Goal: Task Accomplishment & Management: Complete application form

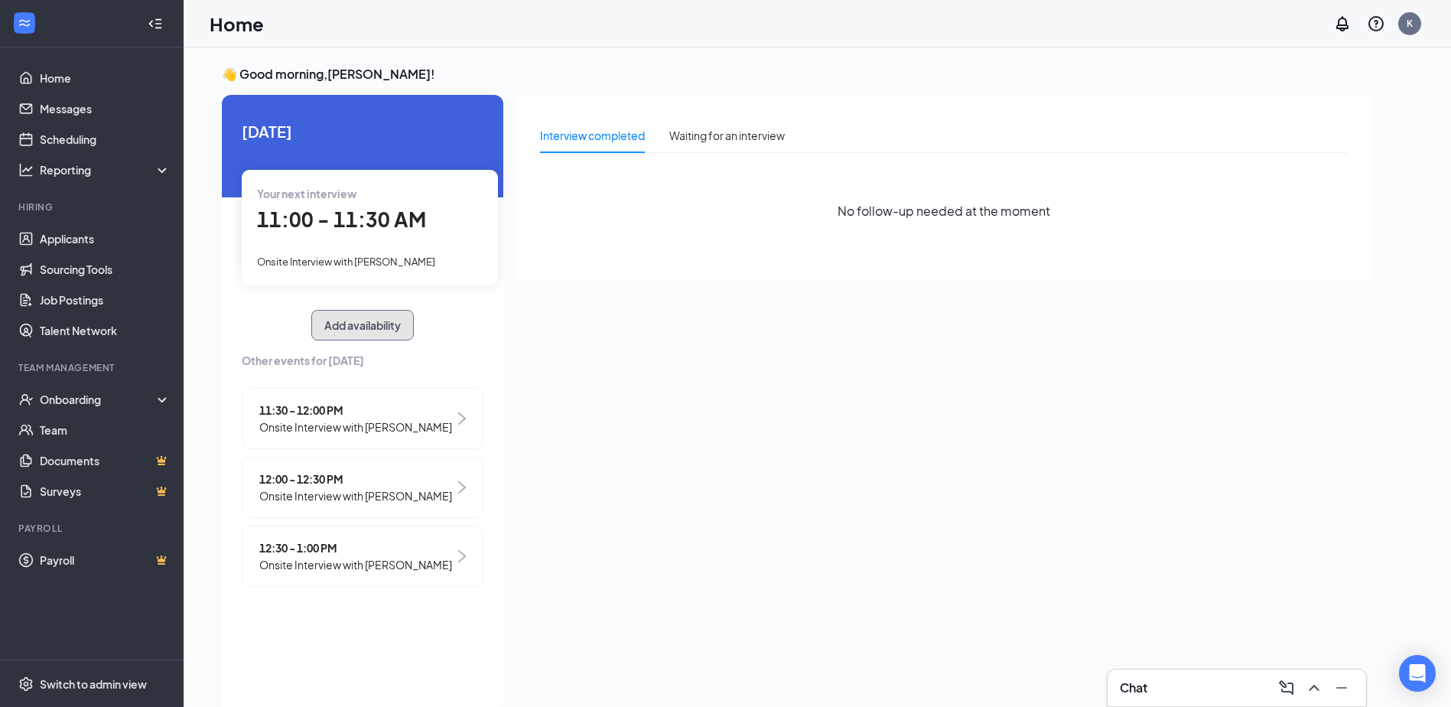
click at [366, 322] on button "Add availability" at bounding box center [362, 325] width 102 height 31
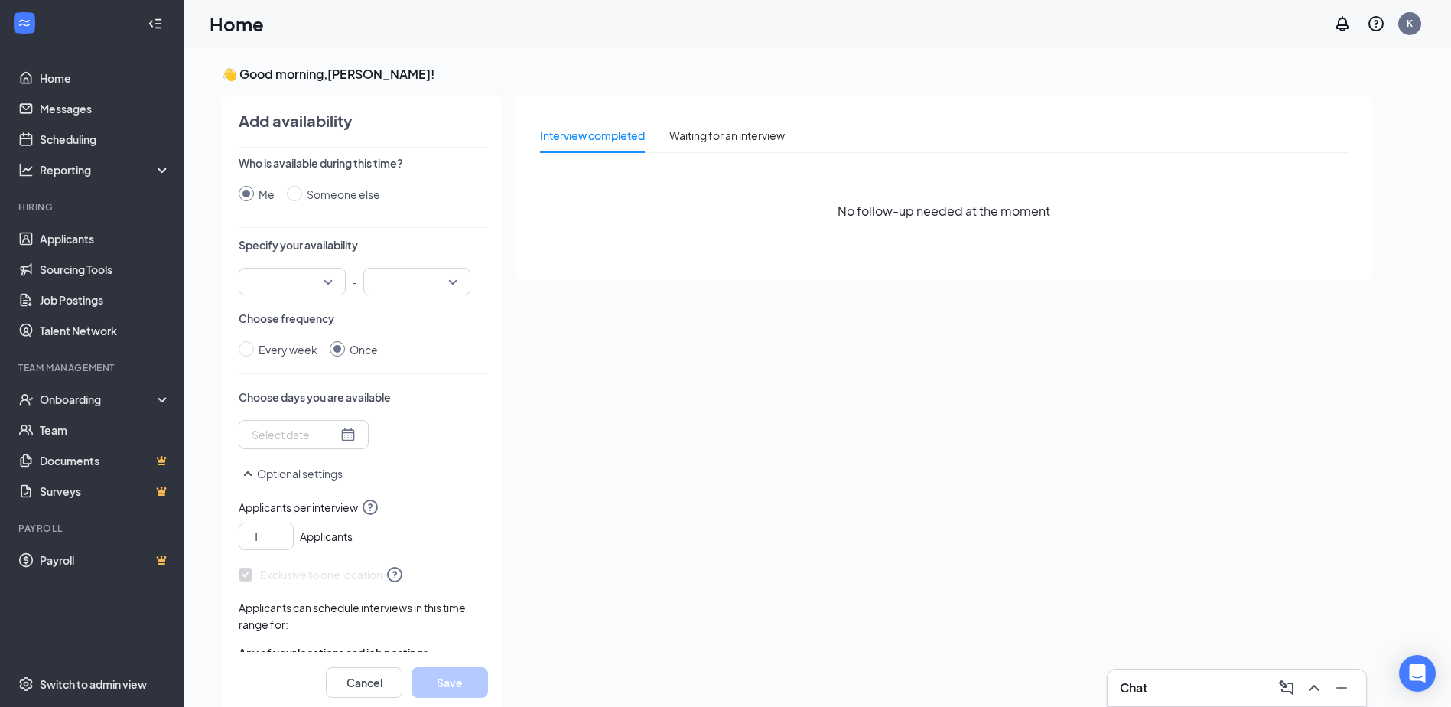
scroll to position [6, 0]
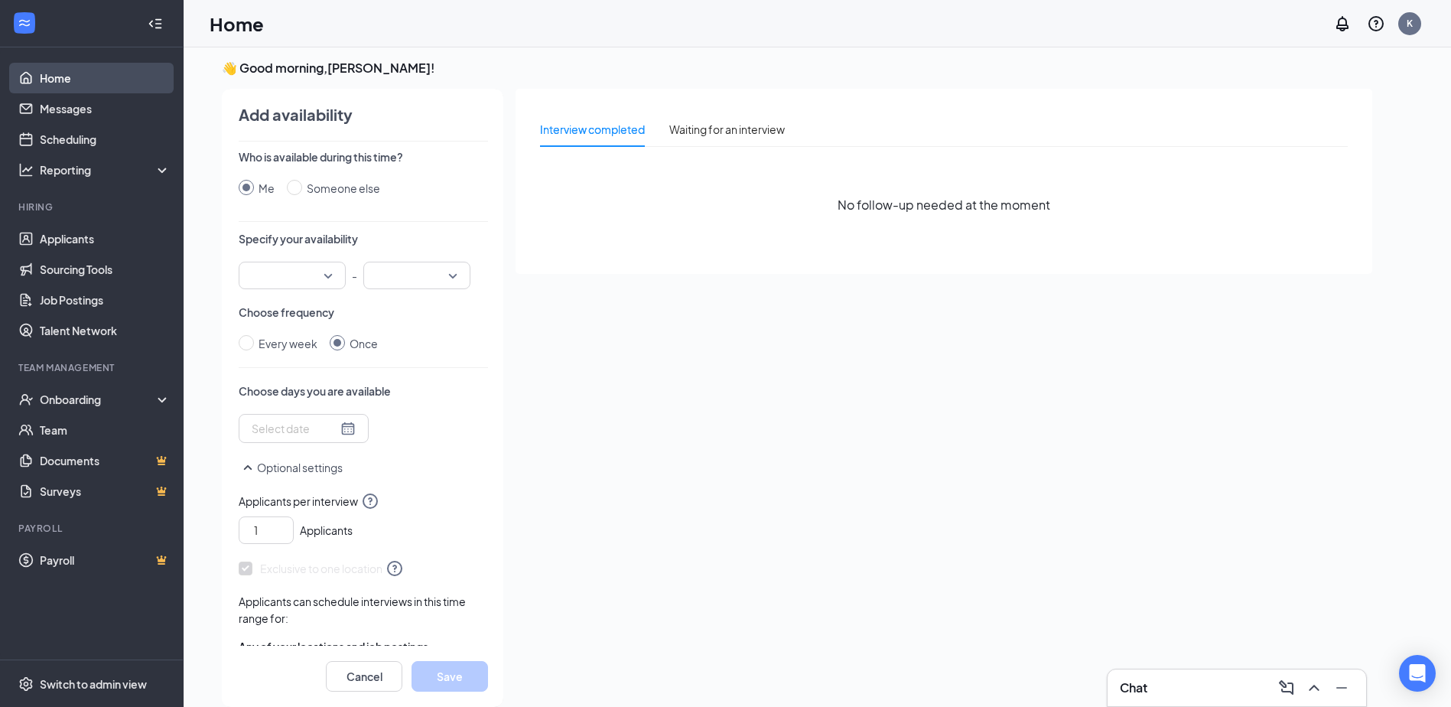
click at [83, 85] on link "Home" at bounding box center [105, 78] width 131 height 31
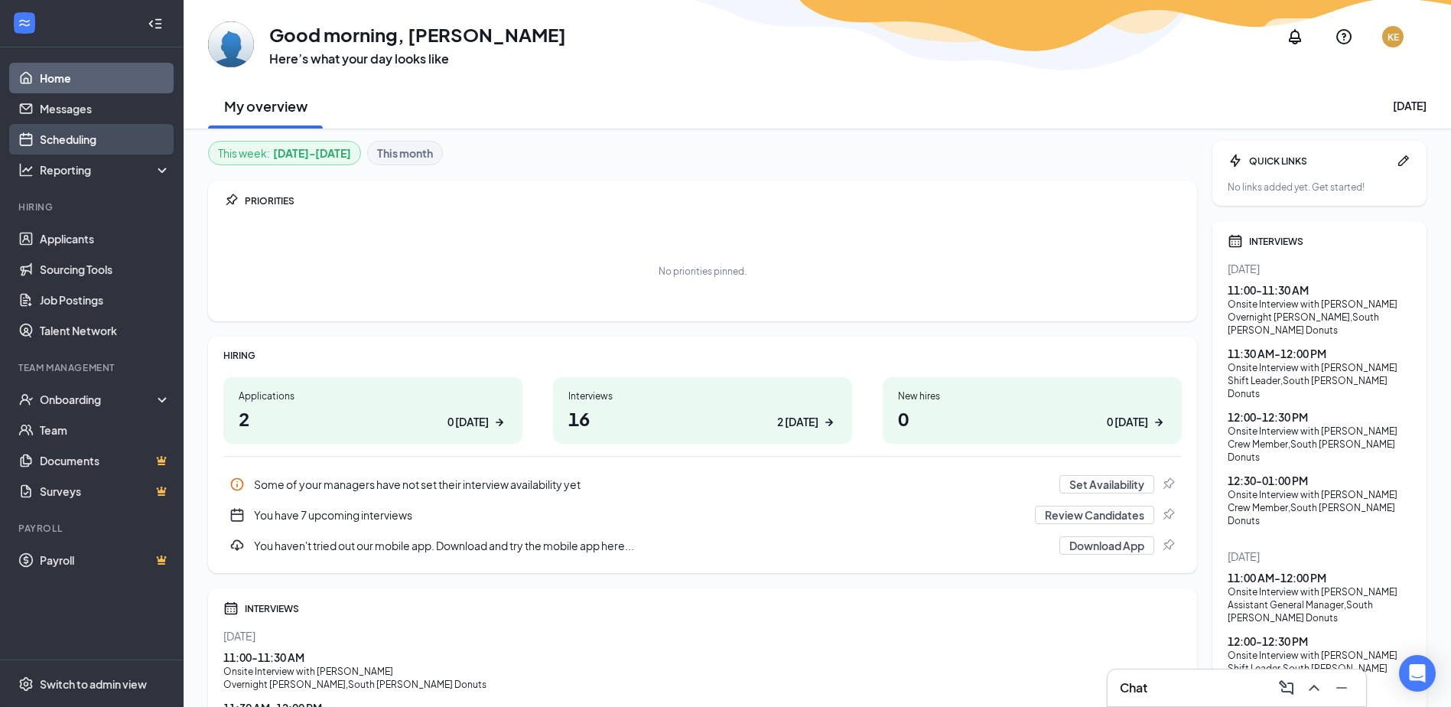
click at [44, 138] on link "Scheduling" at bounding box center [105, 139] width 131 height 31
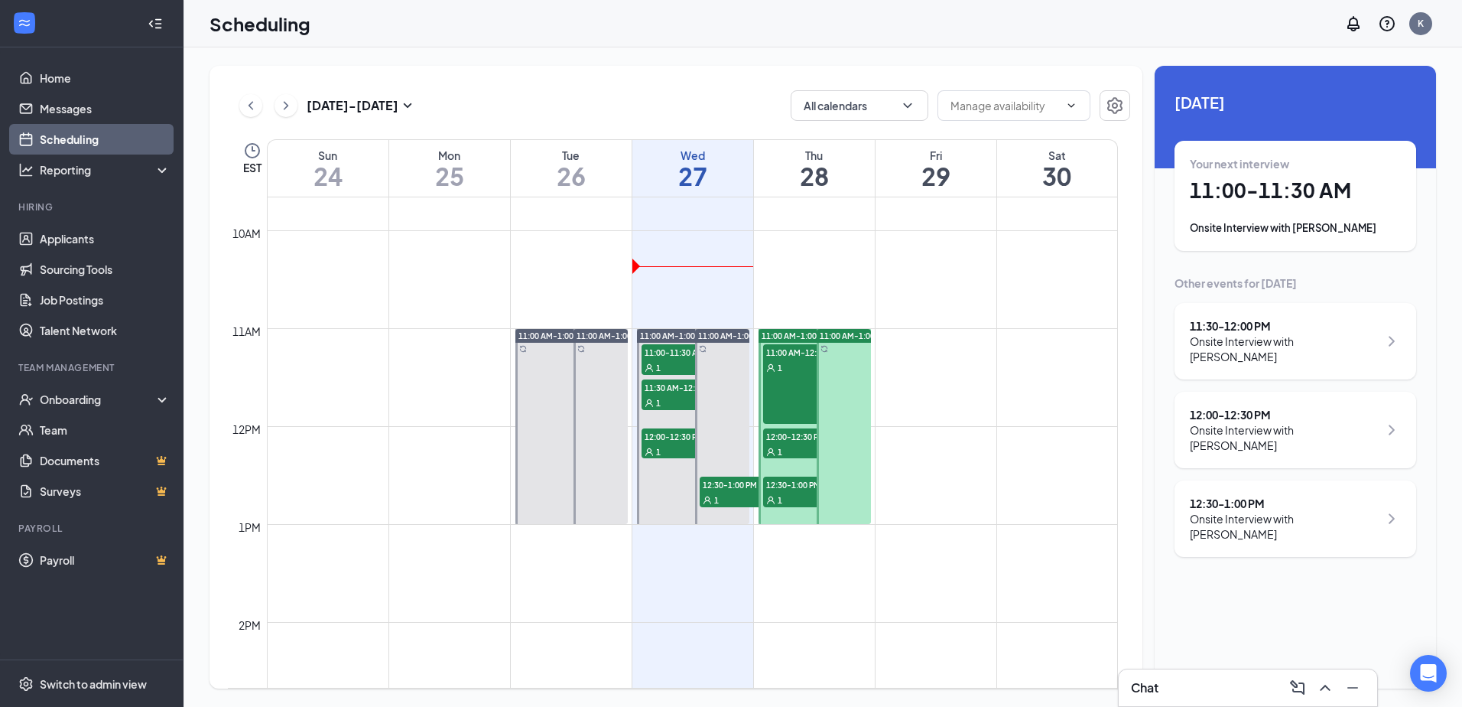
scroll to position [905, 0]
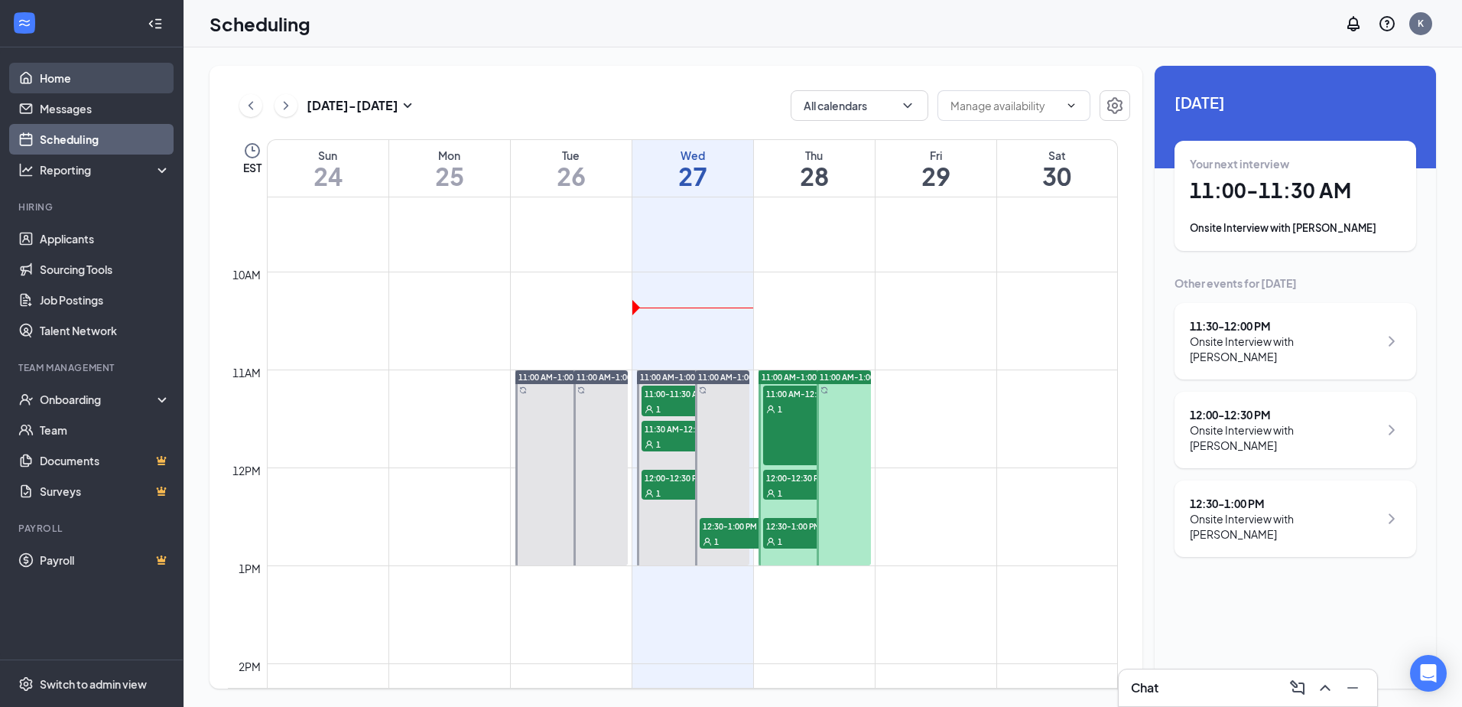
click at [63, 70] on link "Home" at bounding box center [105, 78] width 131 height 31
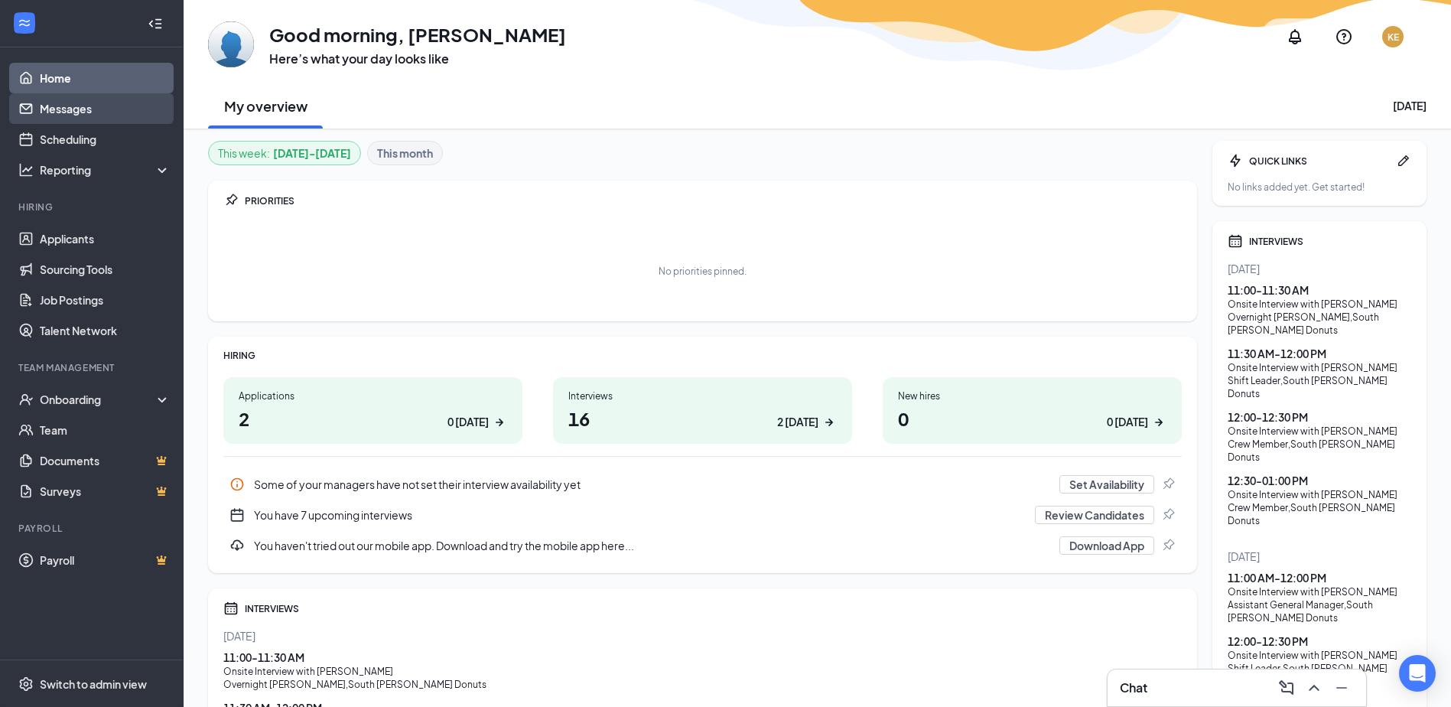
click at [91, 106] on link "Messages" at bounding box center [105, 108] width 131 height 31
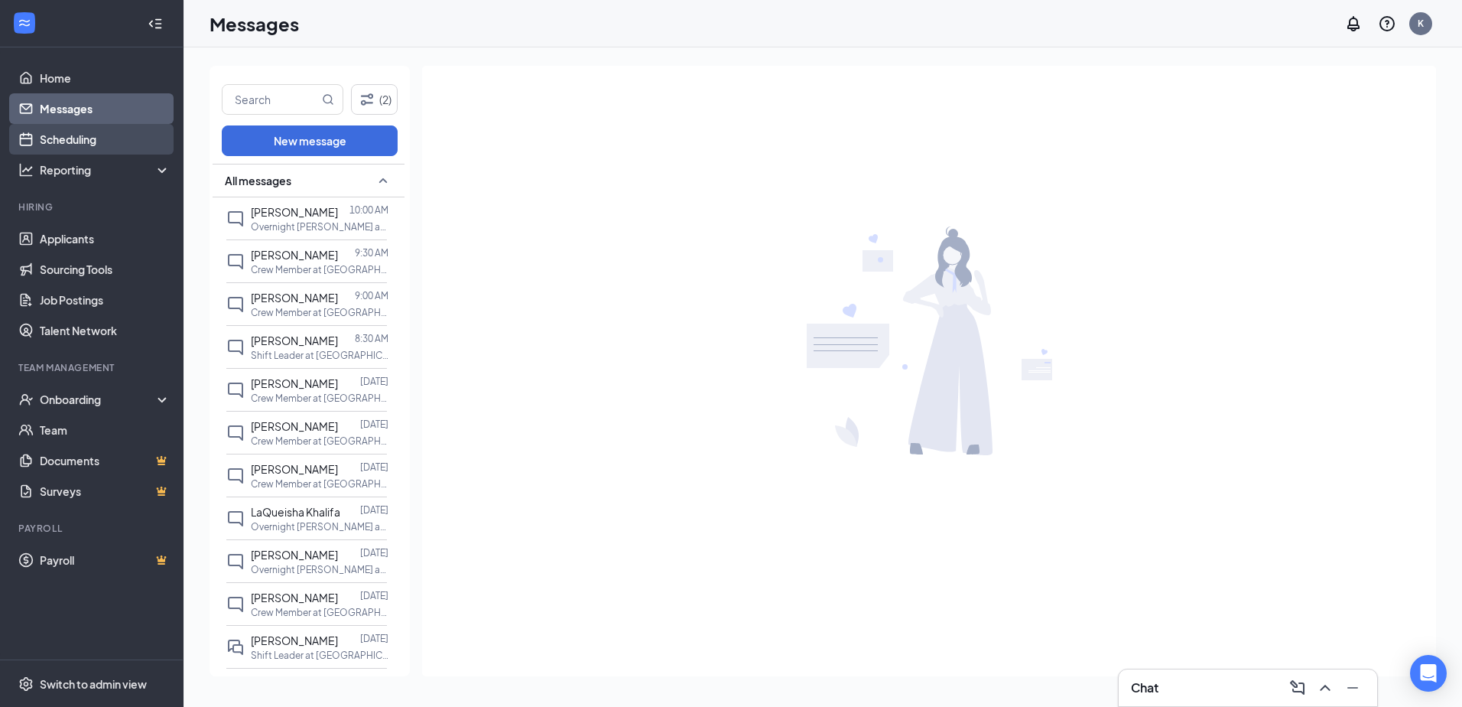
click at [50, 145] on link "Scheduling" at bounding box center [105, 139] width 131 height 31
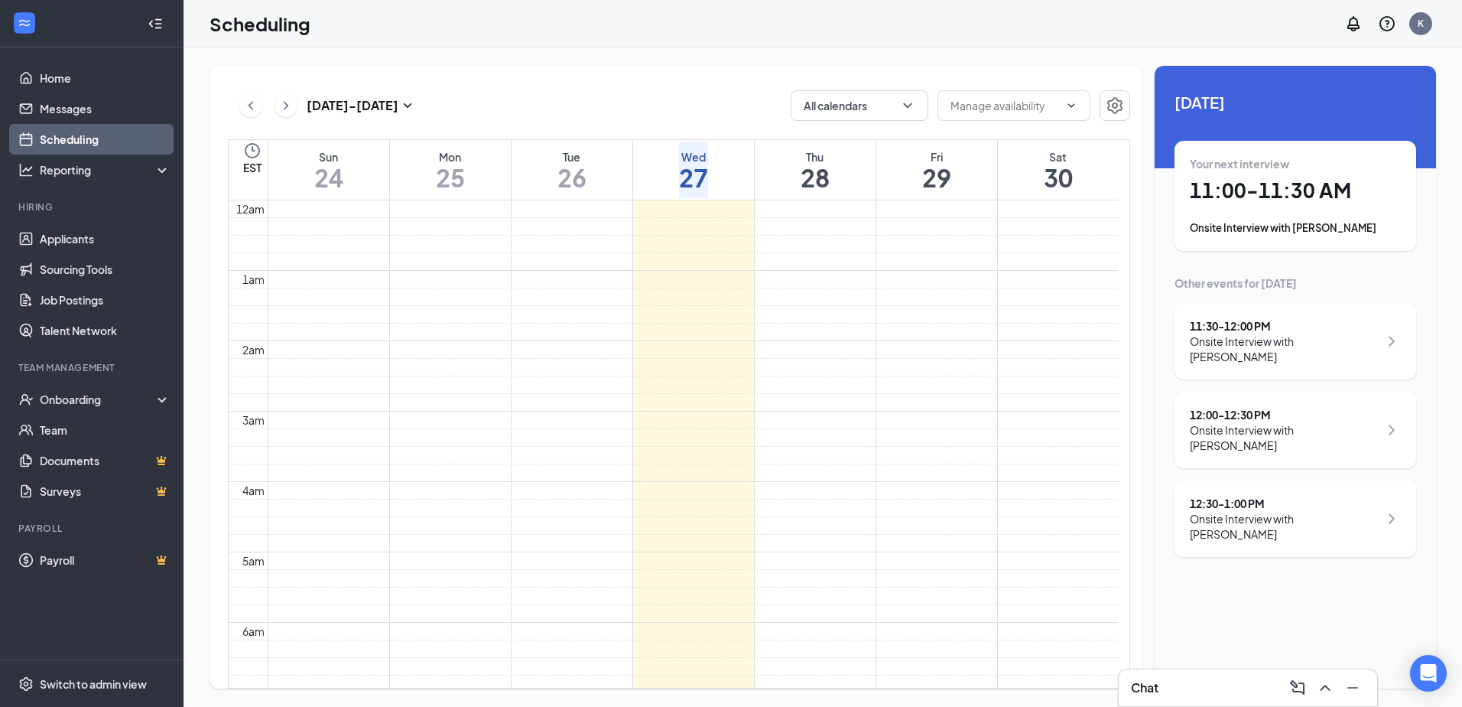
scroll to position [752, 0]
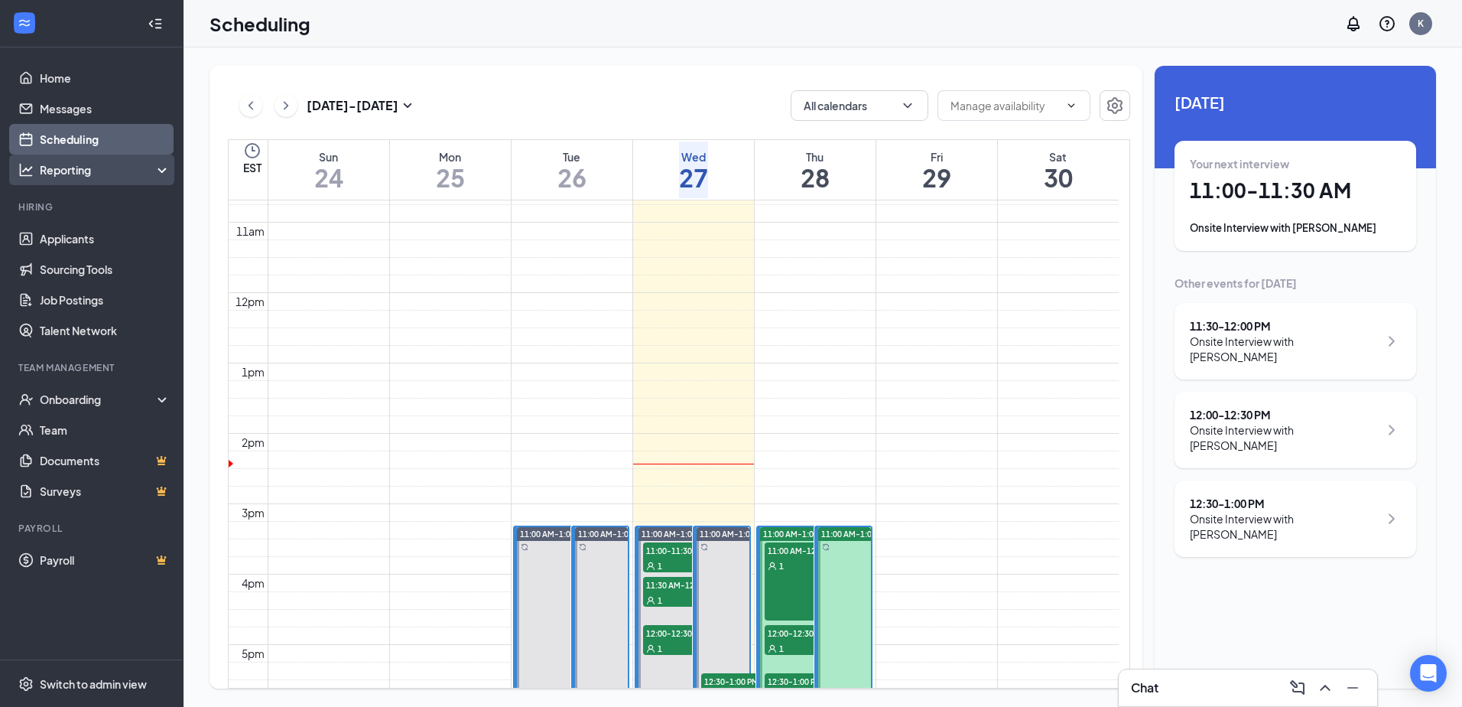
click at [58, 175] on div "Reporting" at bounding box center [106, 169] width 132 height 15
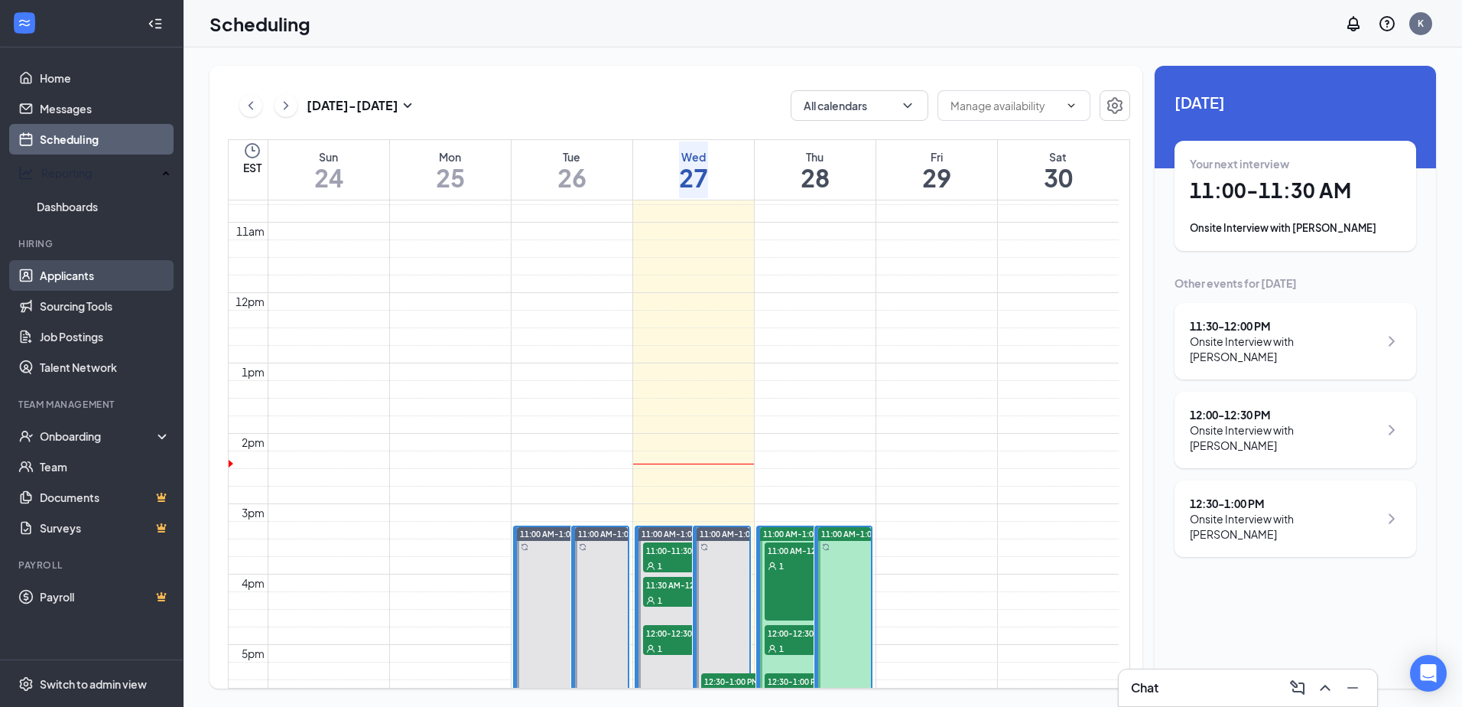
click at [70, 265] on link "Applicants" at bounding box center [105, 275] width 131 height 31
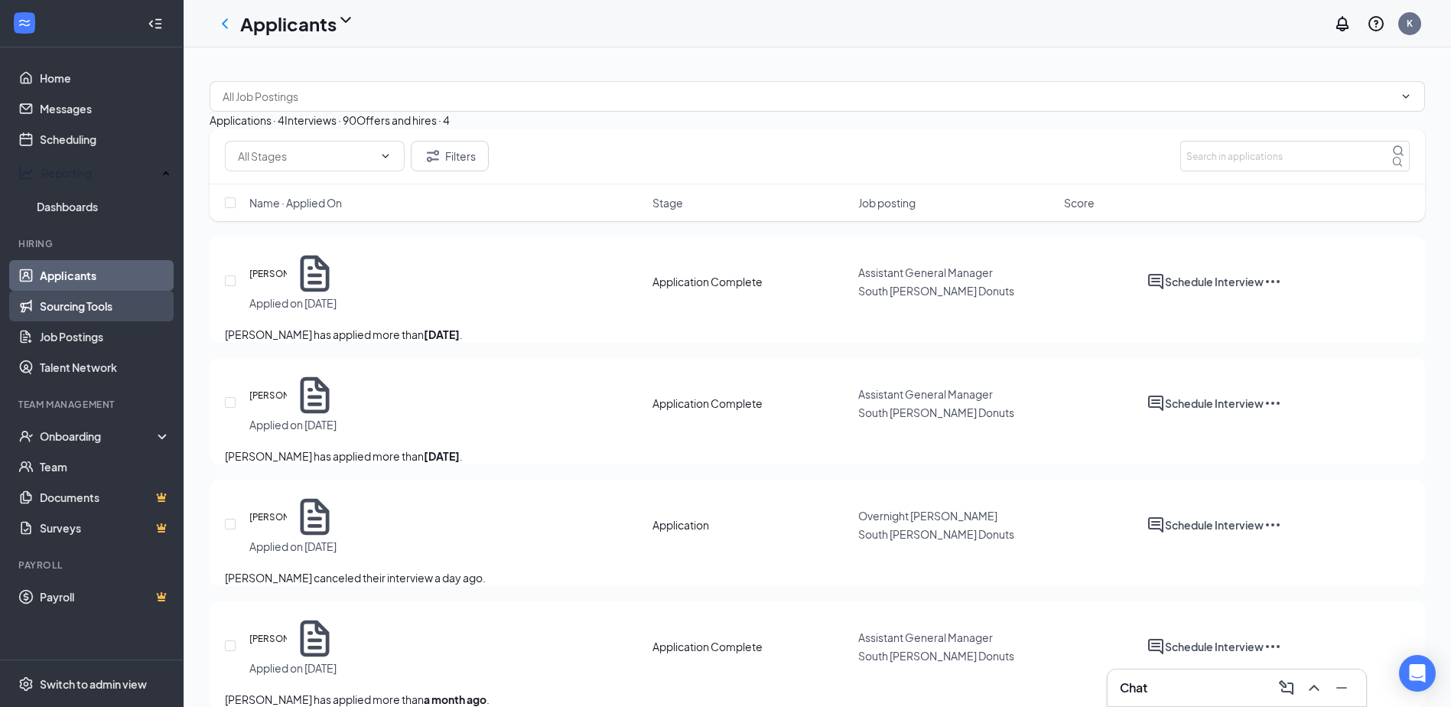
click at [69, 294] on link "Sourcing Tools" at bounding box center [105, 306] width 131 height 31
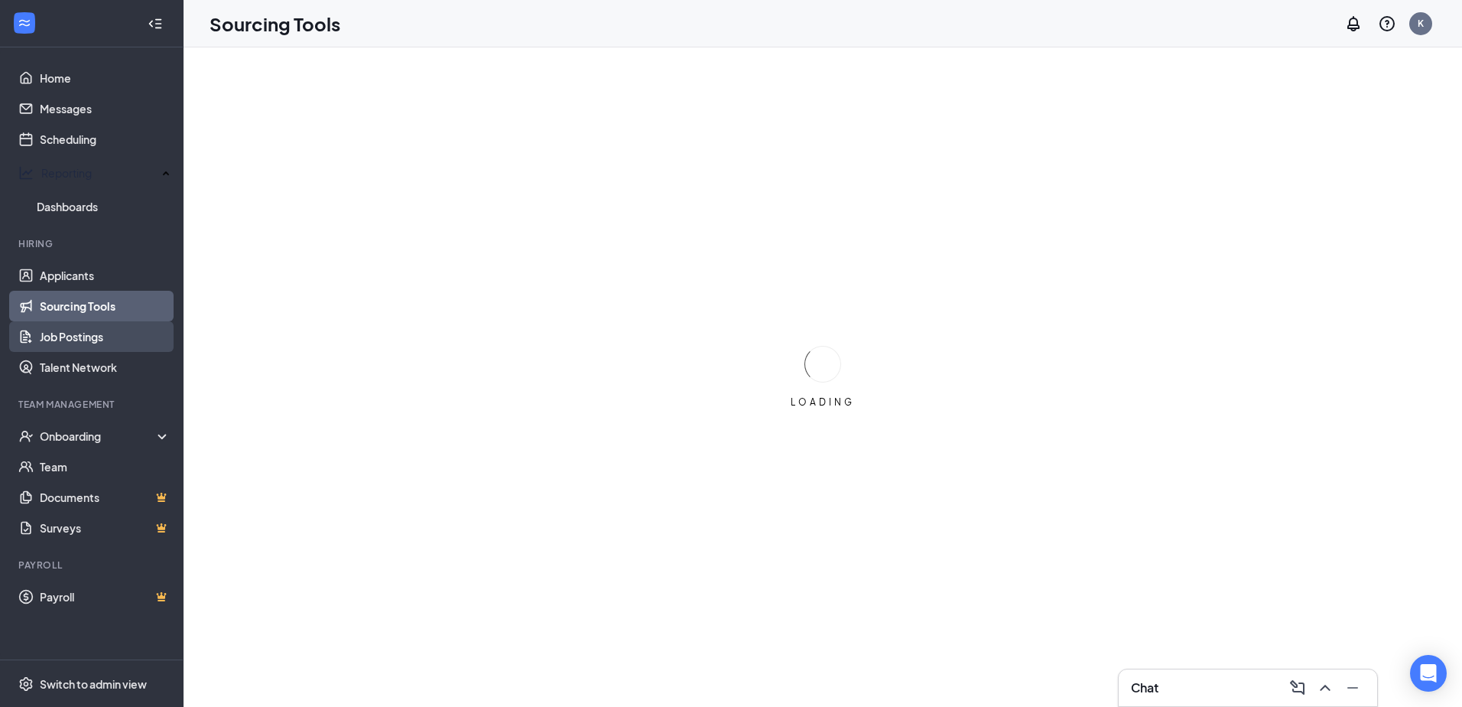
click at [73, 332] on link "Job Postings" at bounding box center [105, 336] width 131 height 31
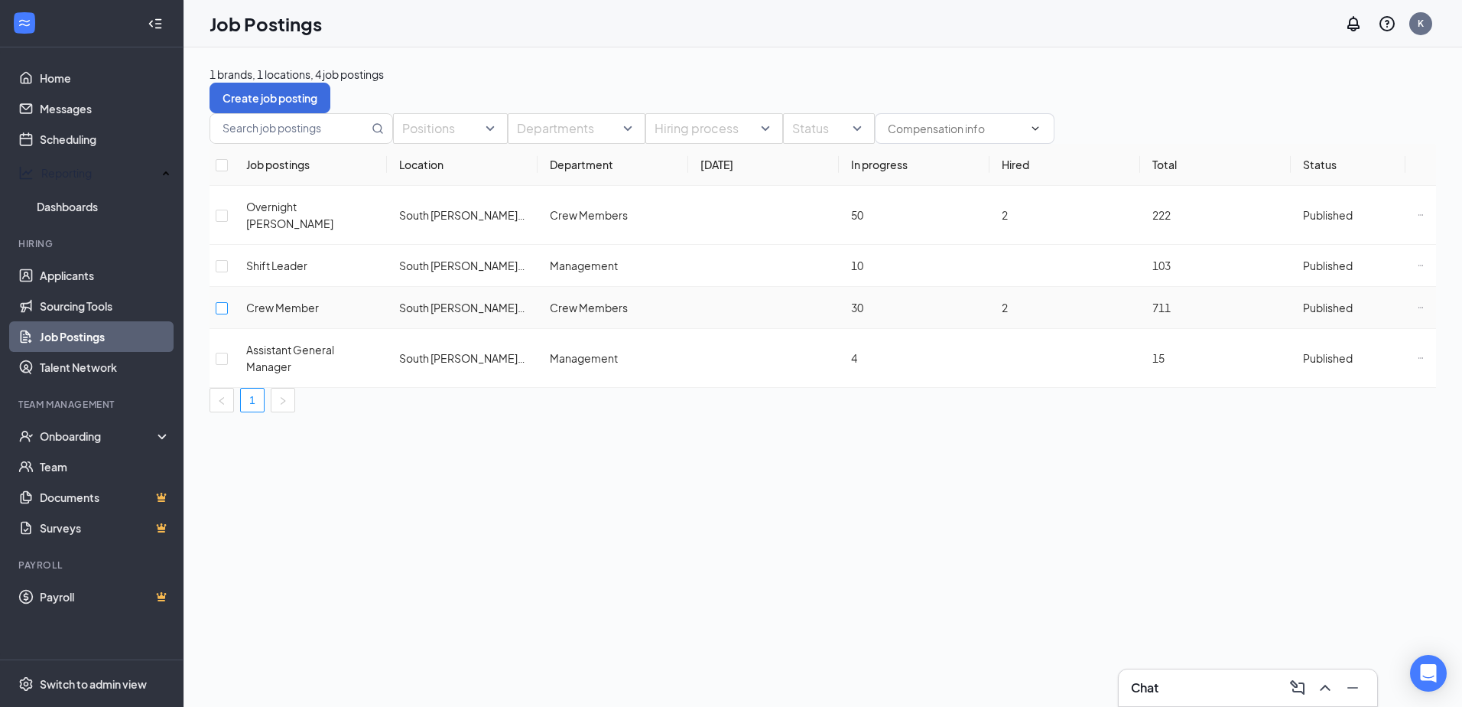
click at [228, 304] on input "checkbox" at bounding box center [222, 308] width 12 height 12
checkbox input "true"
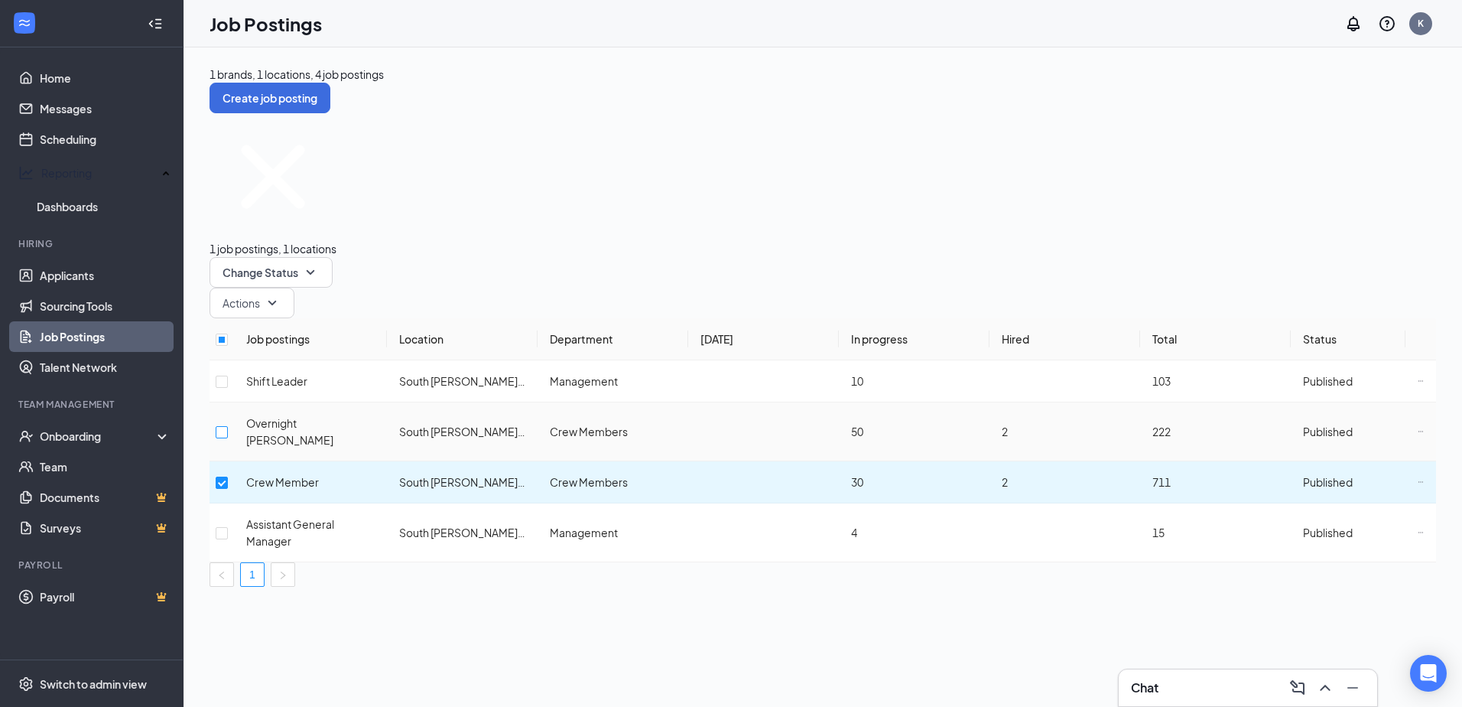
click at [228, 426] on input "checkbox" at bounding box center [222, 432] width 12 height 12
checkbox input "true"
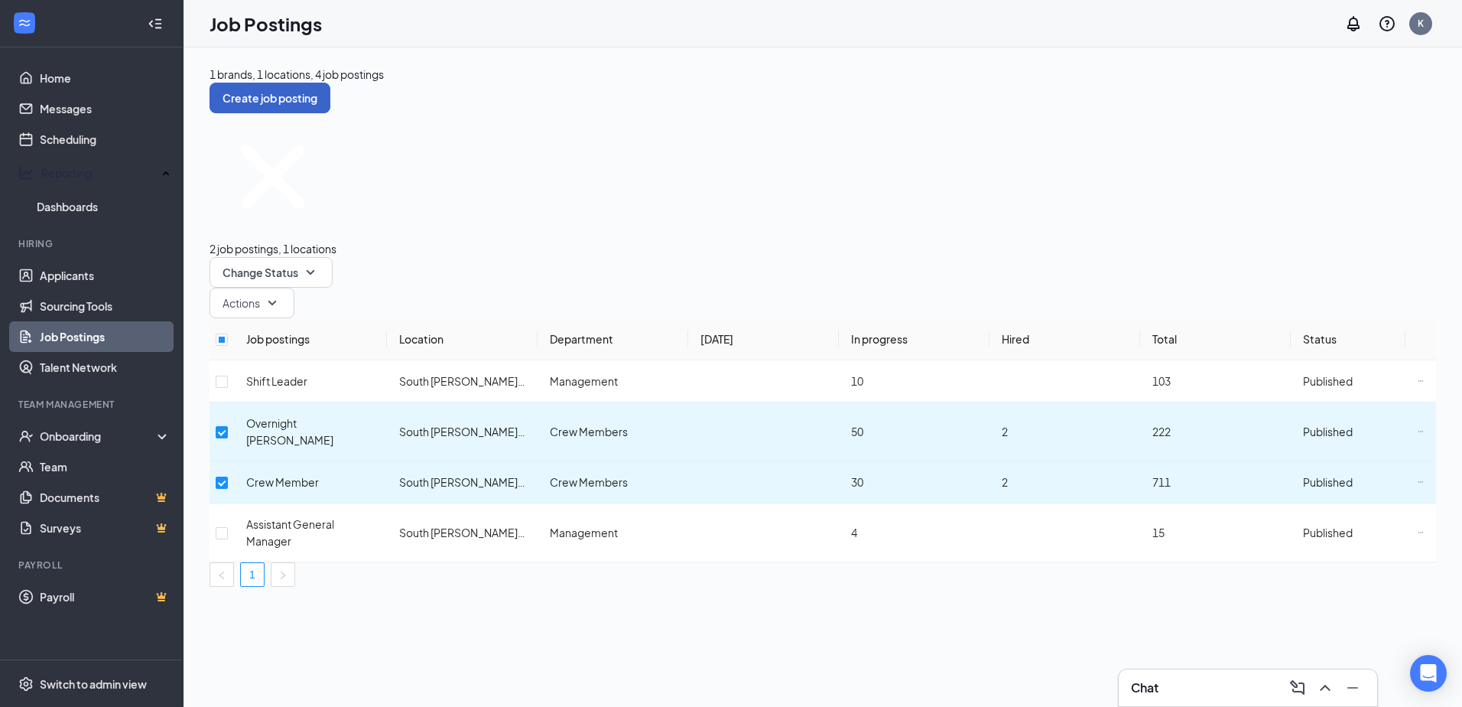
click at [330, 86] on button "Create job posting" at bounding box center [270, 98] width 121 height 31
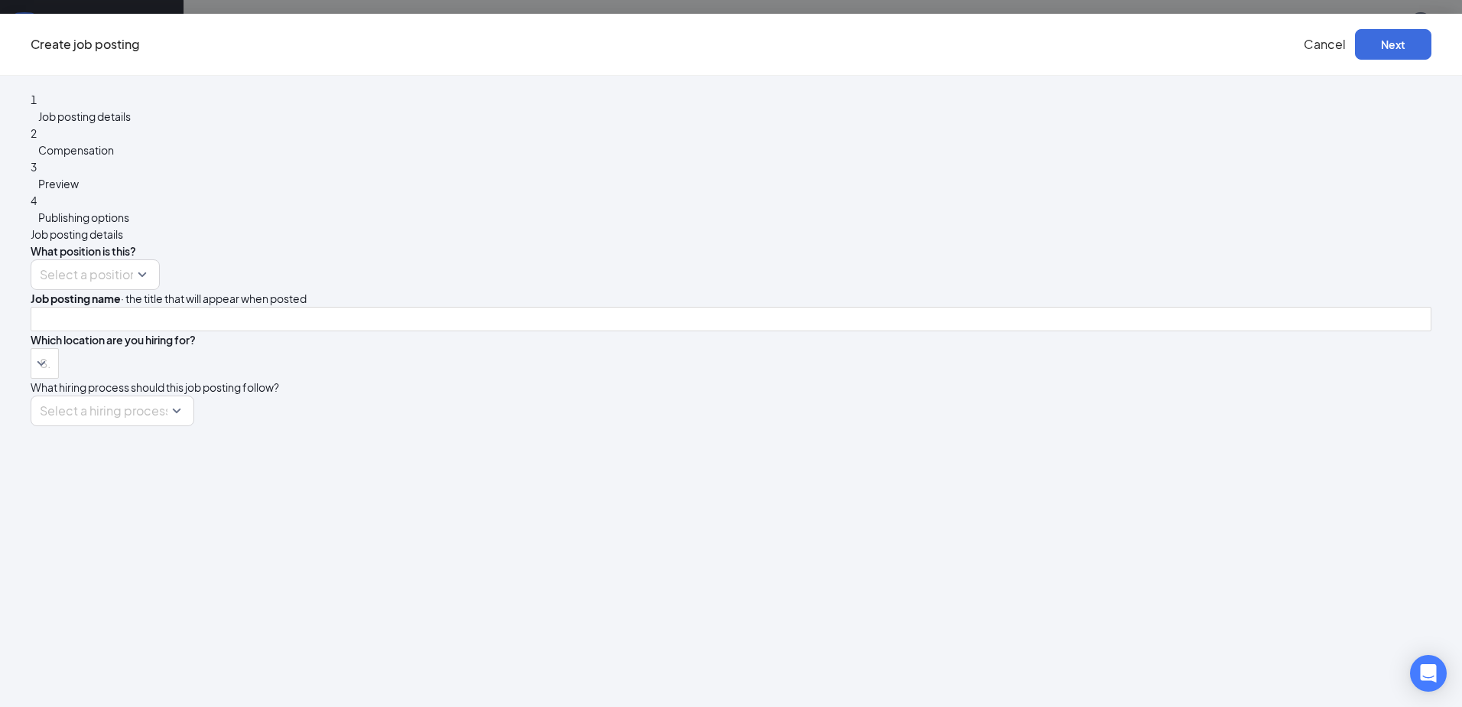
click at [810, 242] on div "What position is this? Select a position Job posting name · the title that will…" at bounding box center [731, 334] width 1401 height 184
click at [160, 259] on div "Select a position" at bounding box center [95, 274] width 129 height 31
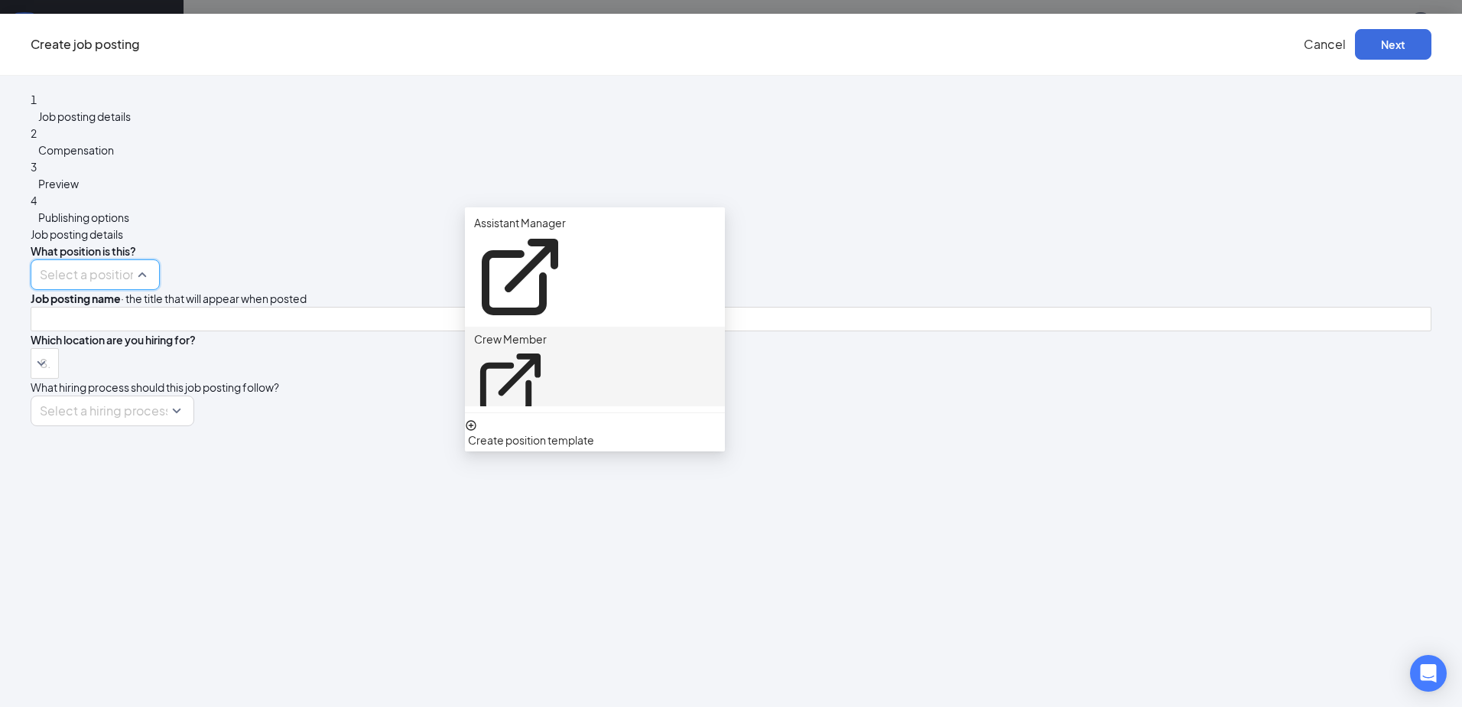
click at [547, 330] on p "Crew Member" at bounding box center [510, 338] width 73 height 17
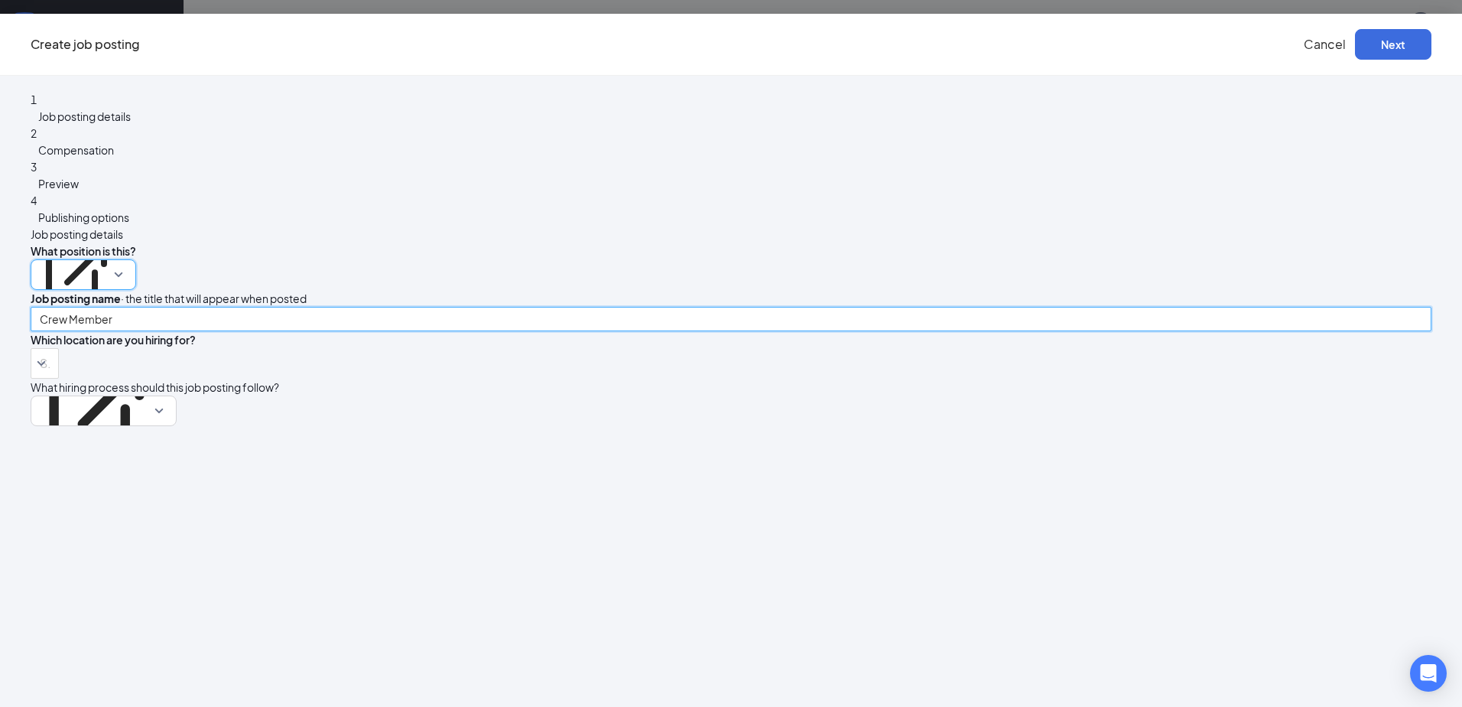
click at [720, 307] on input "Crew Member" at bounding box center [731, 319] width 1401 height 24
click at [40, 351] on div at bounding box center [36, 363] width 5 height 24
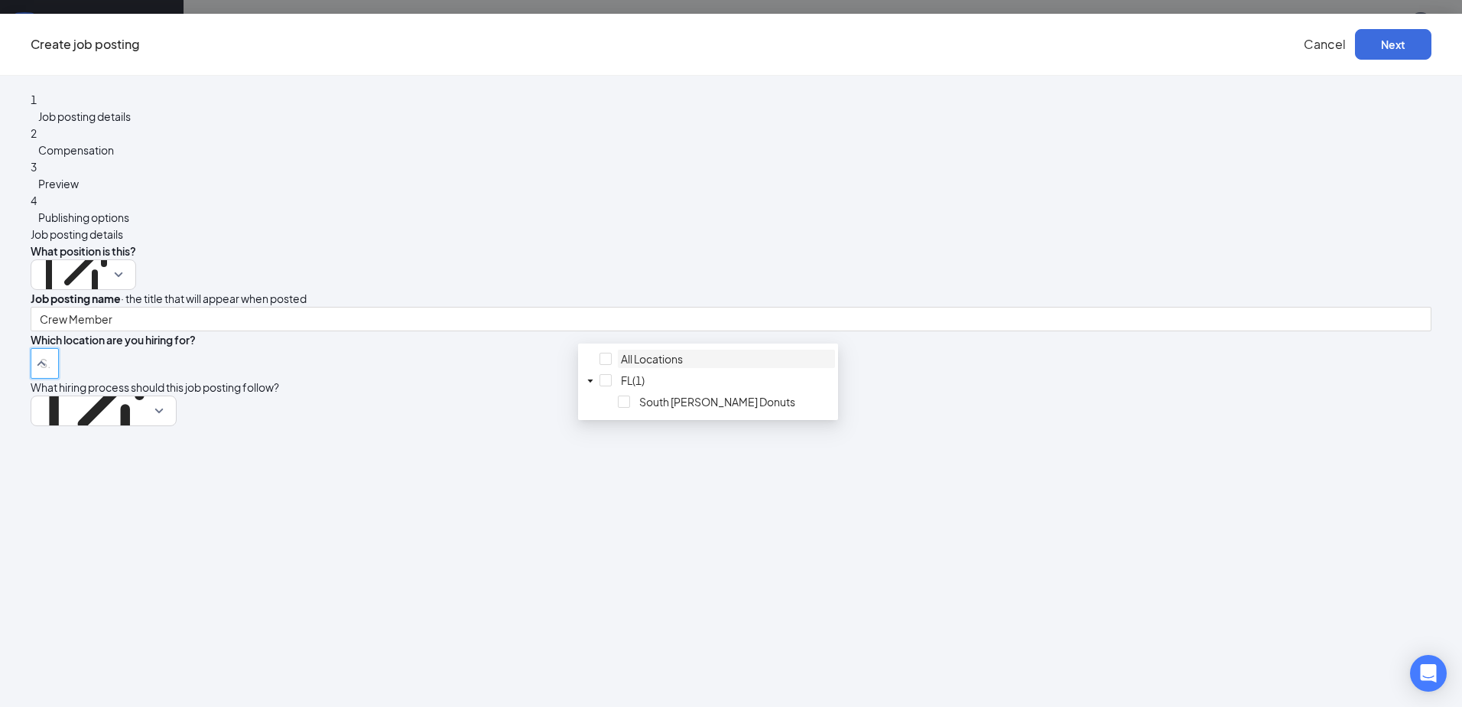
click at [621, 350] on div at bounding box center [726, 350] width 211 height 0
click at [959, 379] on div "What hiring process should this job posting follow? Workstream template" at bounding box center [731, 402] width 1401 height 47
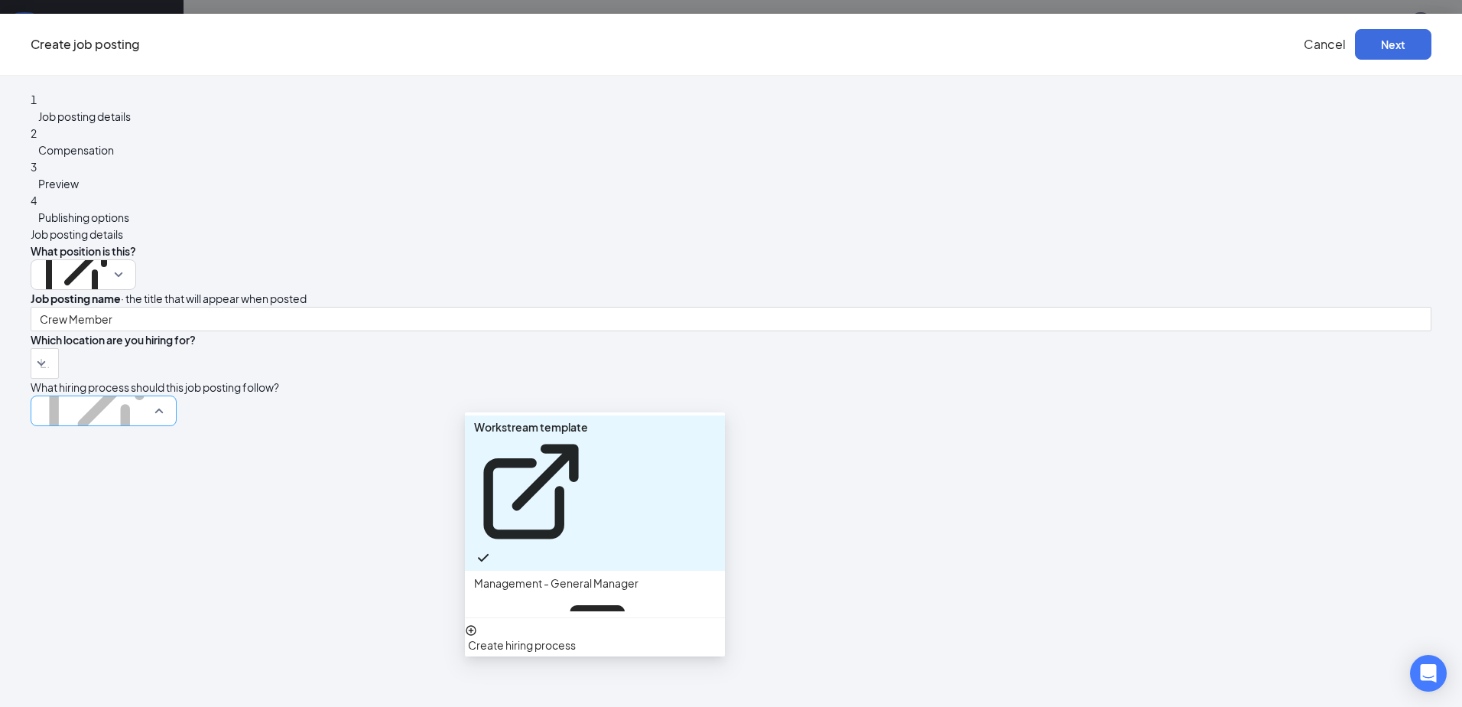
click at [154, 353] on p "Workstream template" at bounding box center [97, 344] width 114 height 15
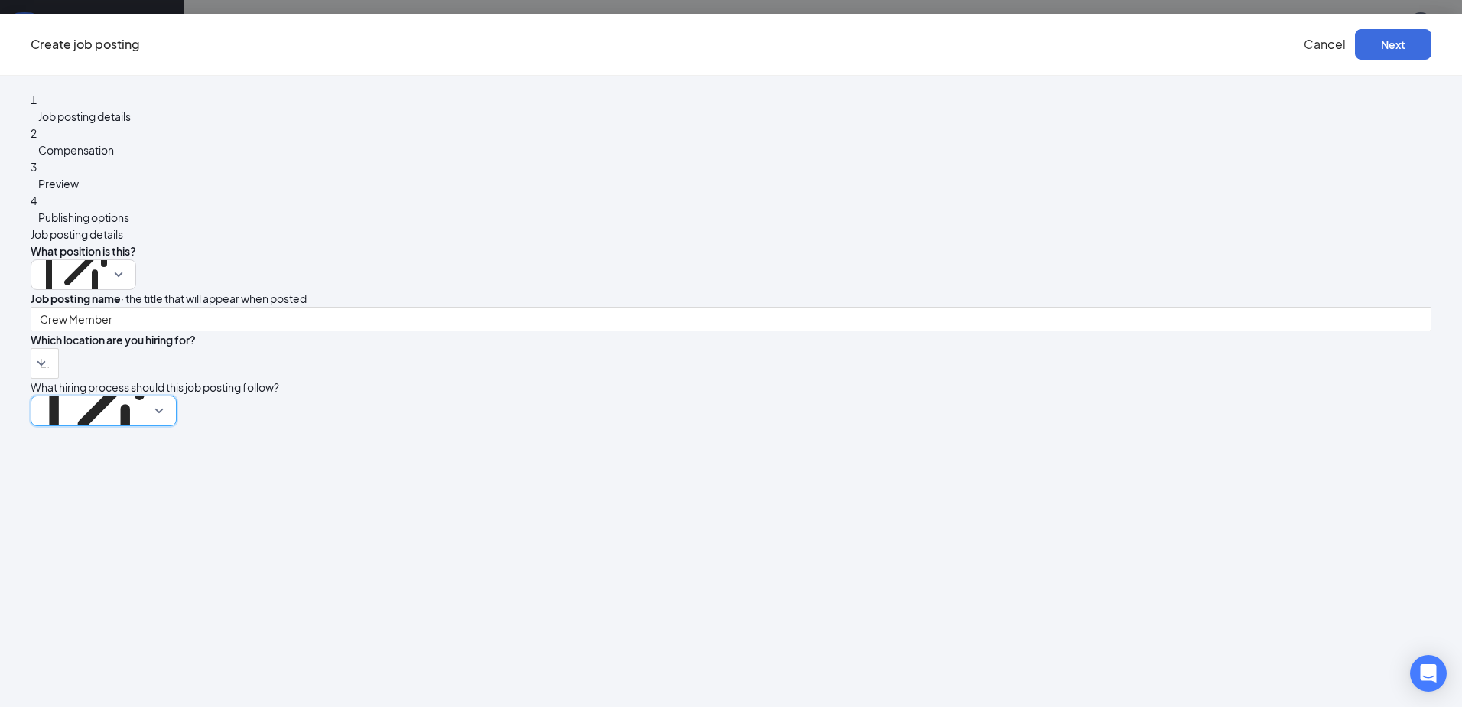
click at [154, 353] on p "Workstream template" at bounding box center [97, 344] width 114 height 15
click at [1355, 47] on button "Next" at bounding box center [1393, 44] width 76 height 31
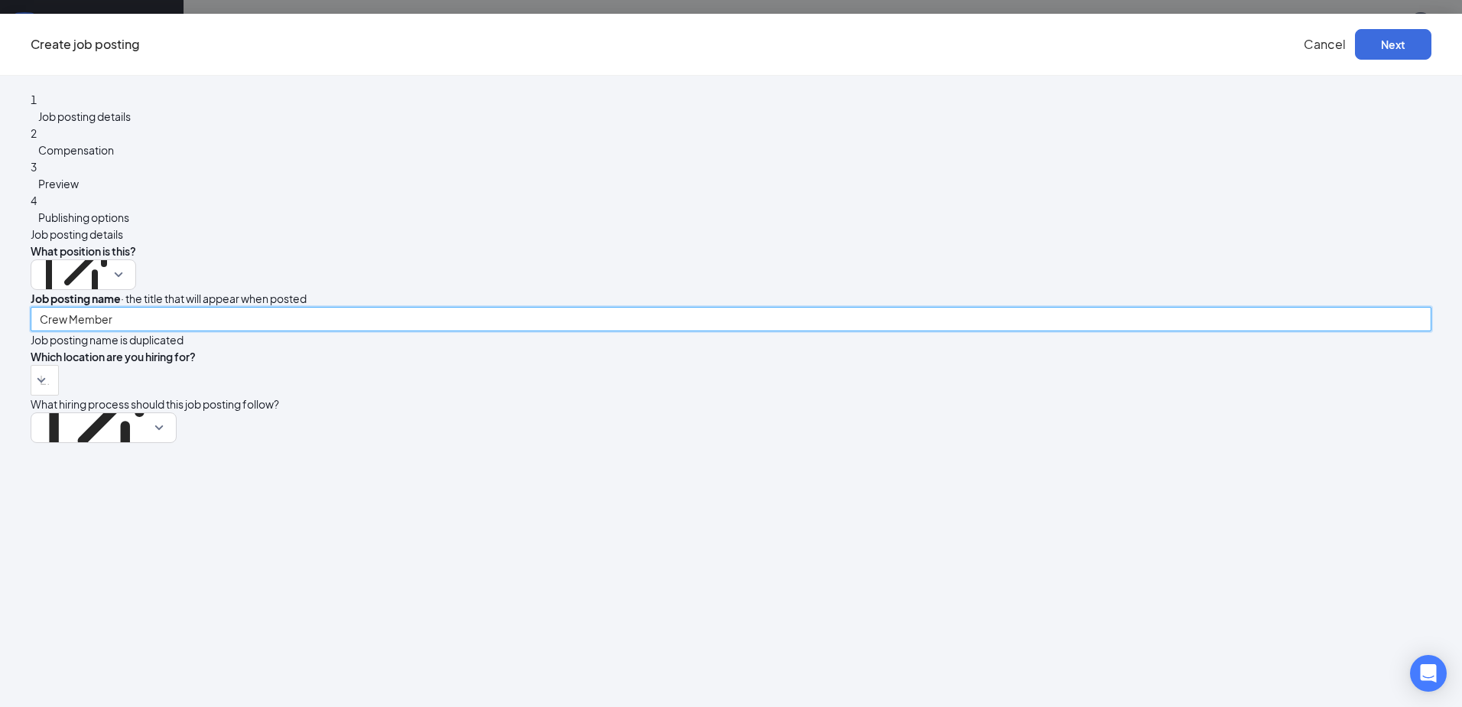
click at [675, 307] on input "Crew Member" at bounding box center [731, 319] width 1401 height 24
click at [127, 260] on span "Crew Member" at bounding box center [83, 274] width 87 height 29
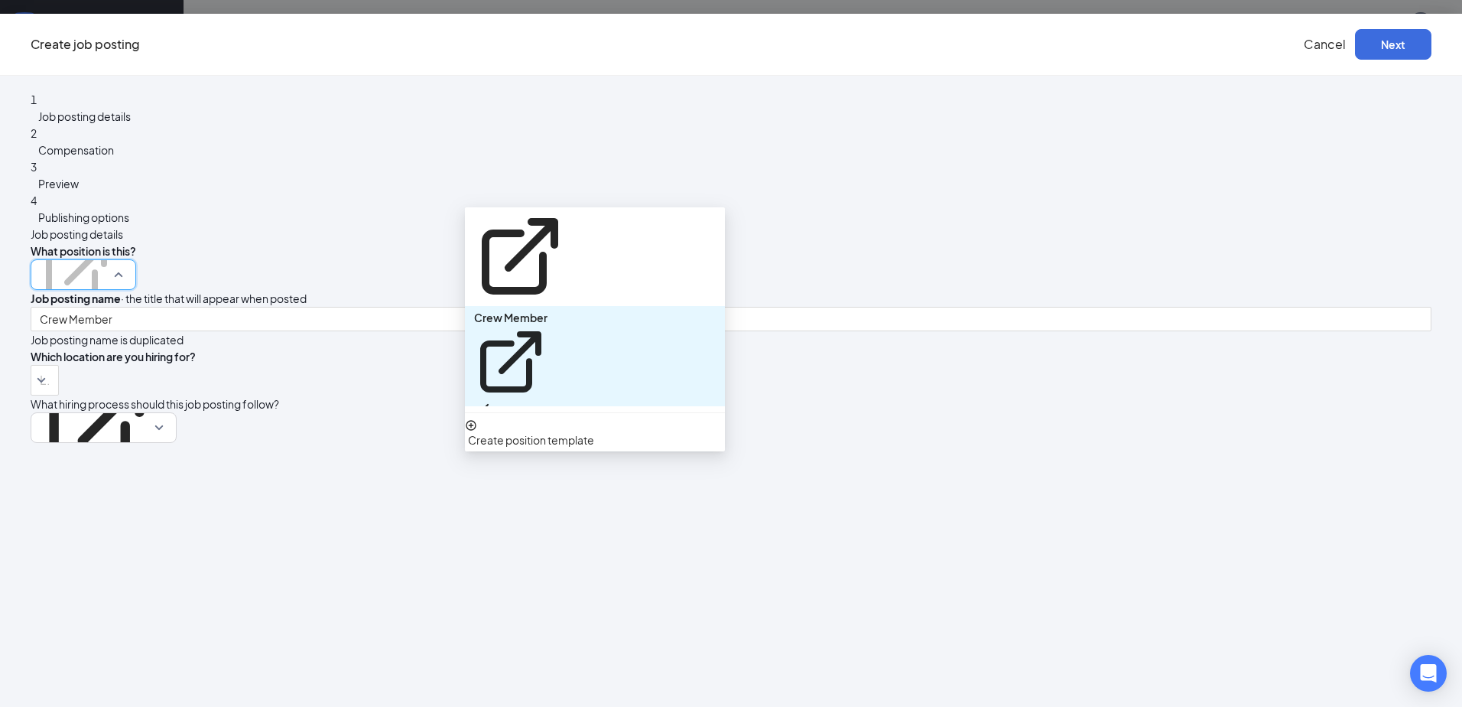
scroll to position [43, 0]
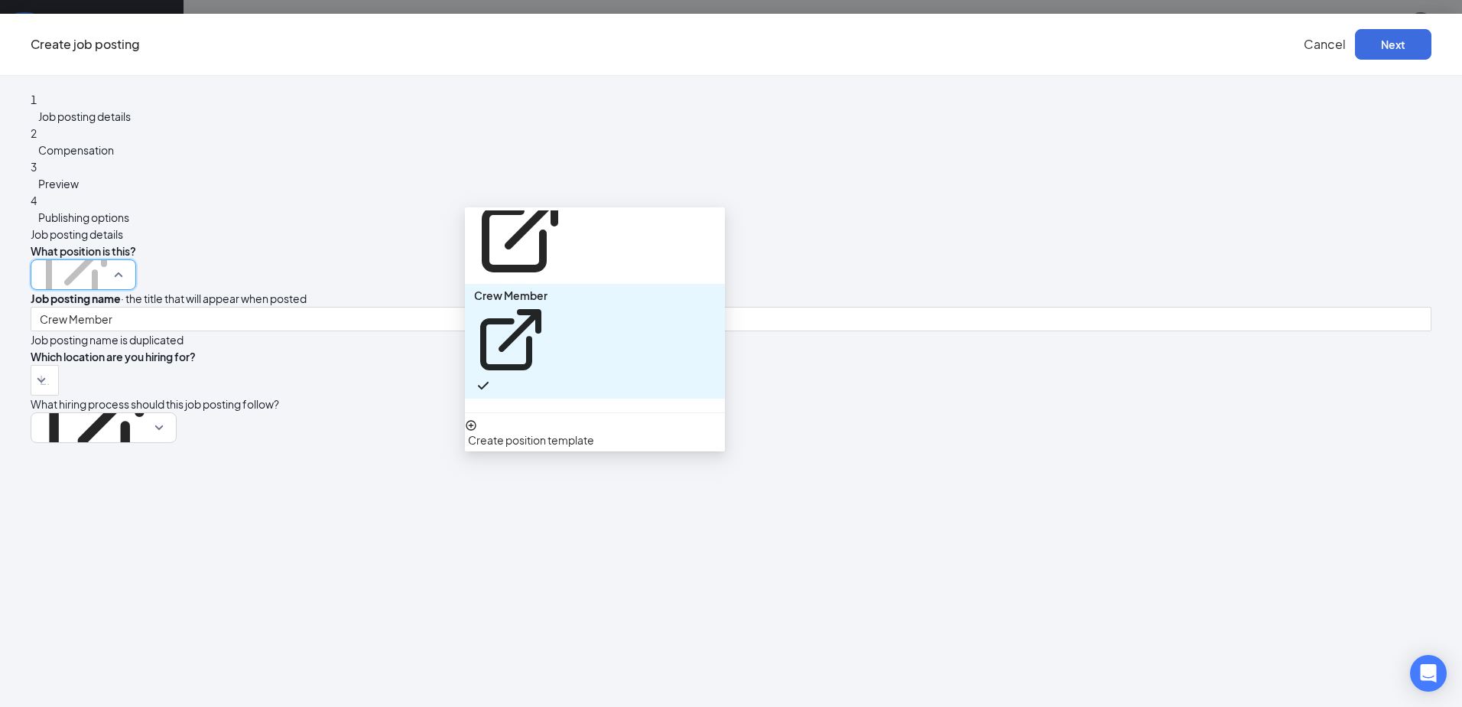
click at [613, 530] on p "Overnight [PERSON_NAME]" at bounding box center [543, 538] width 139 height 17
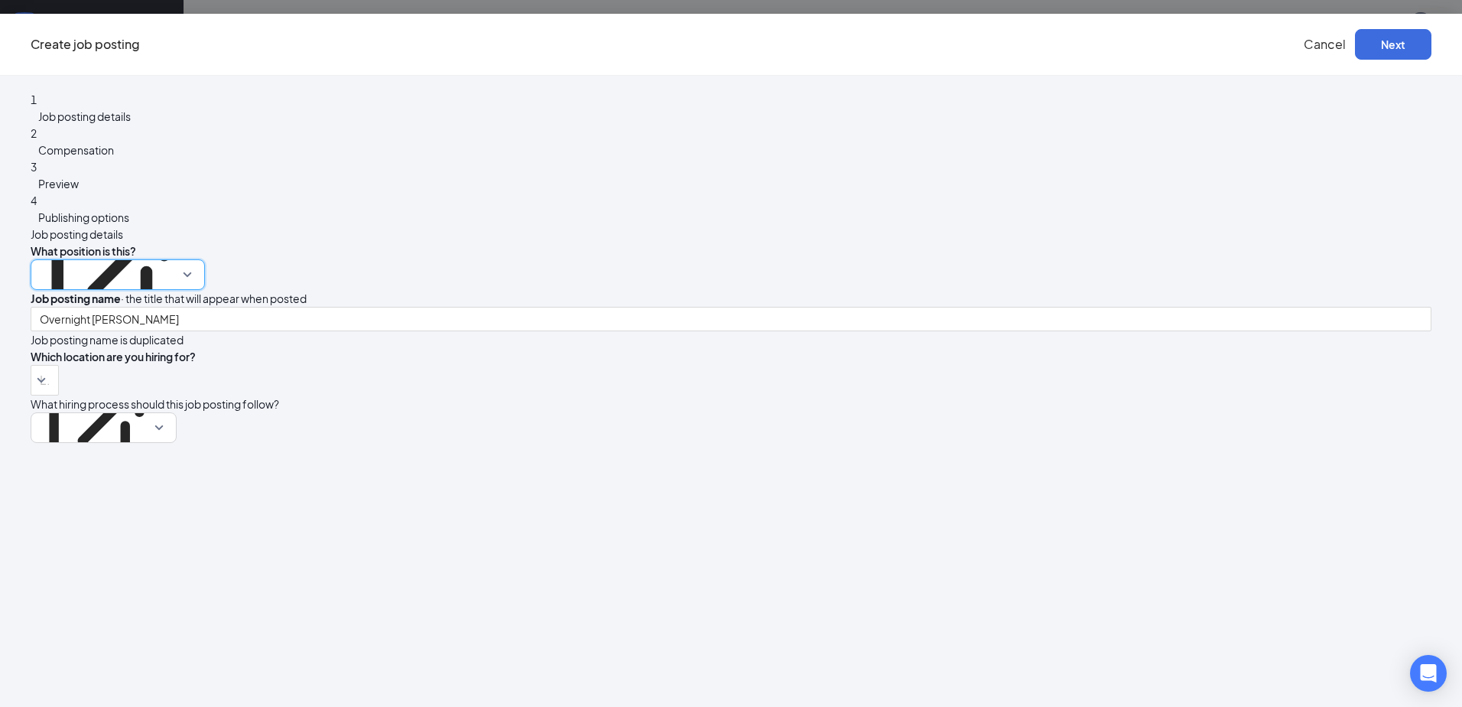
click at [182, 191] on p "Overnight [PERSON_NAME]" at bounding box center [111, 194] width 142 height 15
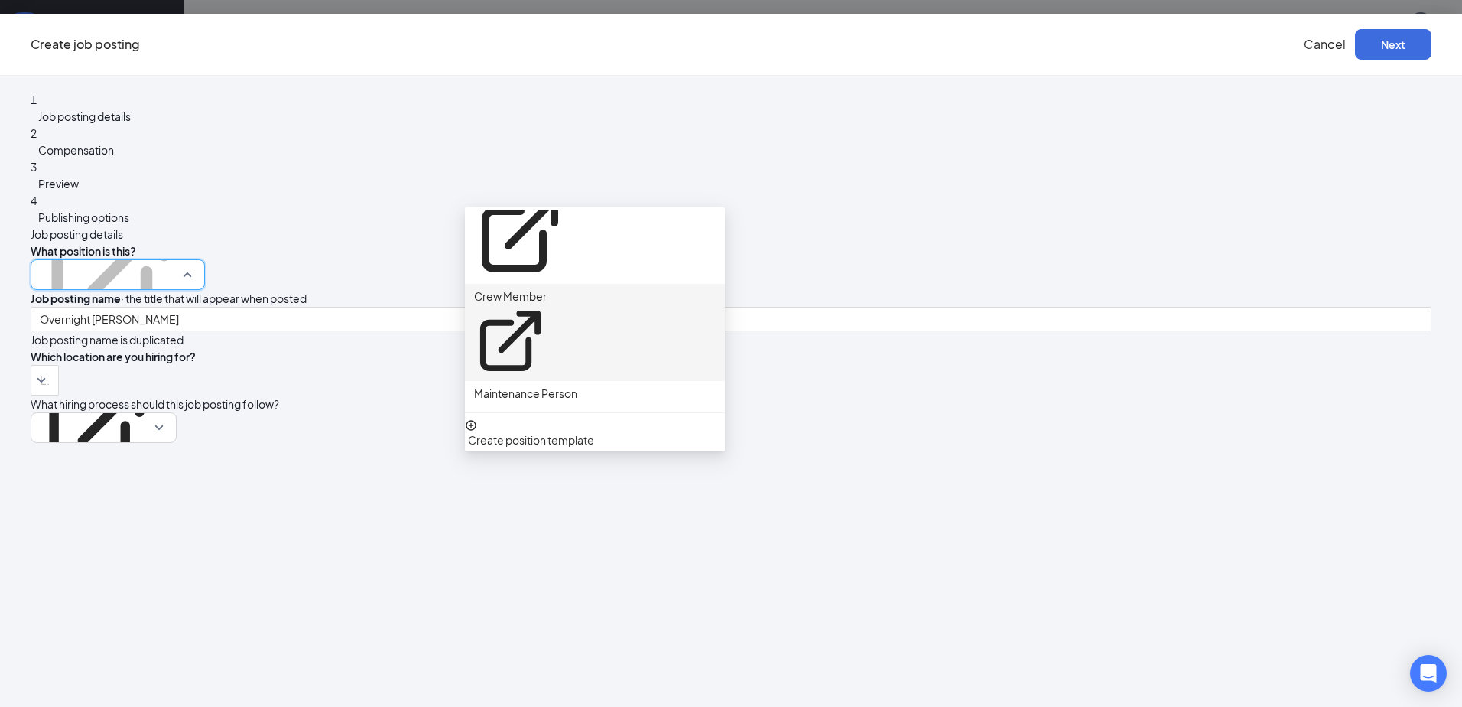
click at [547, 288] on p "Crew Member" at bounding box center [510, 296] width 73 height 17
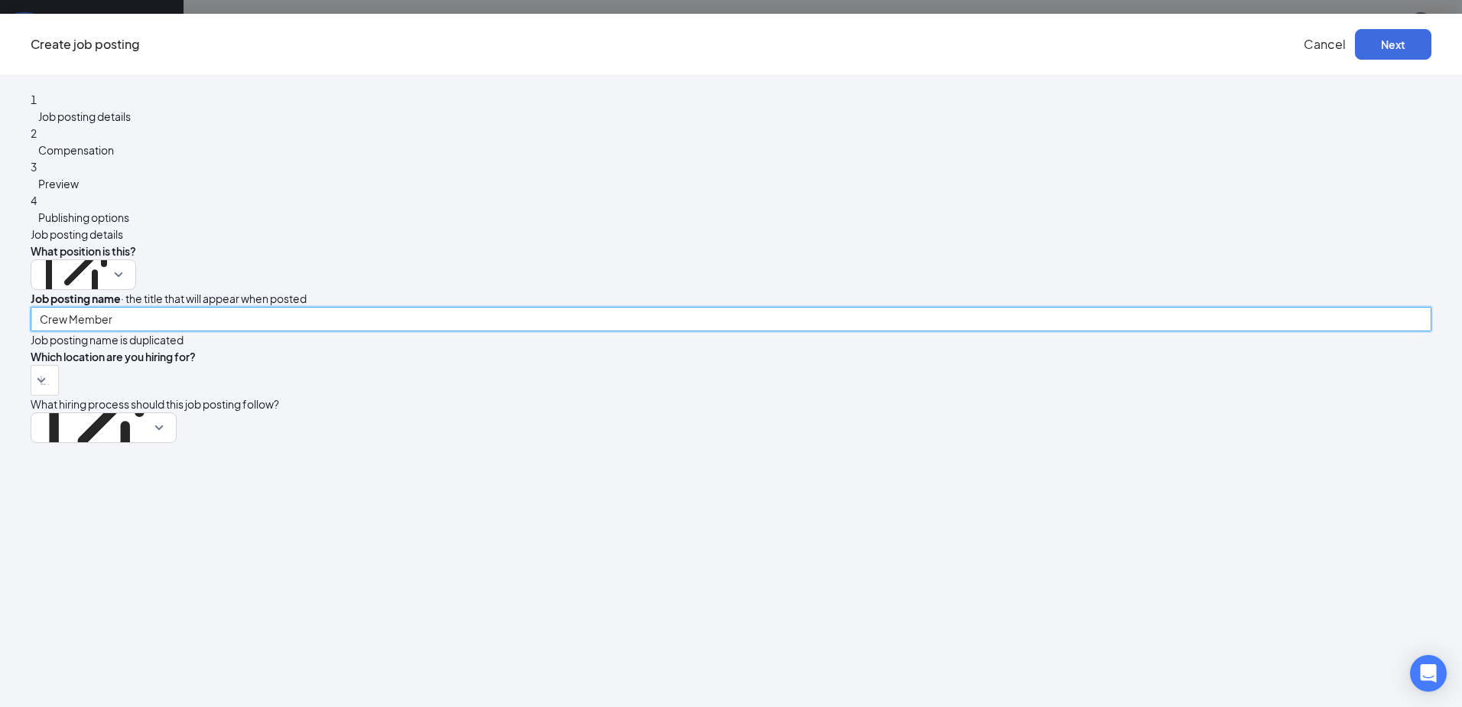
click at [698, 307] on input "Crew Member" at bounding box center [731, 319] width 1401 height 24
click at [755, 307] on input "Crew Member" at bounding box center [731, 319] width 1401 height 24
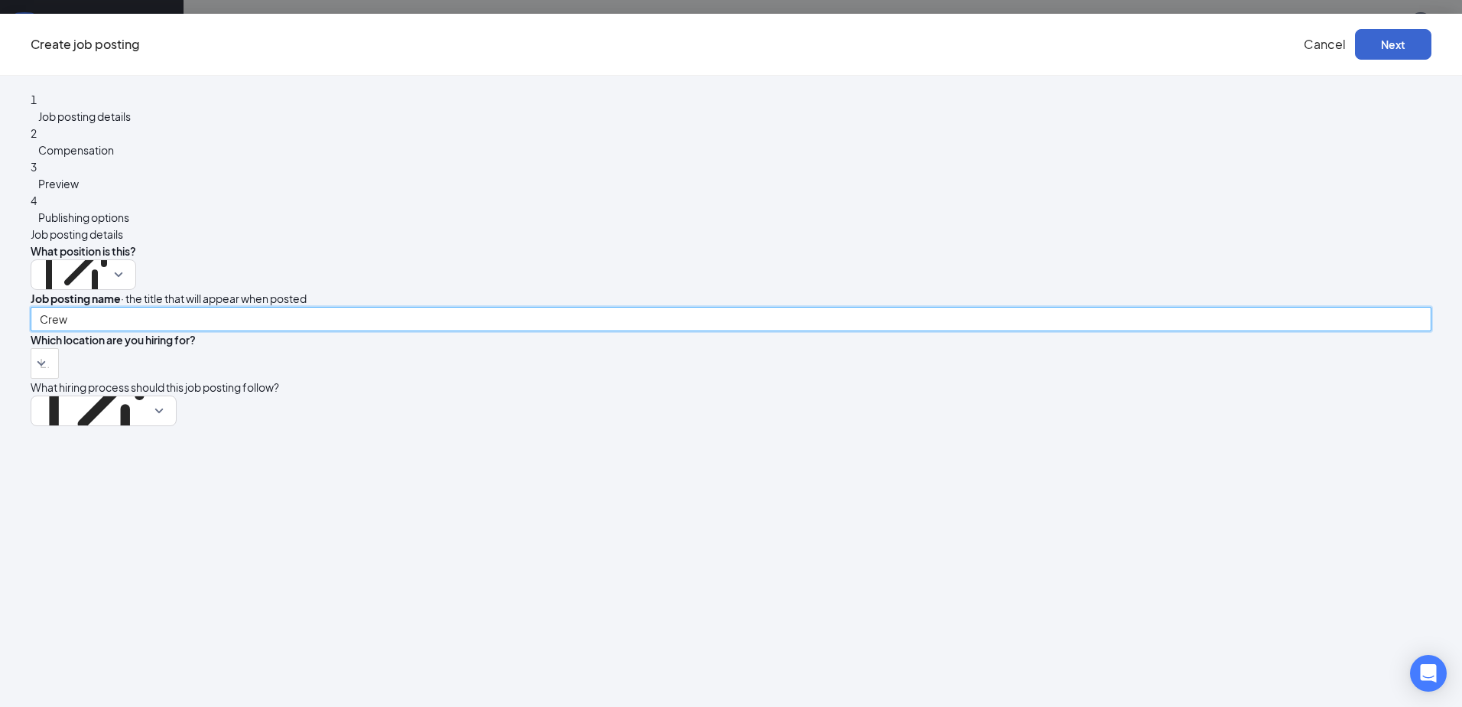
type input "Crew"
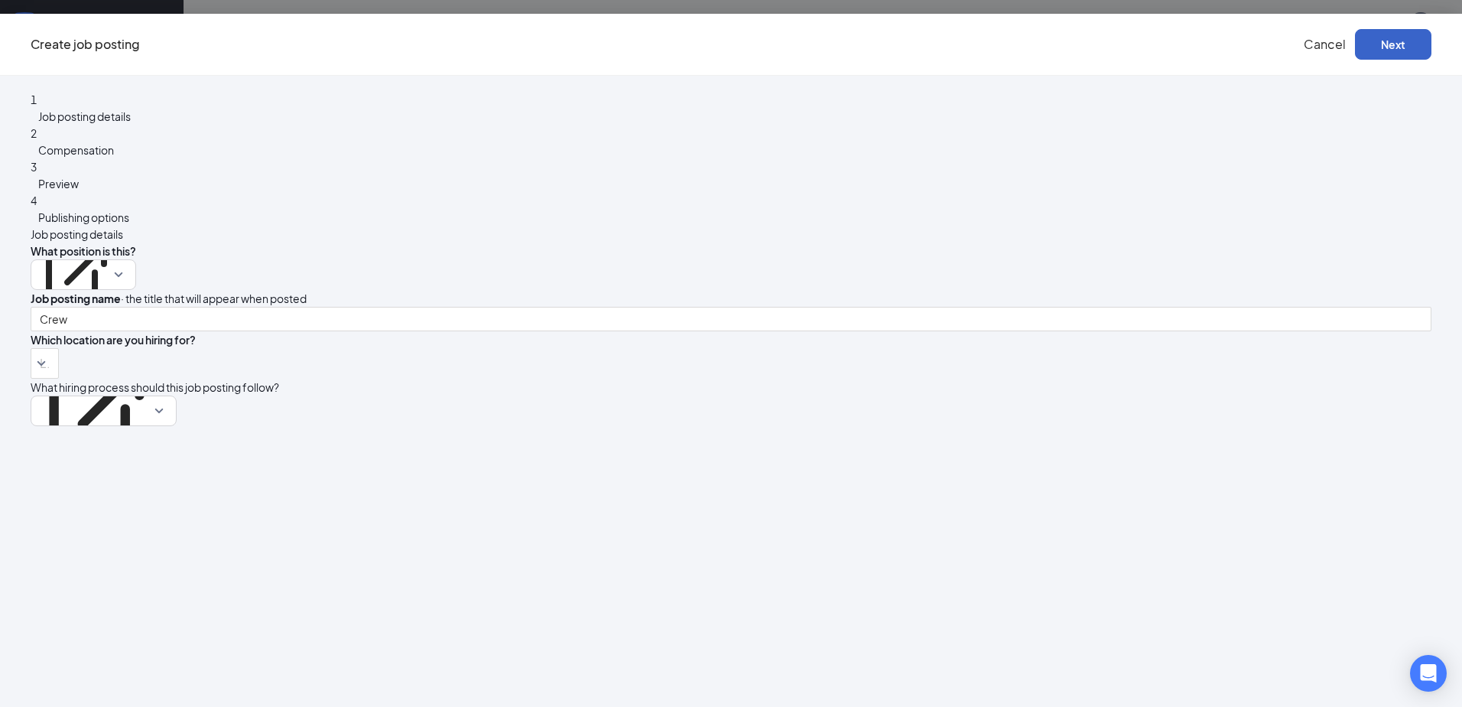
click at [1355, 48] on button "Next" at bounding box center [1393, 44] width 76 height 31
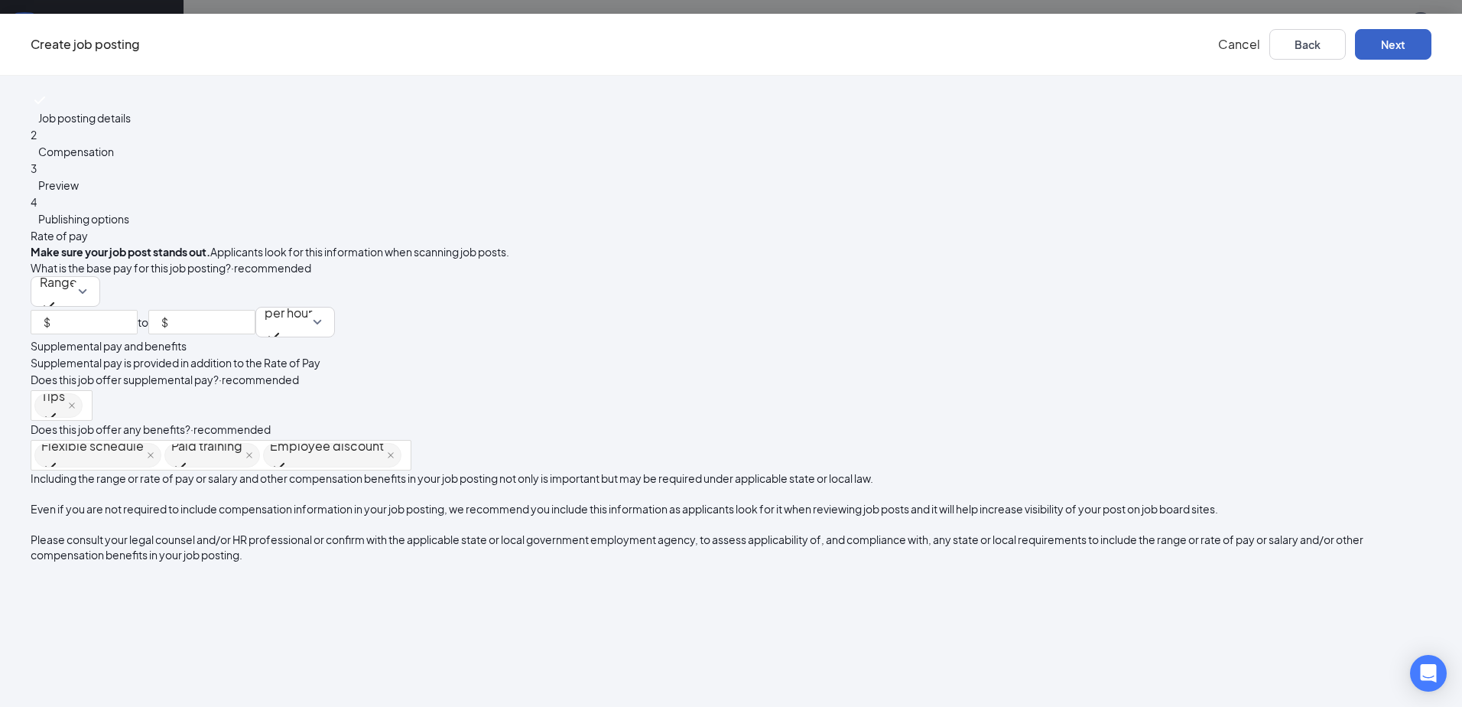
scroll to position [0, 0]
type input "0.1"
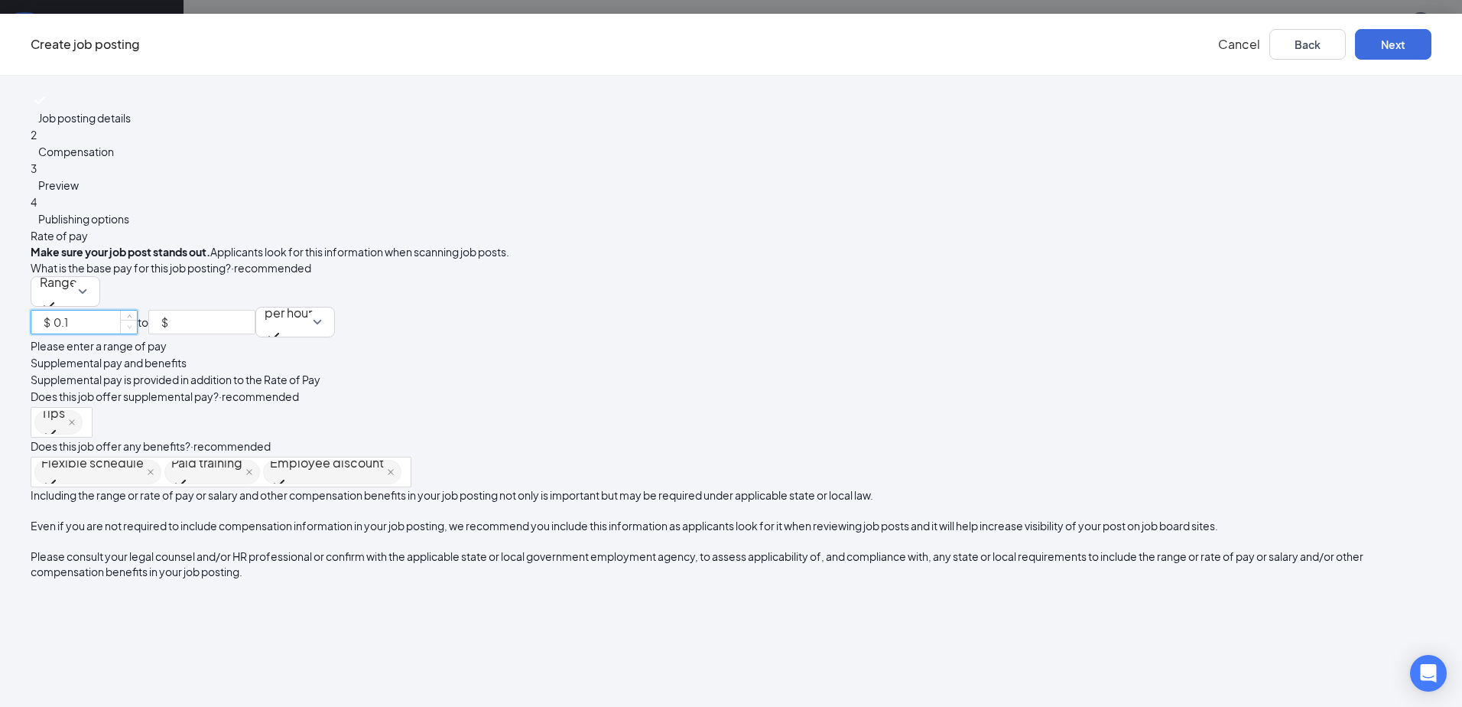
click at [137, 320] on span "Decrease Value" at bounding box center [128, 327] width 17 height 14
click at [694, 259] on div "What is the base pay for this job posting? · recommended Range $ 0.1 to $ per h…" at bounding box center [731, 306] width 1401 height 95
click at [77, 268] on span "Range" at bounding box center [58, 291] width 37 height 47
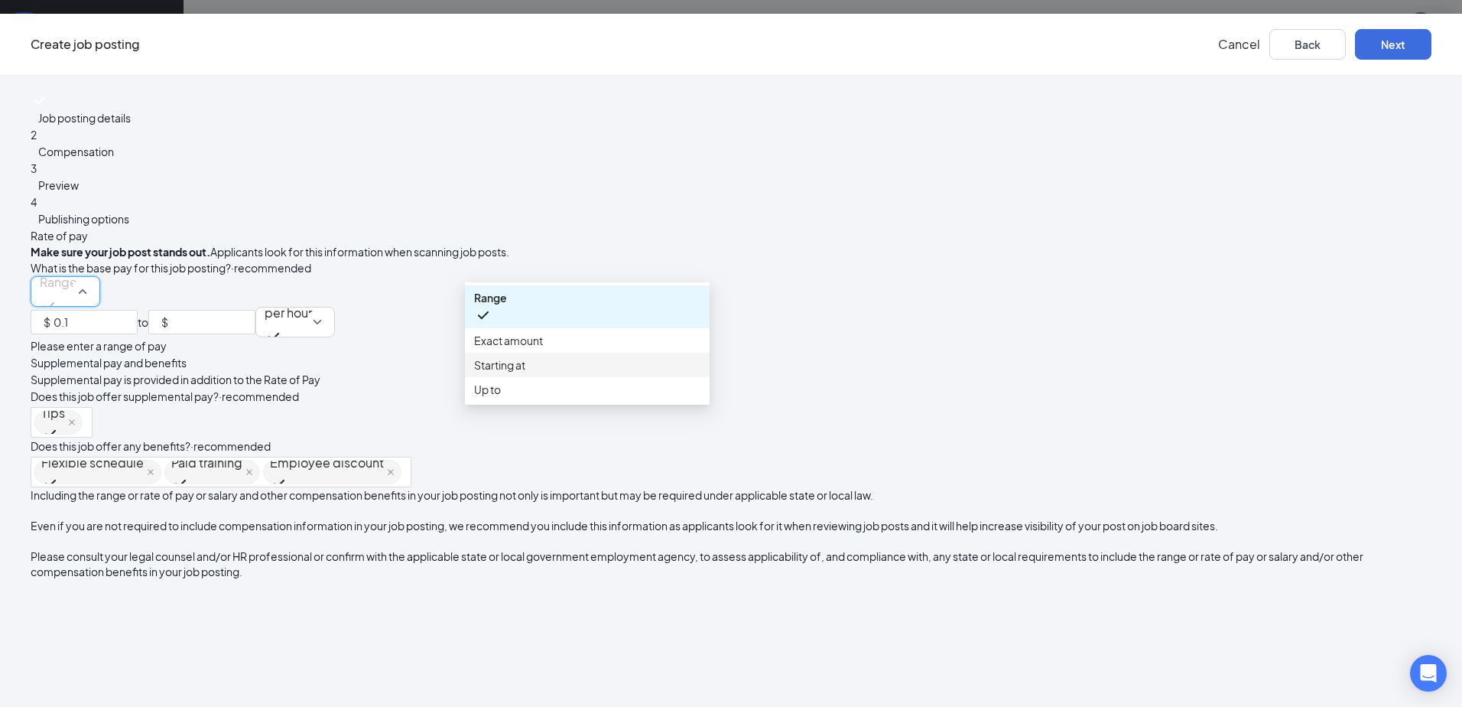
click at [525, 373] on span "Starting at" at bounding box center [499, 364] width 51 height 17
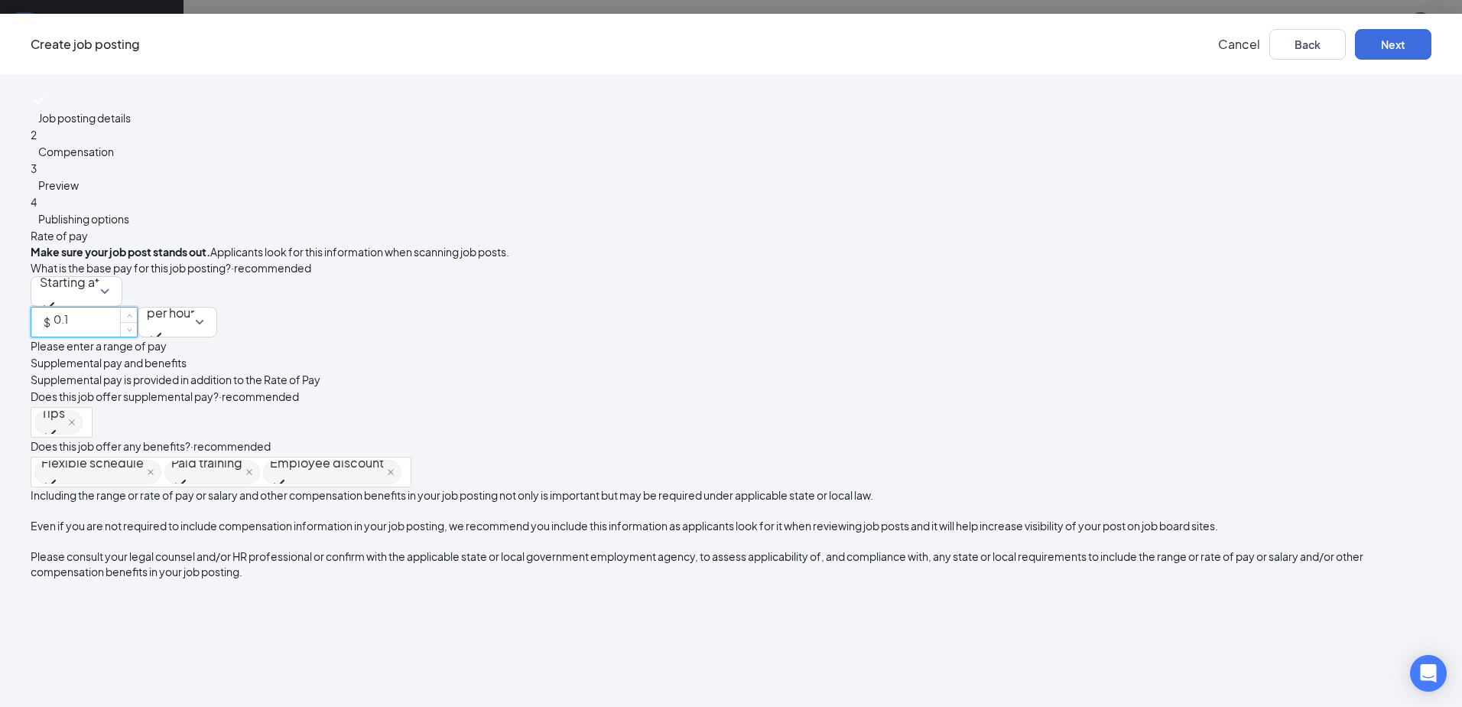
click at [137, 312] on input "0.1" at bounding box center [95, 318] width 83 height 23
type input "0"
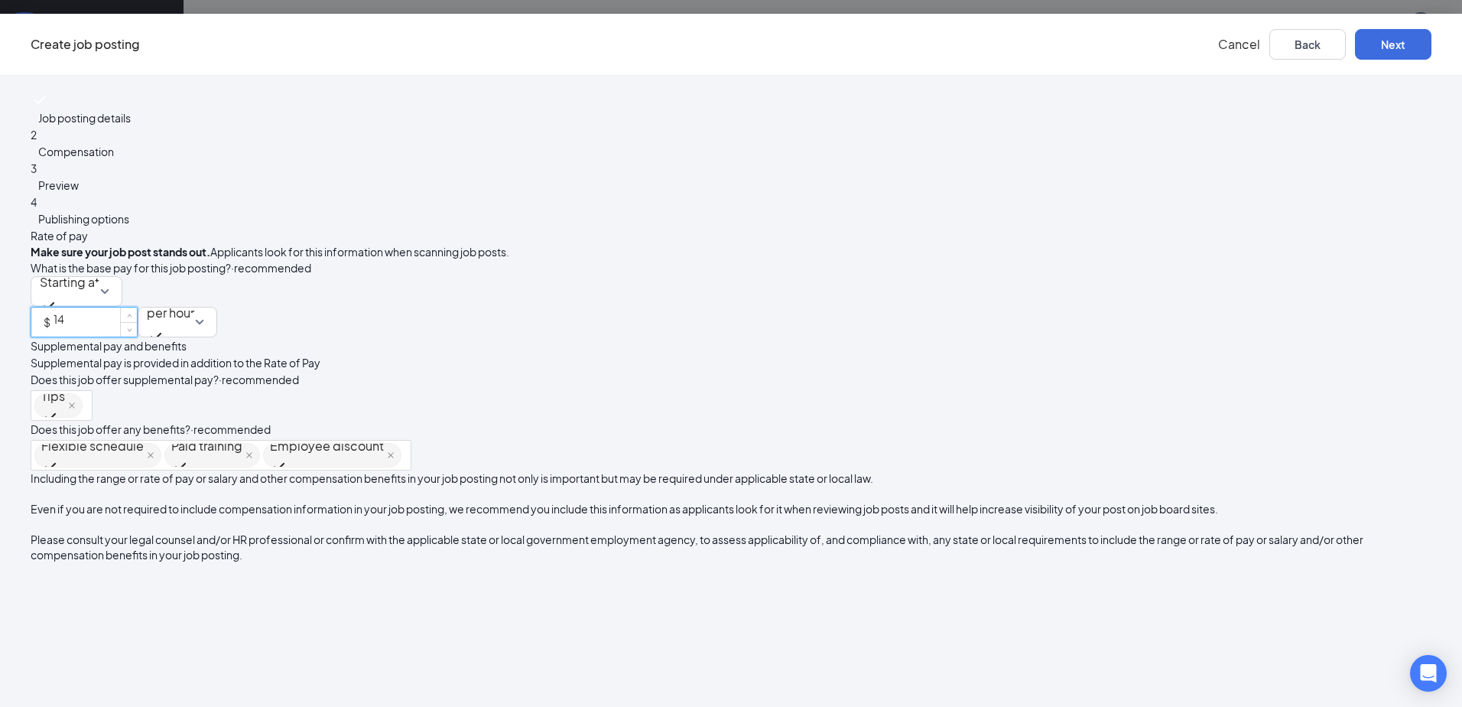
type input "14"
click at [1066, 340] on div "Rate of pay Make sure your job post stands out. Applicants look for this inform…" at bounding box center [731, 394] width 1401 height 335
click at [76, 402] on icon "close" at bounding box center [72, 406] width 8 height 8
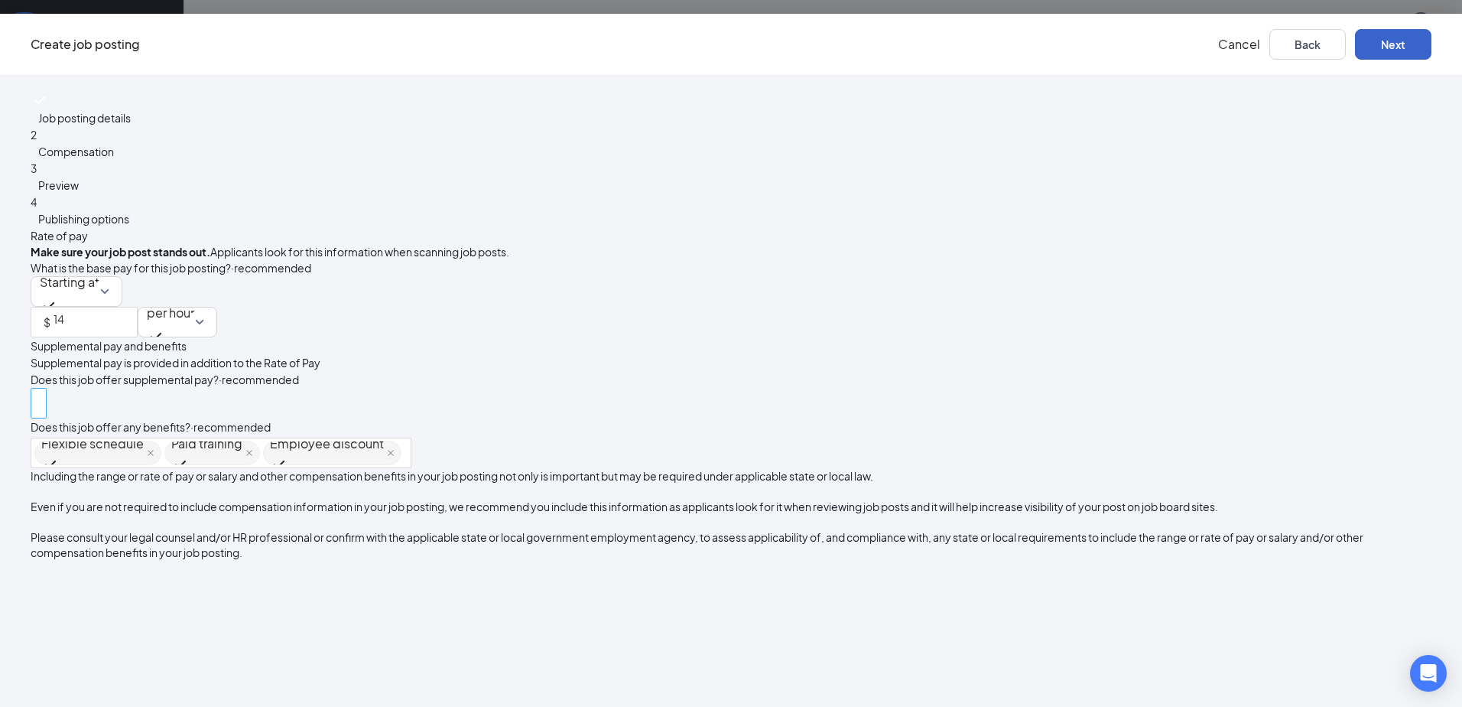
click at [1355, 34] on button "Next" at bounding box center [1393, 44] width 76 height 31
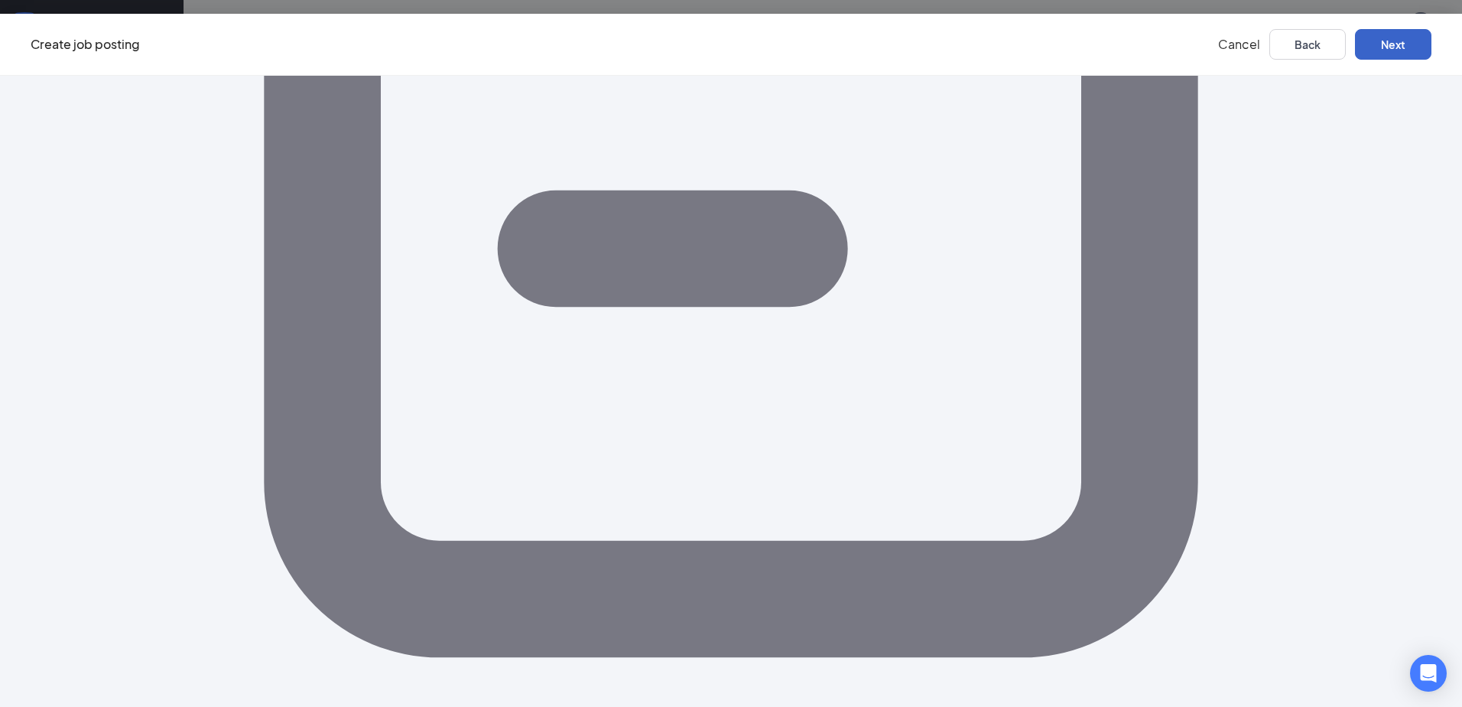
scroll to position [692, 0]
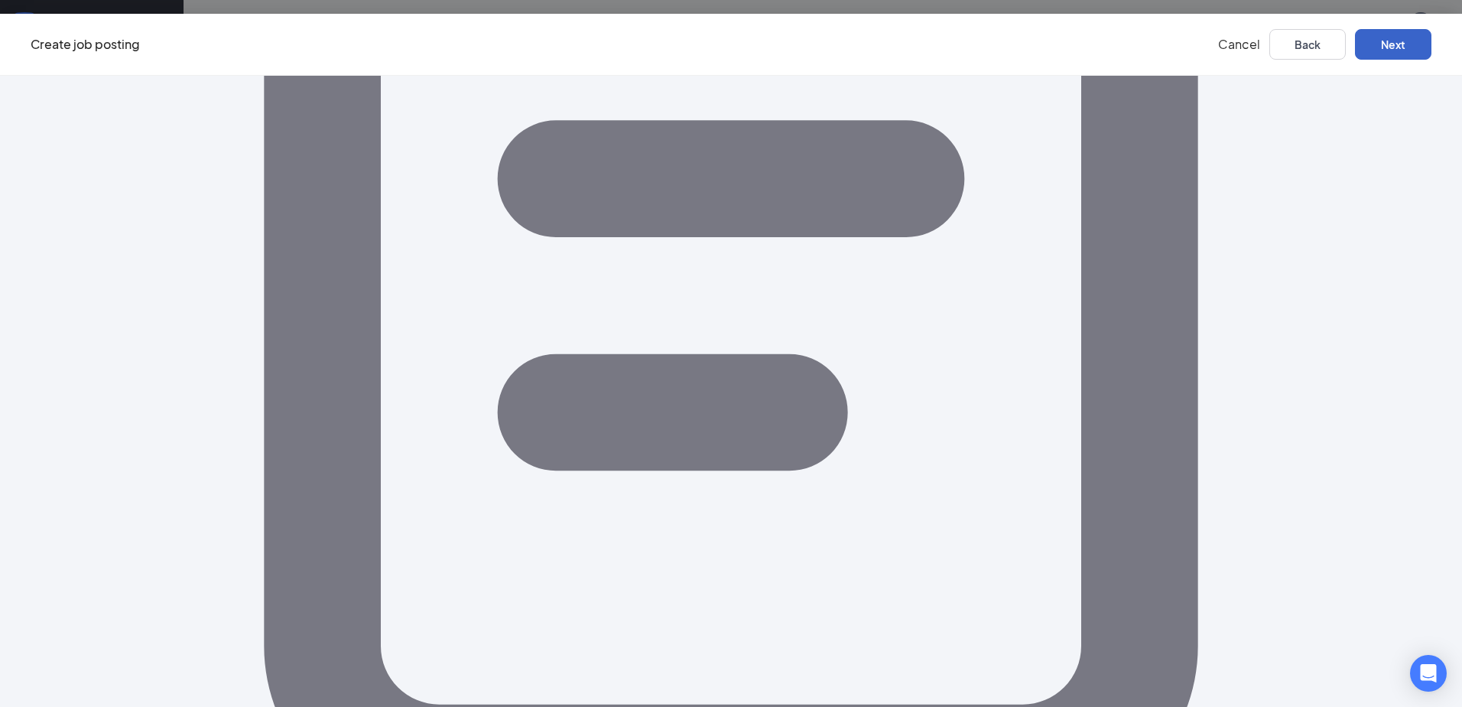
click at [1355, 40] on button "Next" at bounding box center [1393, 44] width 76 height 31
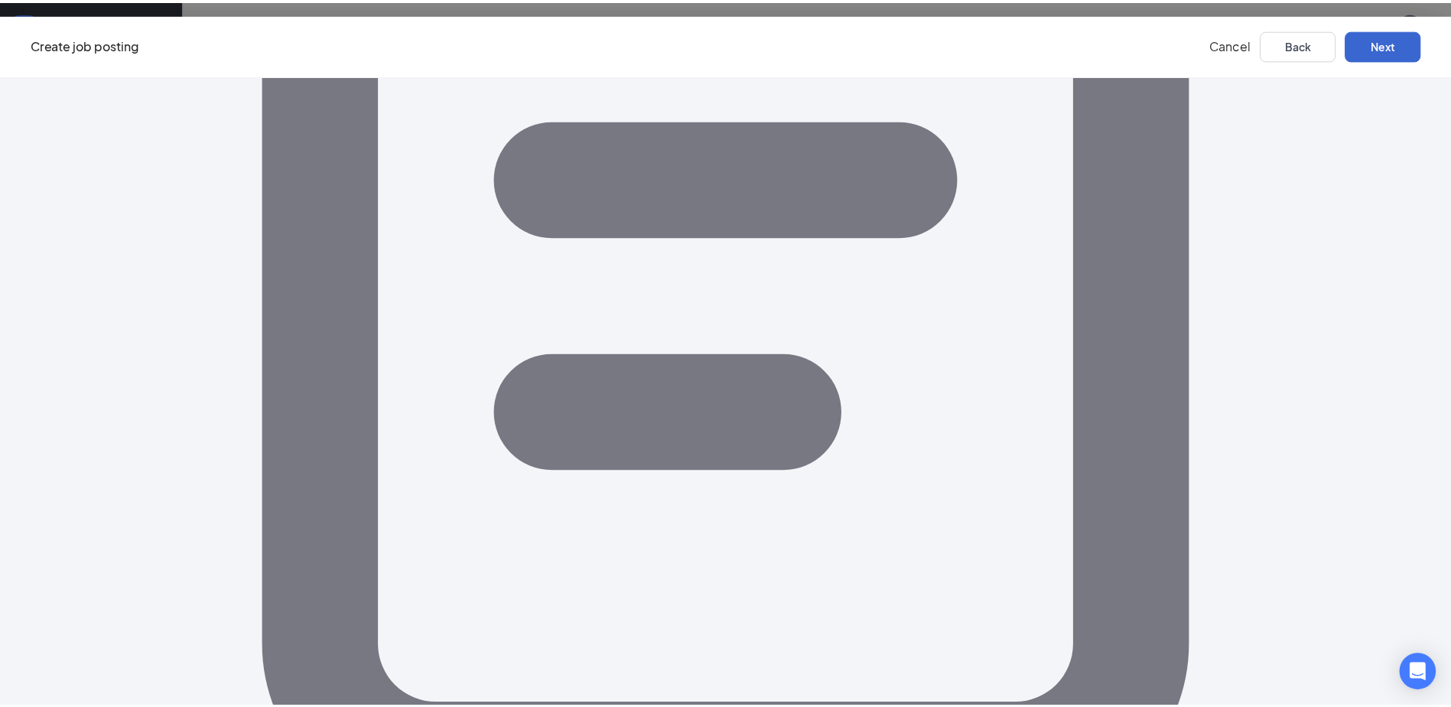
scroll to position [0, 0]
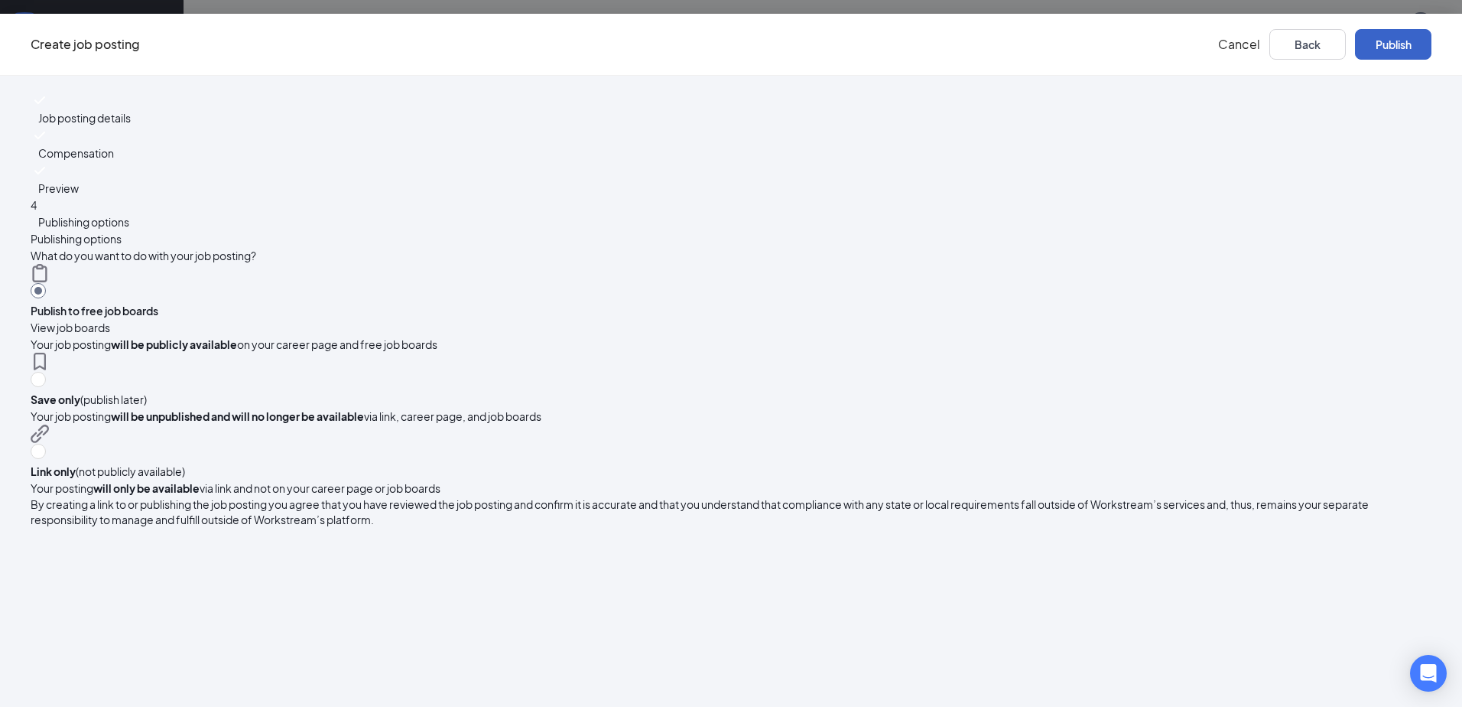
click at [1355, 41] on button "Publish" at bounding box center [1393, 44] width 76 height 31
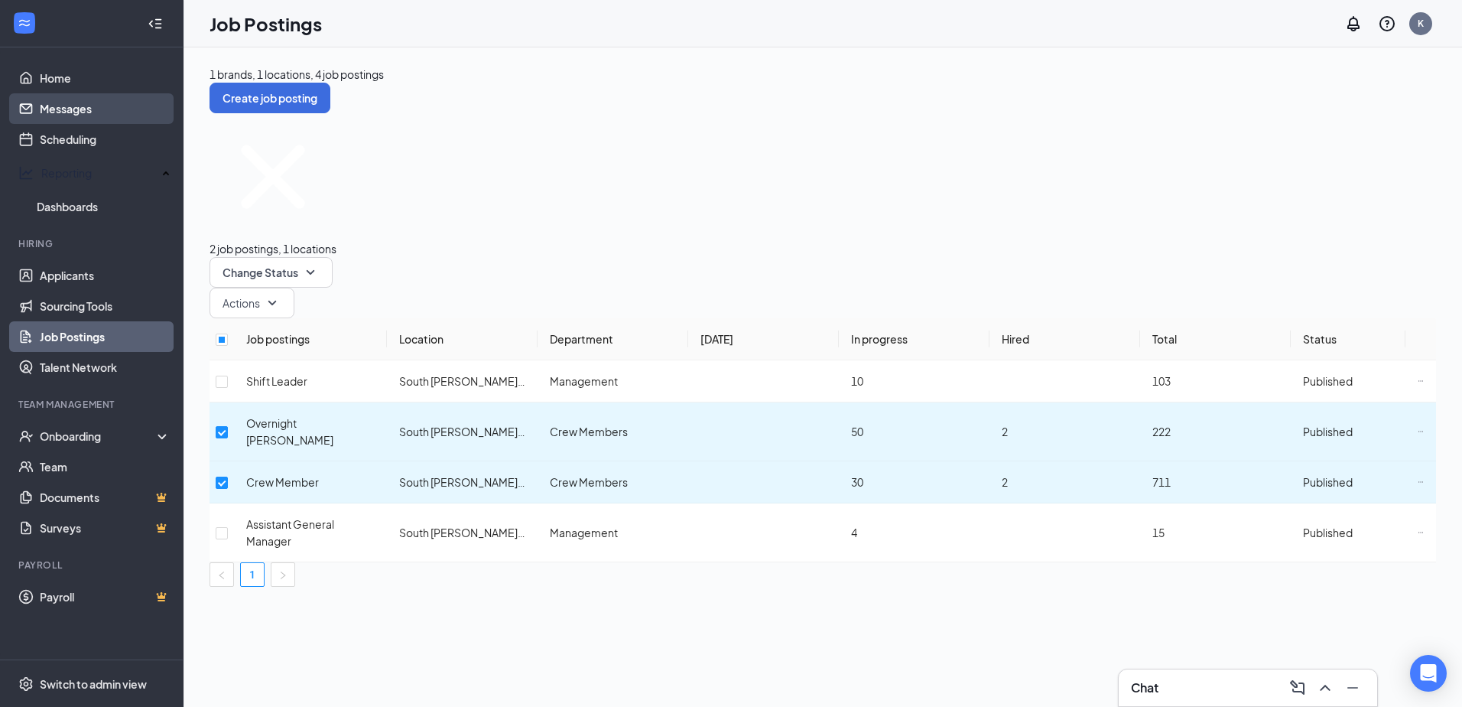
click at [76, 95] on link "Messages" at bounding box center [105, 108] width 131 height 31
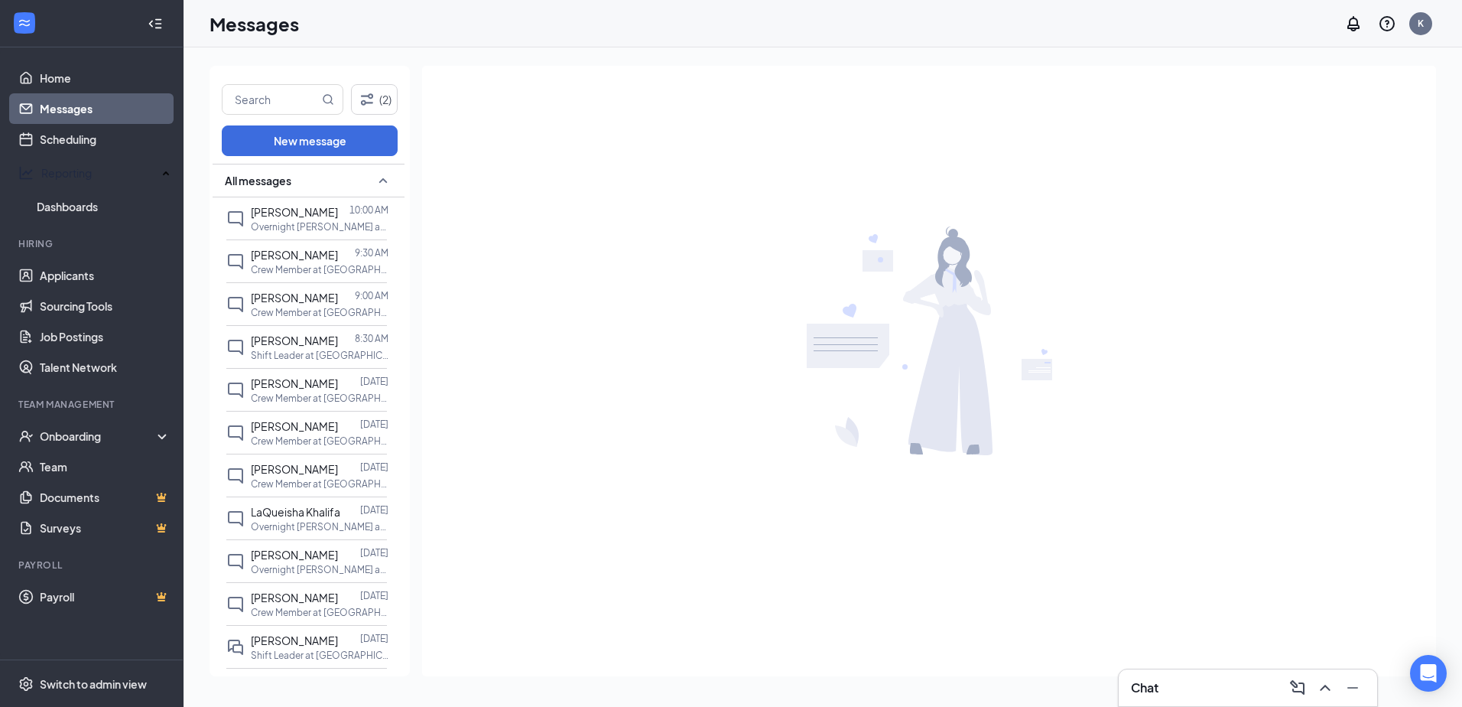
click at [17, 5] on div at bounding box center [91, 23] width 183 height 47
click at [24, 15] on icon "WorkstreamLogo" at bounding box center [24, 22] width 15 height 15
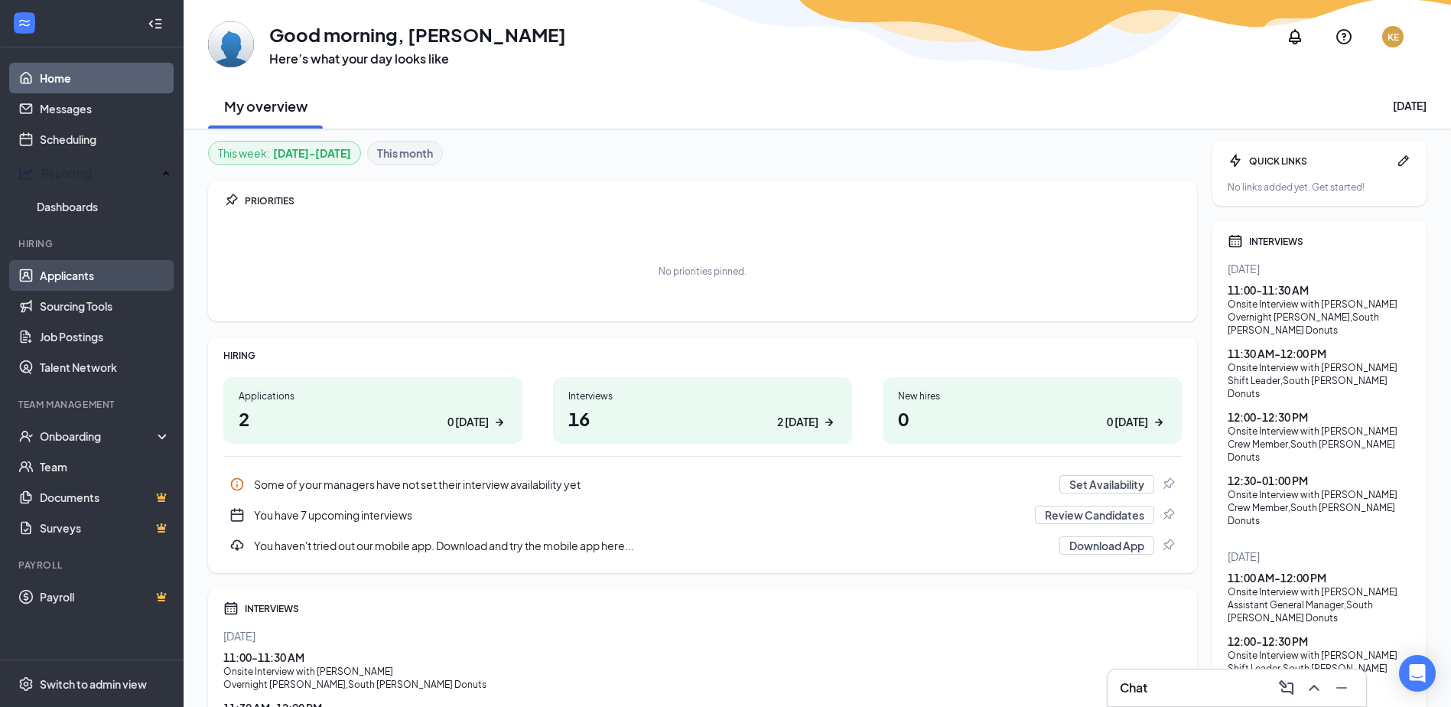
click at [40, 274] on link "Applicants" at bounding box center [105, 275] width 131 height 31
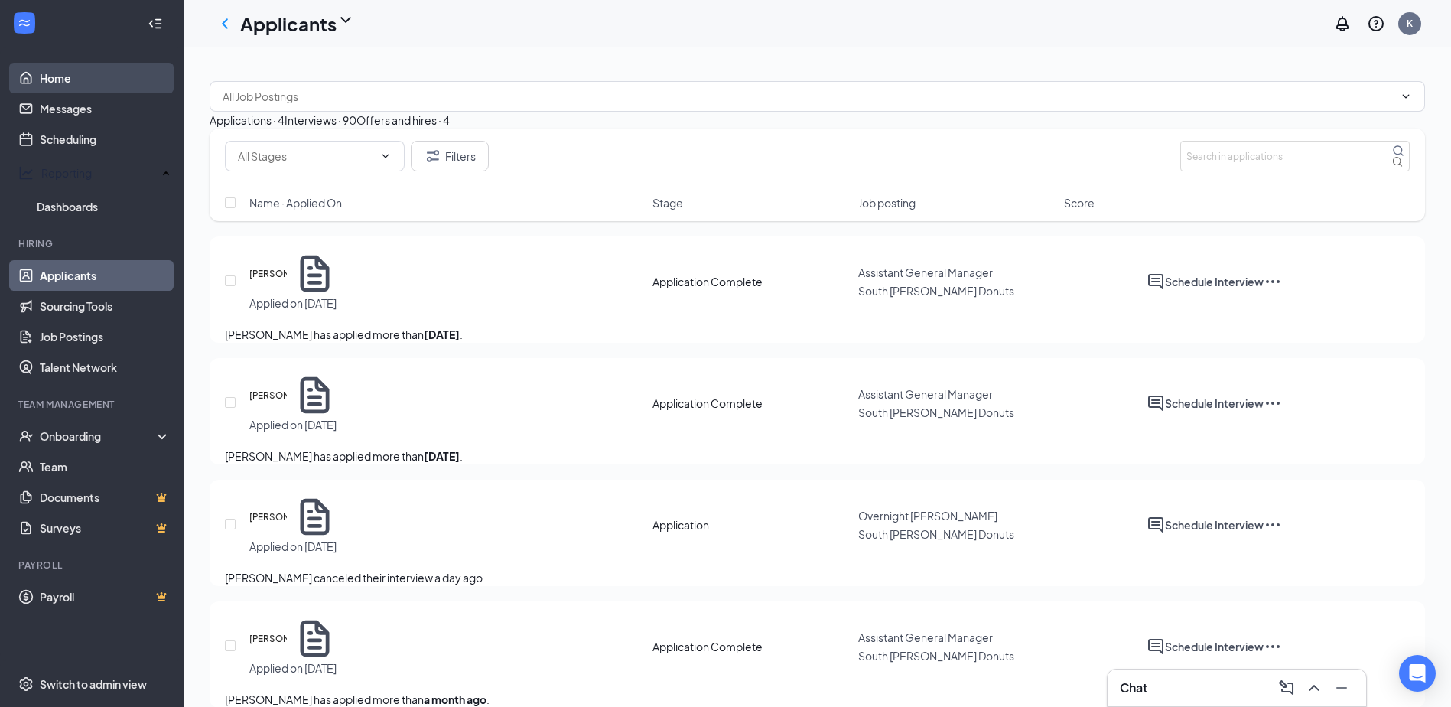
click at [52, 83] on link "Home" at bounding box center [105, 78] width 131 height 31
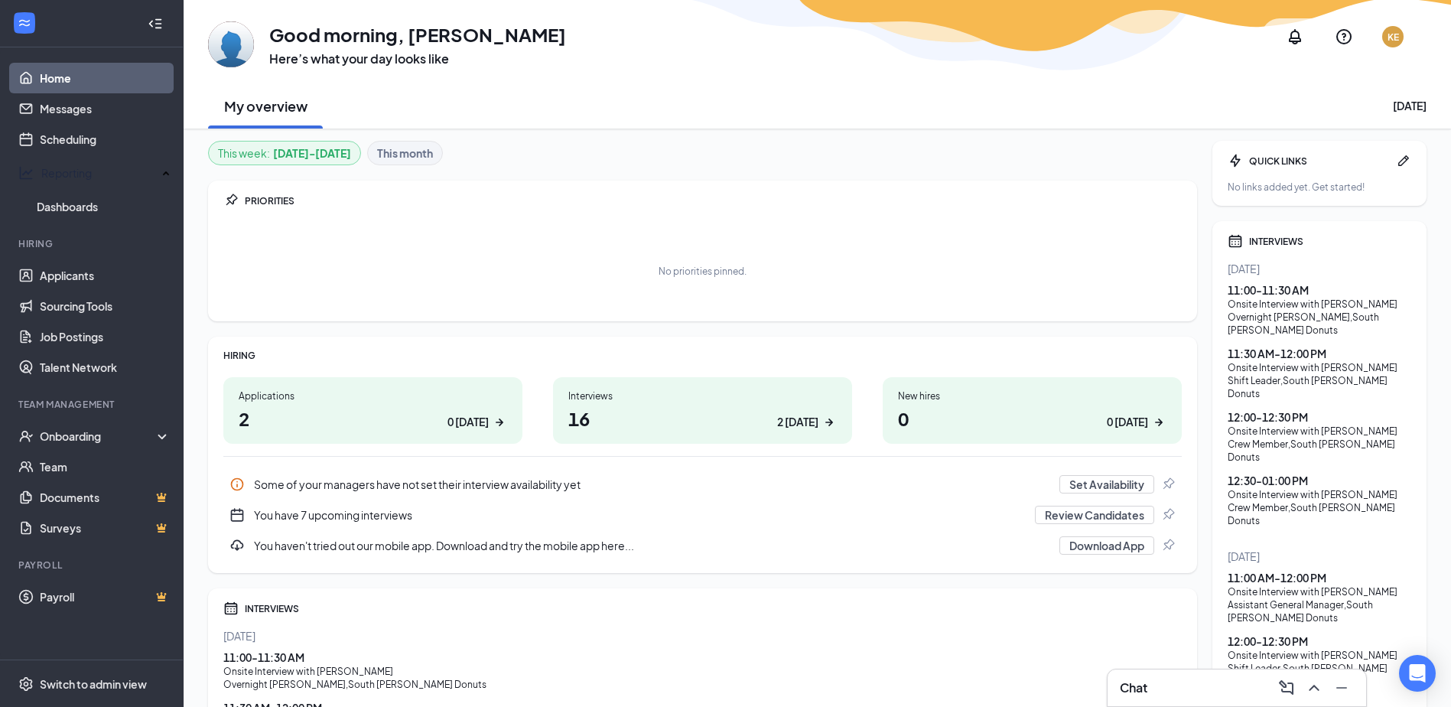
click at [426, 151] on b "This month" at bounding box center [405, 153] width 56 height 17
click at [307, 146] on b "Aug 25 - Aug 31" at bounding box center [312, 153] width 78 height 17
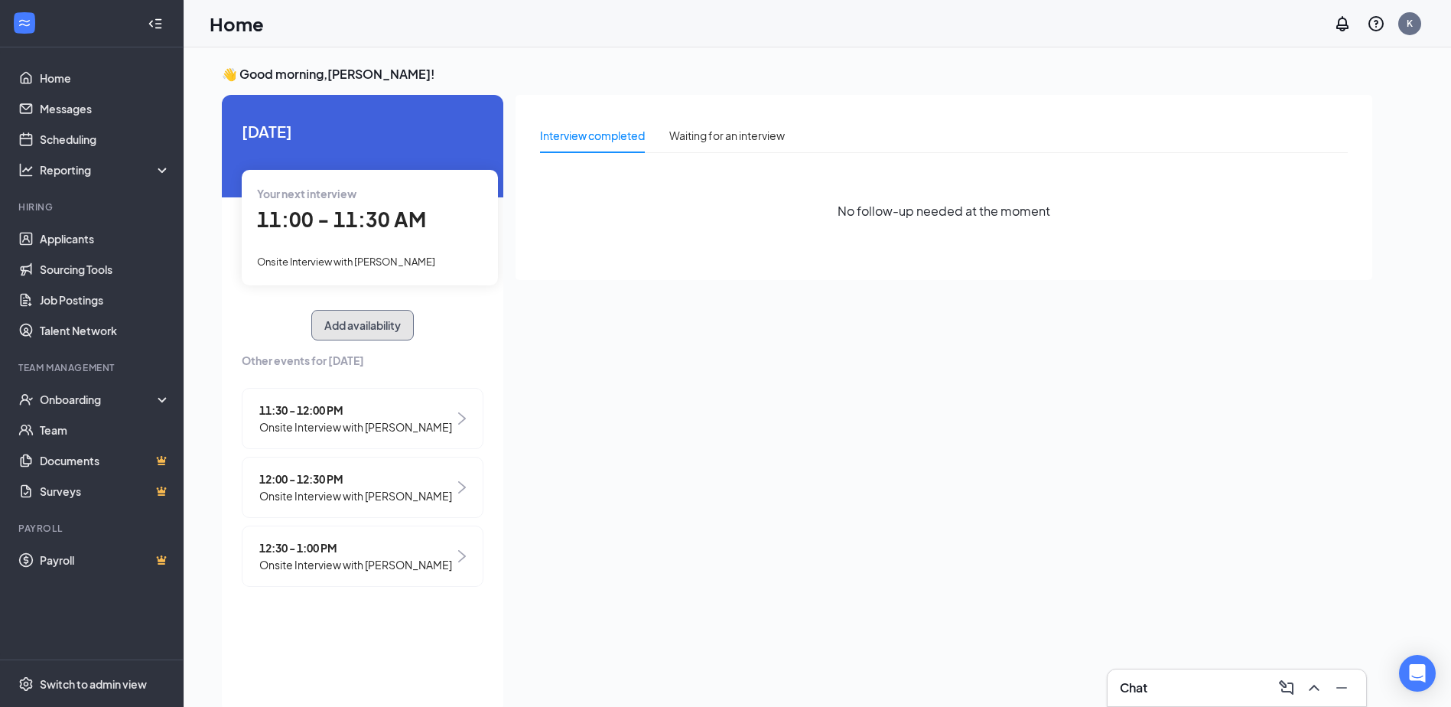
click at [355, 330] on button "Add availability" at bounding box center [362, 325] width 102 height 31
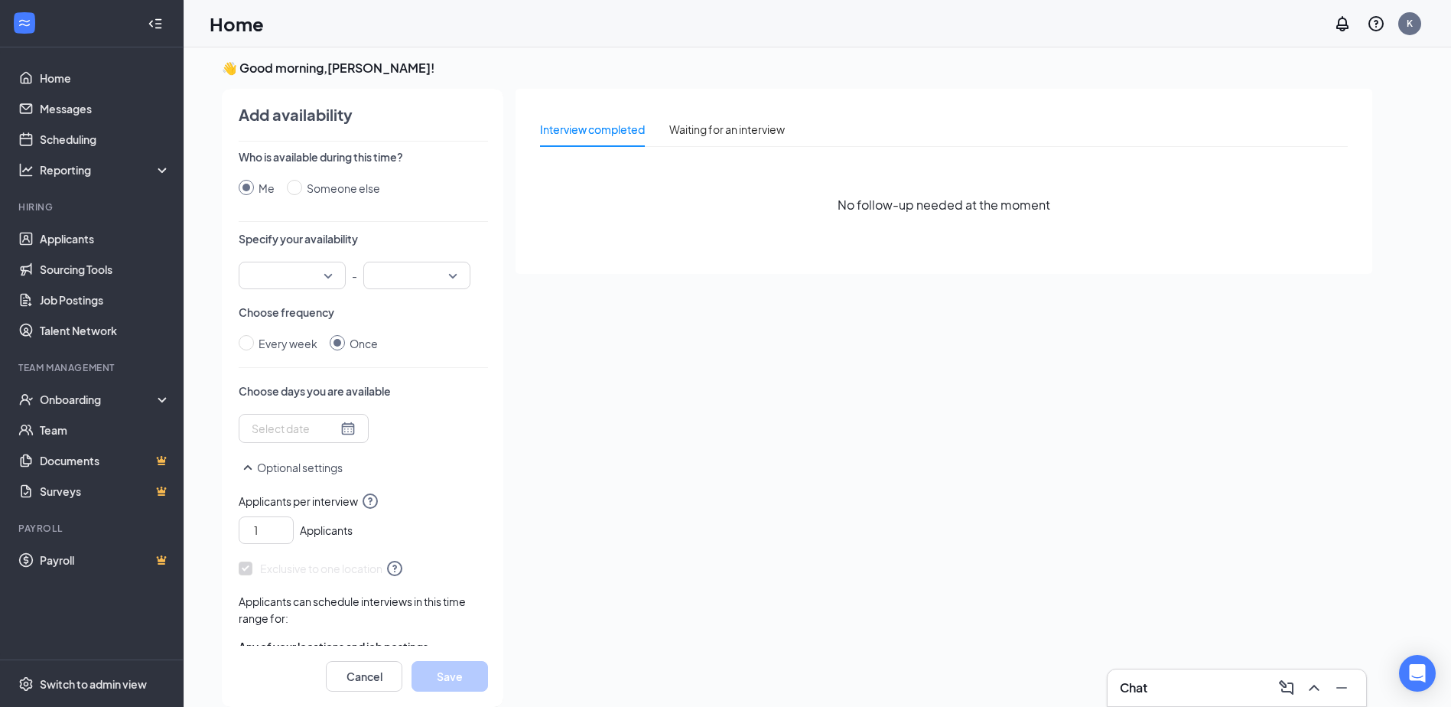
click at [330, 272] on div at bounding box center [292, 276] width 107 height 28
click at [285, 381] on span "11:00 AM" at bounding box center [273, 381] width 45 height 17
click at [453, 272] on div at bounding box center [416, 276] width 107 height 28
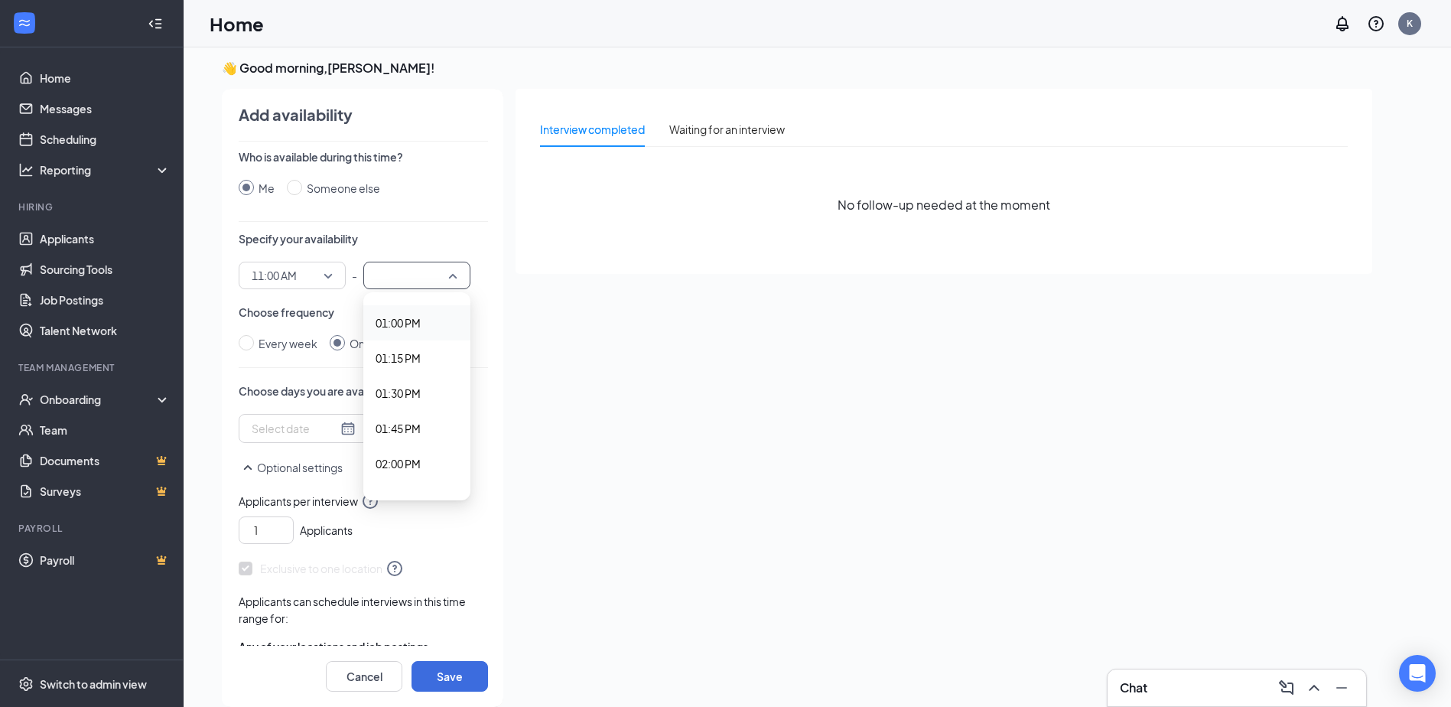
click at [408, 304] on div "12:45 PM" at bounding box center [416, 287] width 107 height 35
click at [444, 275] on span "12:45 PM" at bounding box center [416, 275] width 81 height 23
click at [417, 350] on span "01:00 PM" at bounding box center [398, 352] width 45 height 17
click at [244, 342] on input "Every week" at bounding box center [246, 342] width 15 height 15
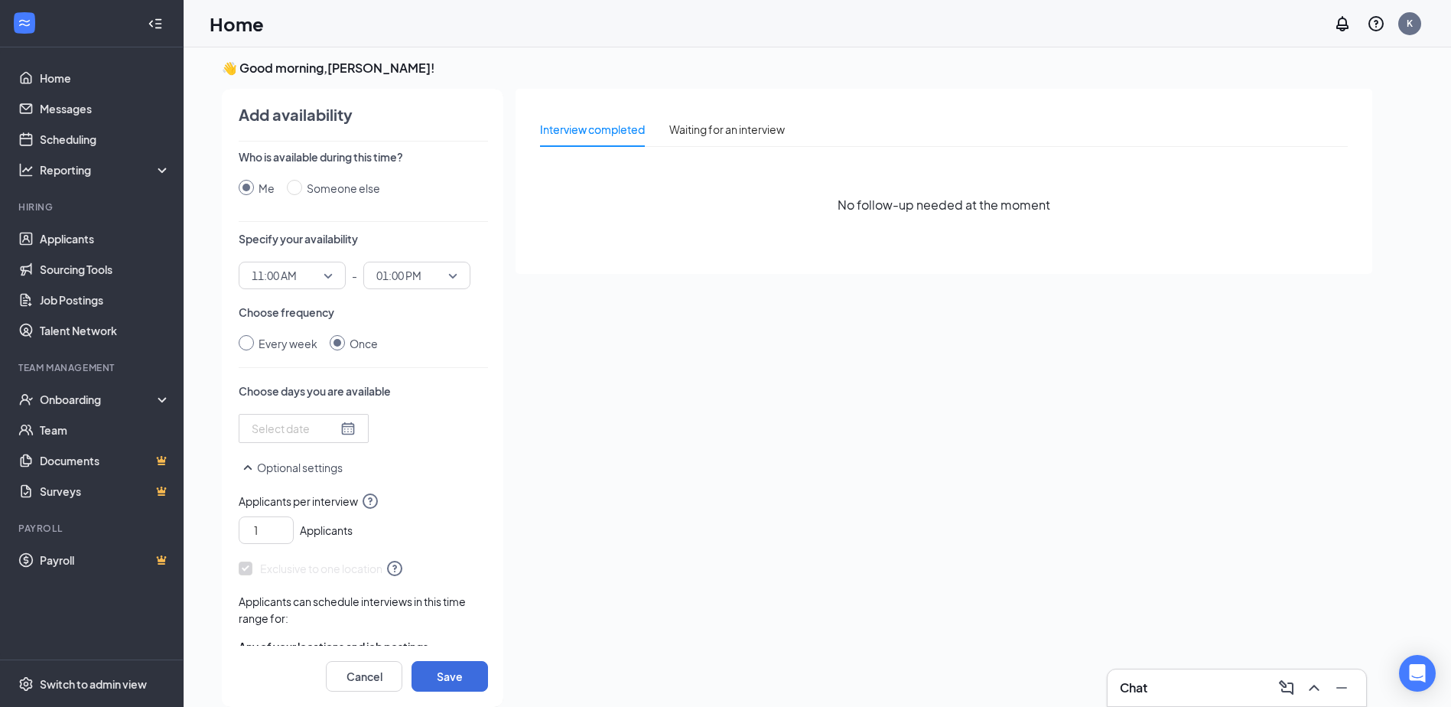
radio input "true"
radio input "false"
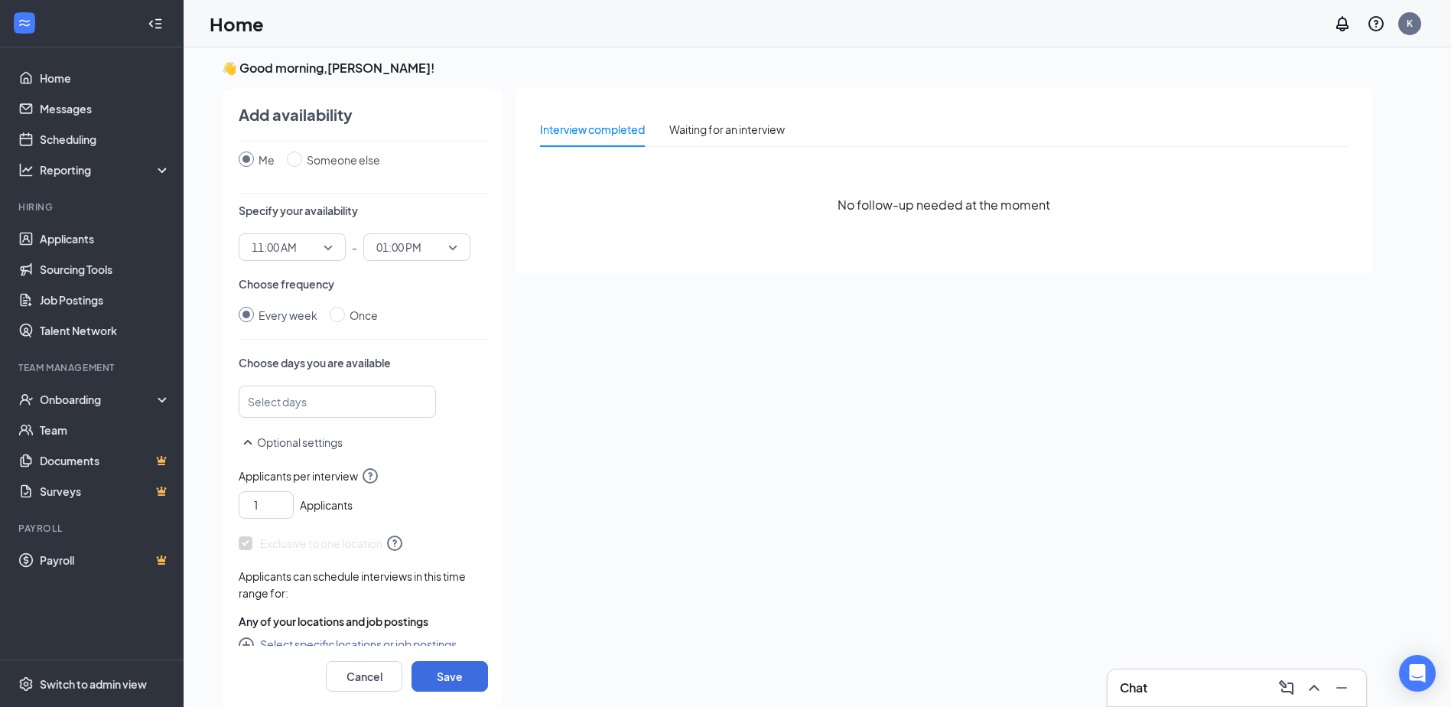
scroll to position [45, 0]
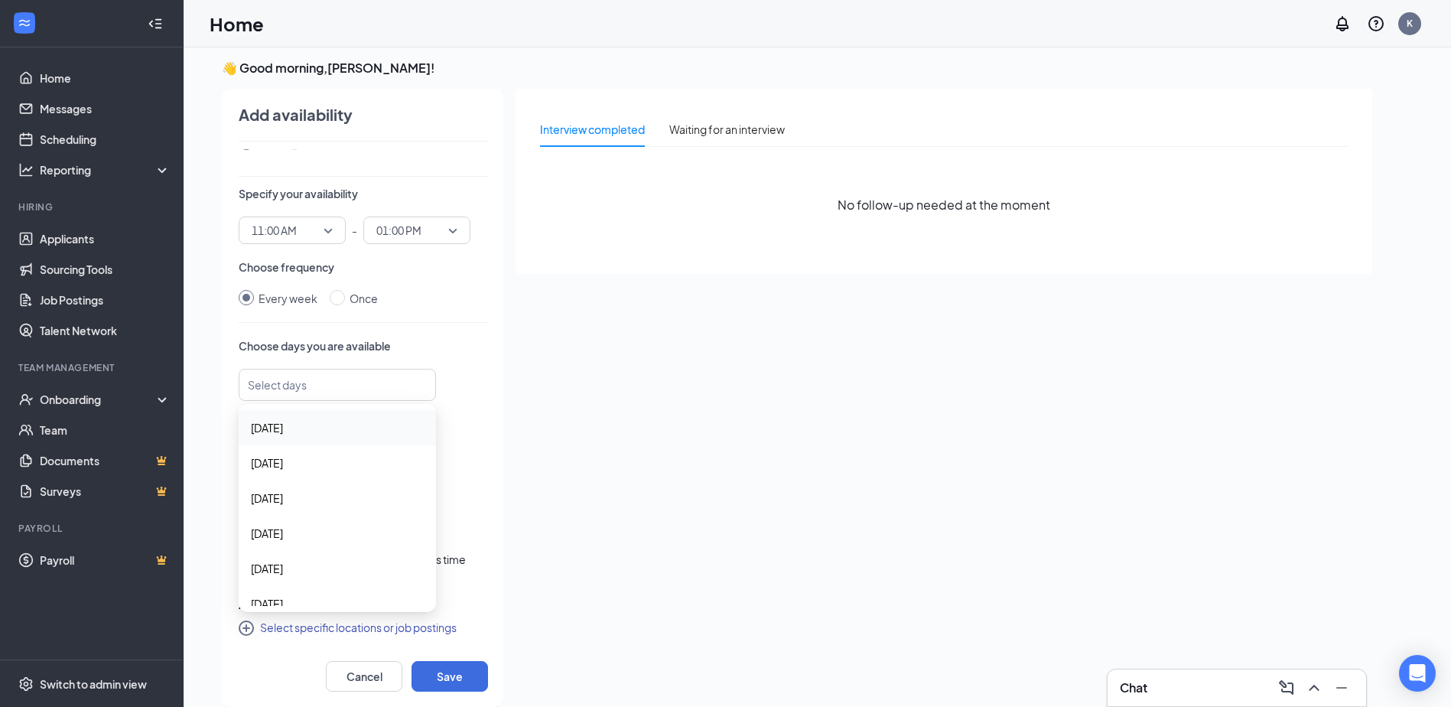
click at [400, 391] on div at bounding box center [330, 384] width 157 height 24
click at [307, 474] on div "[DATE]" at bounding box center [337, 462] width 197 height 35
click at [298, 506] on span "[DATE]" at bounding box center [337, 499] width 173 height 17
click at [283, 539] on span "[DATE]" at bounding box center [267, 536] width 32 height 17
click at [299, 595] on span "[DATE]" at bounding box center [337, 600] width 173 height 17
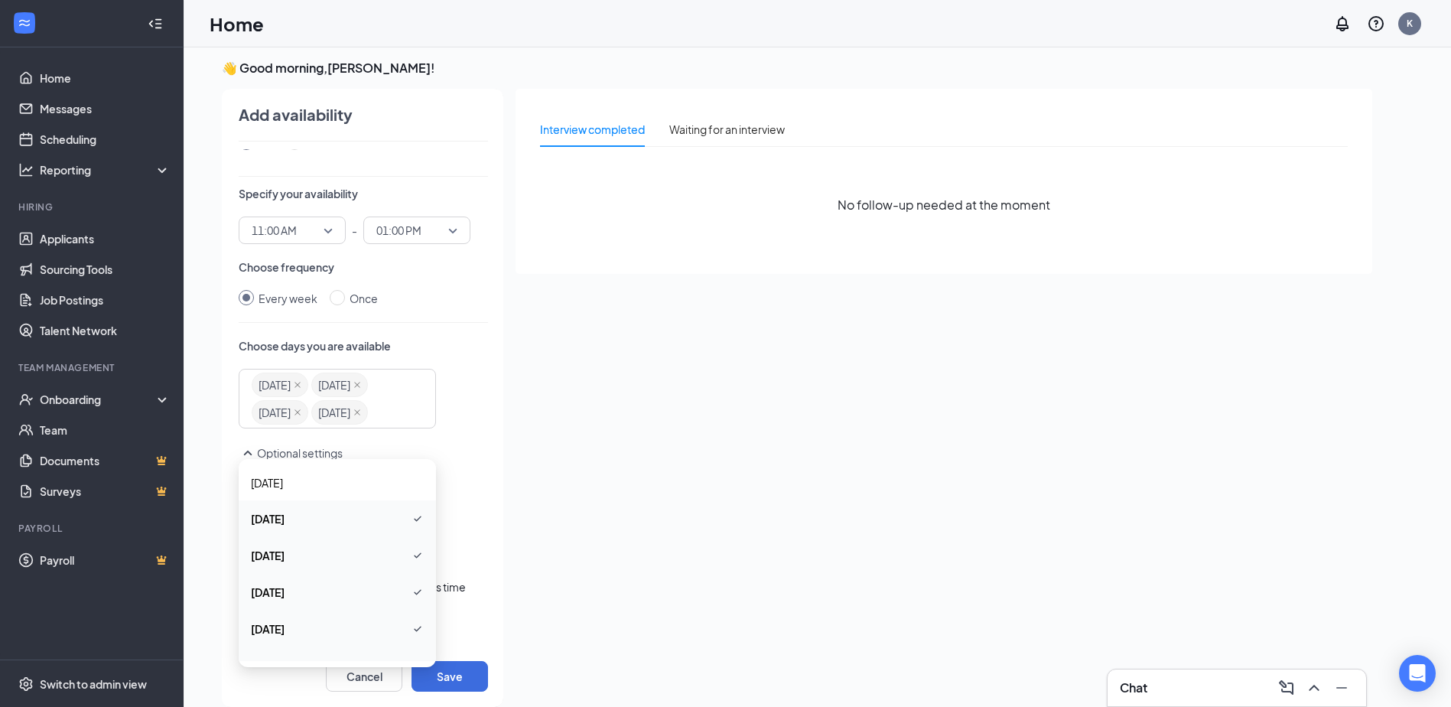
click at [438, 650] on div "Cancel Save" at bounding box center [363, 669] width 249 height 46
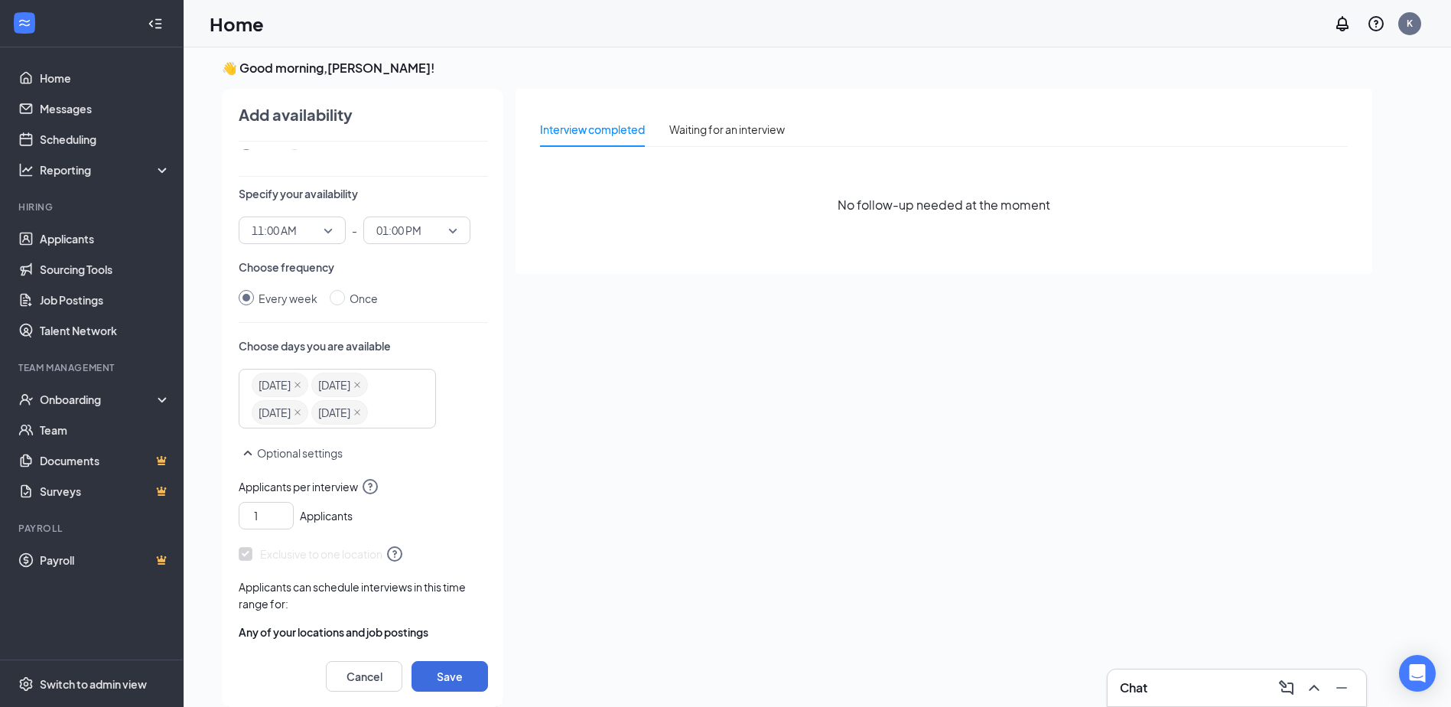
click at [376, 426] on div "[DATE] [DATE] [DATE] [DATE]" at bounding box center [330, 398] width 157 height 55
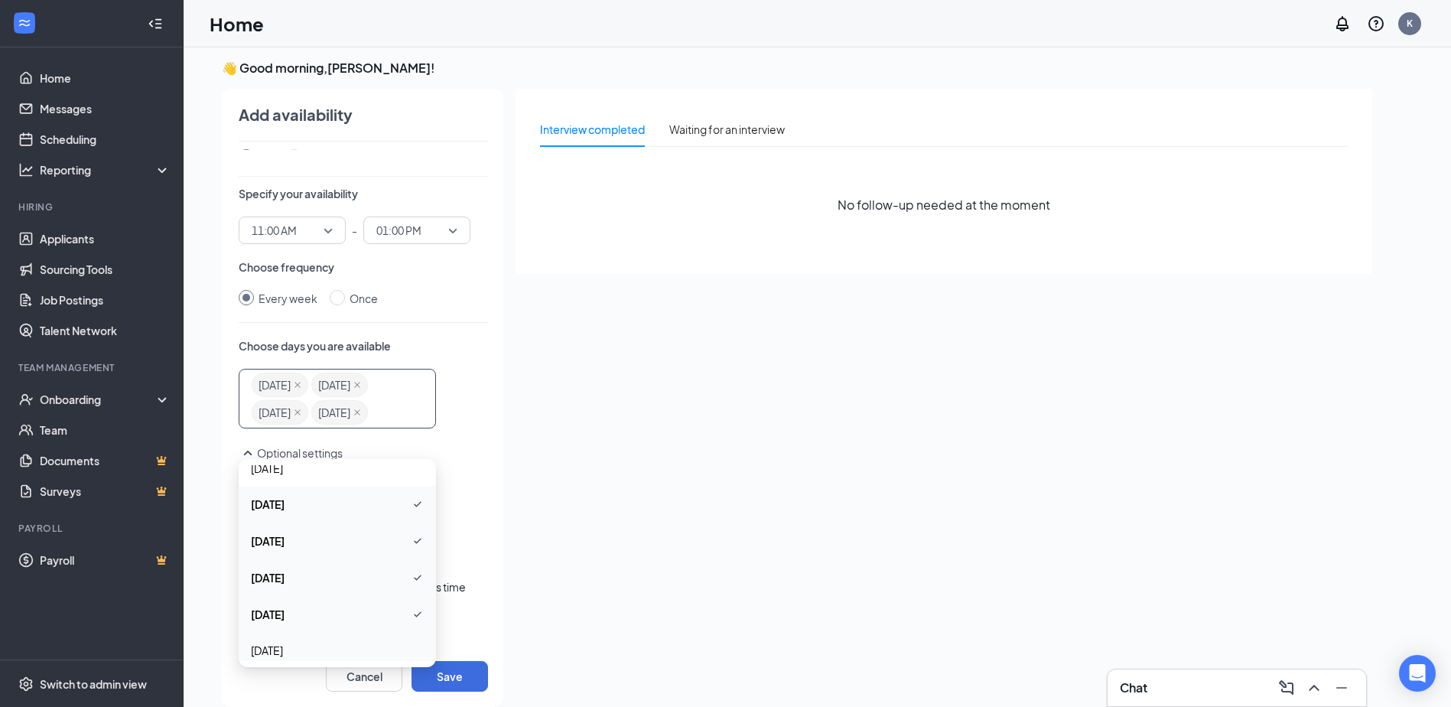
scroll to position [31, 0]
click at [351, 636] on span "[DATE]" at bounding box center [337, 634] width 173 height 17
click at [431, 314] on div "Who is available during this time? Me Someone else Specify your availability 11…" at bounding box center [363, 397] width 249 height 496
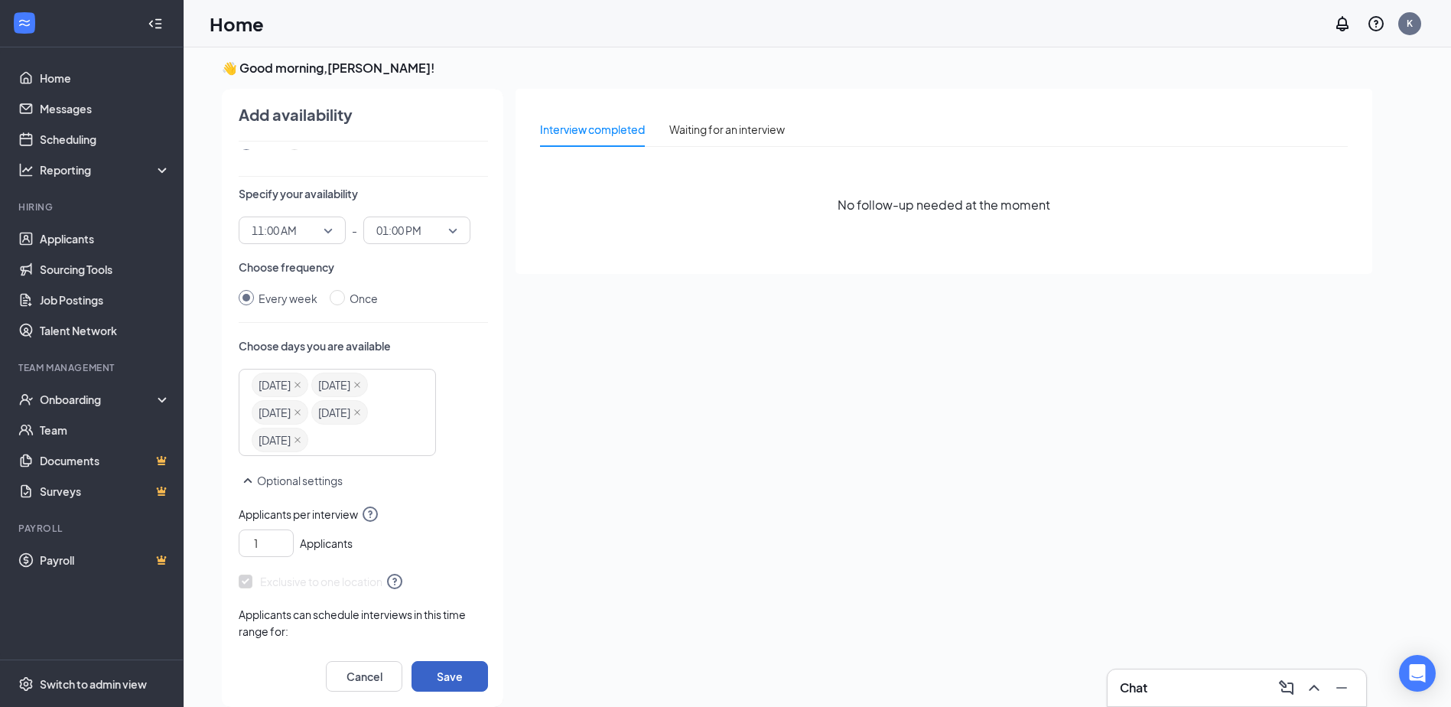
click at [451, 663] on button "Save" at bounding box center [449, 676] width 76 height 31
radio input "false"
radio input "true"
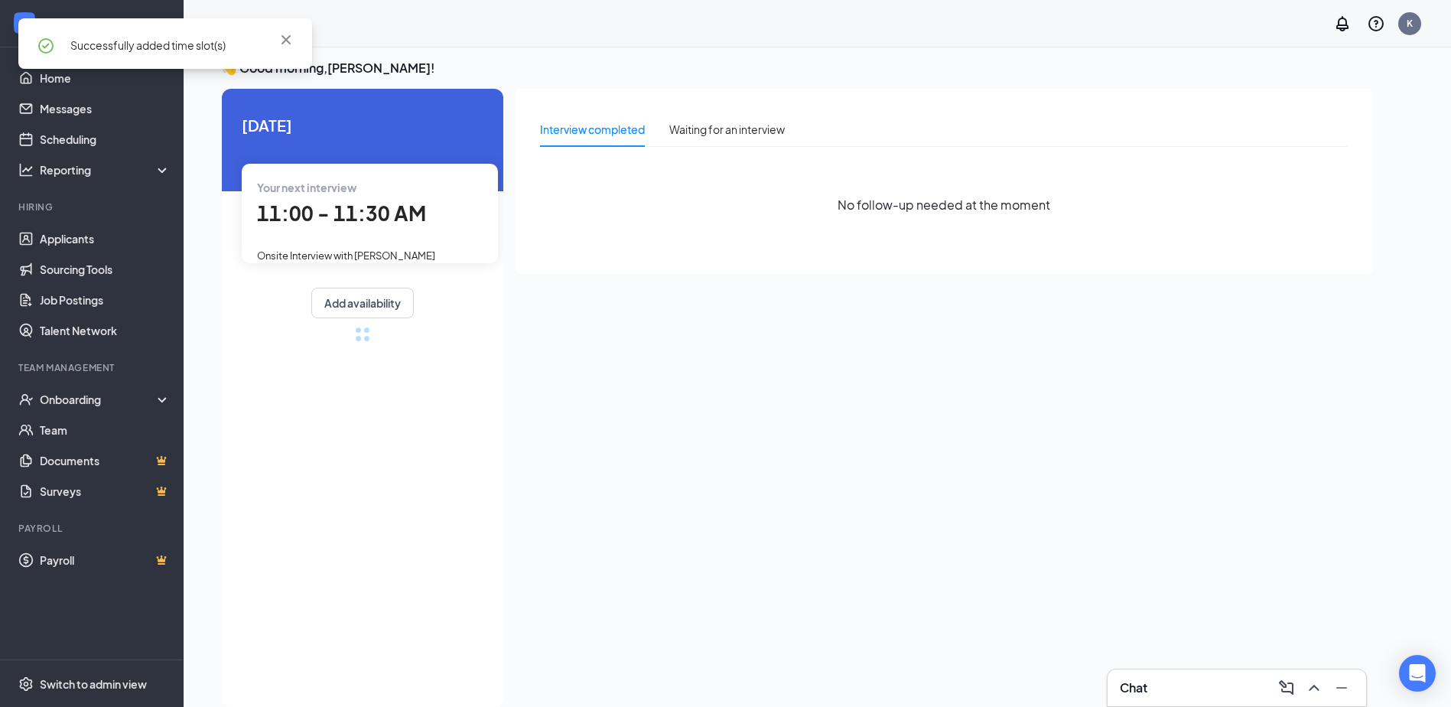
scroll to position [42, 0]
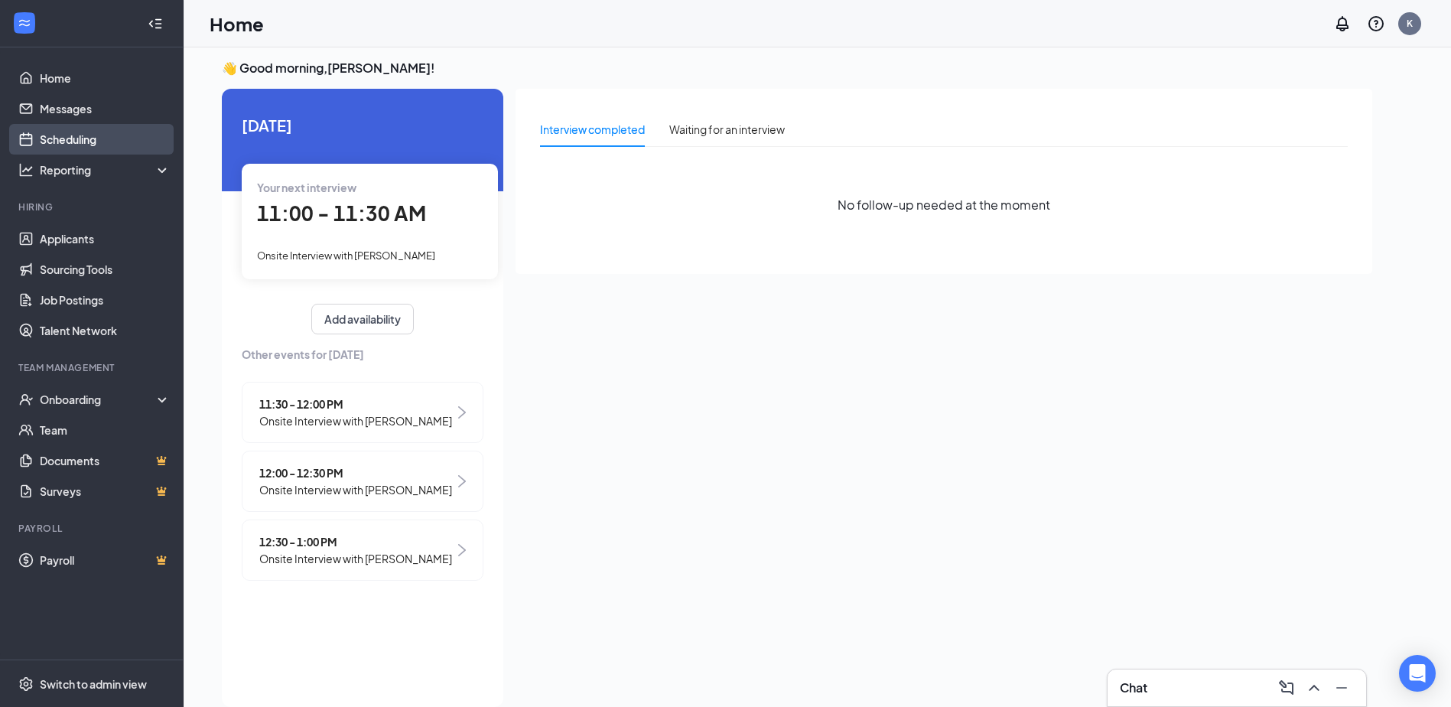
click at [87, 137] on link "Scheduling" at bounding box center [105, 139] width 131 height 31
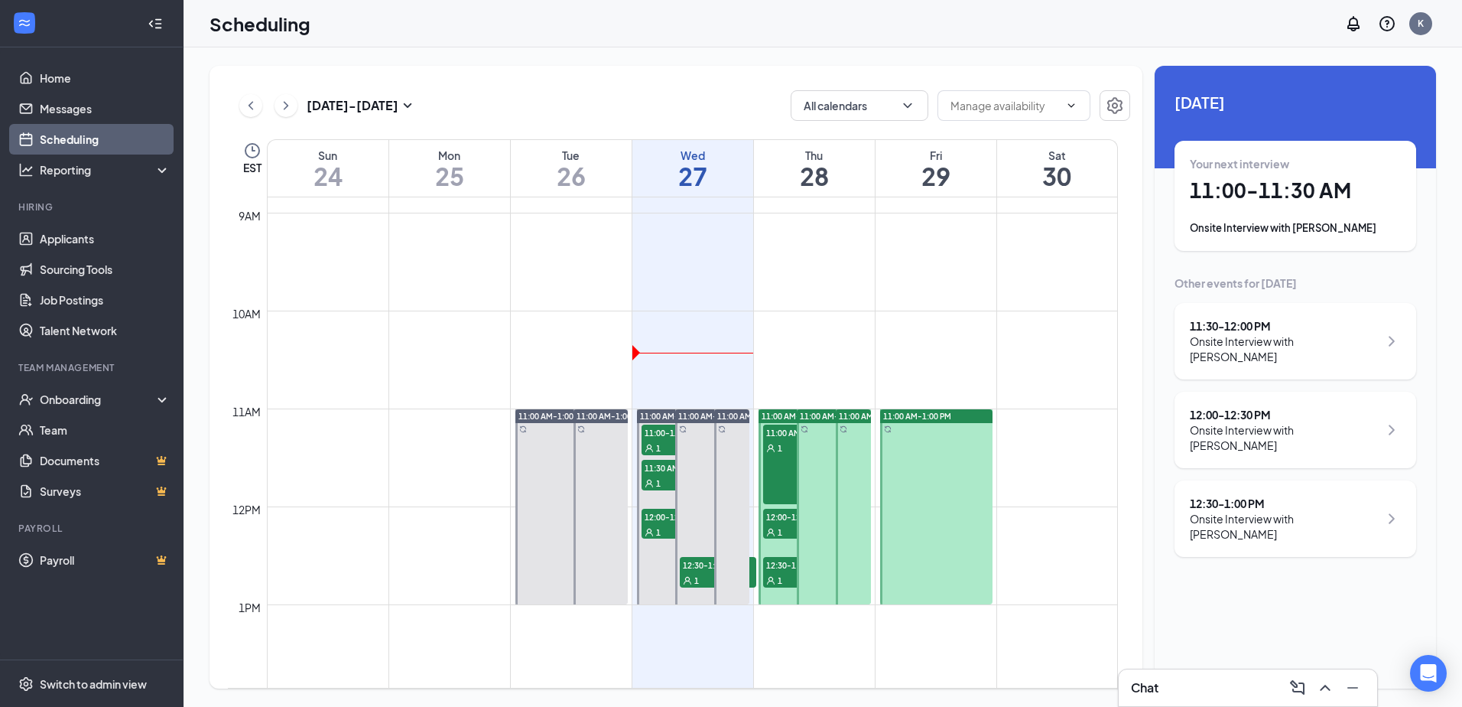
scroll to position [918, 0]
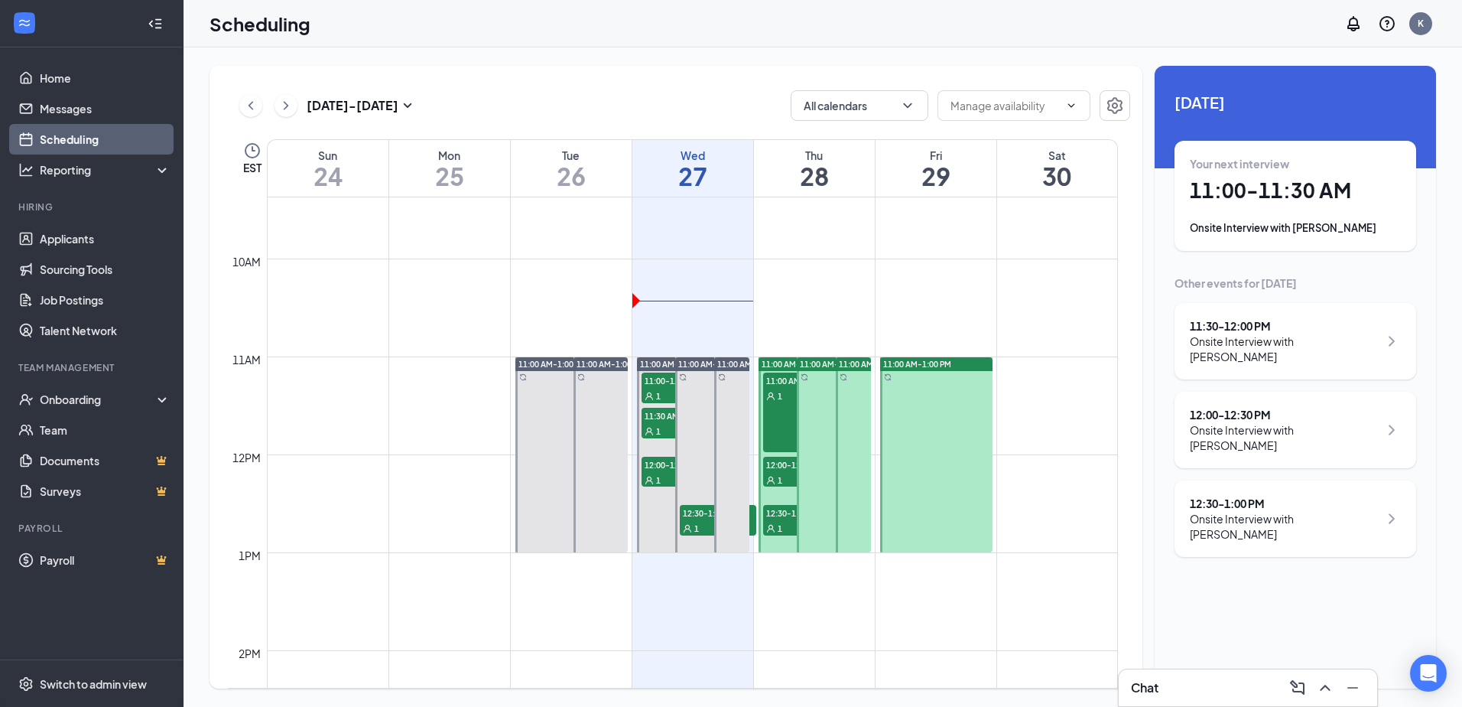
click at [1399, 332] on icon "ChevronRight" at bounding box center [1392, 341] width 18 height 18
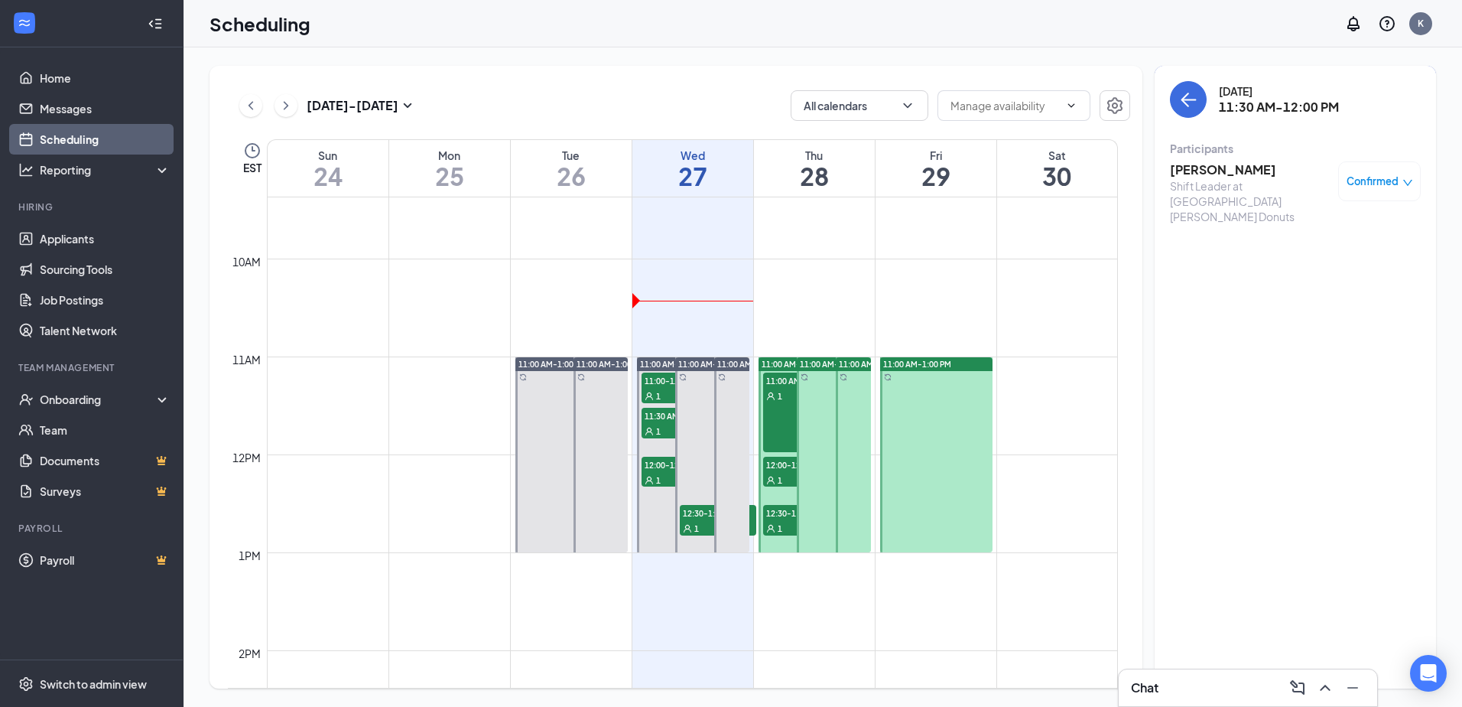
click at [1264, 184] on div "Shift Leader at [GEOGRAPHIC_DATA][PERSON_NAME] Donuts" at bounding box center [1250, 201] width 161 height 46
click at [47, 230] on link "Applicants" at bounding box center [105, 238] width 131 height 31
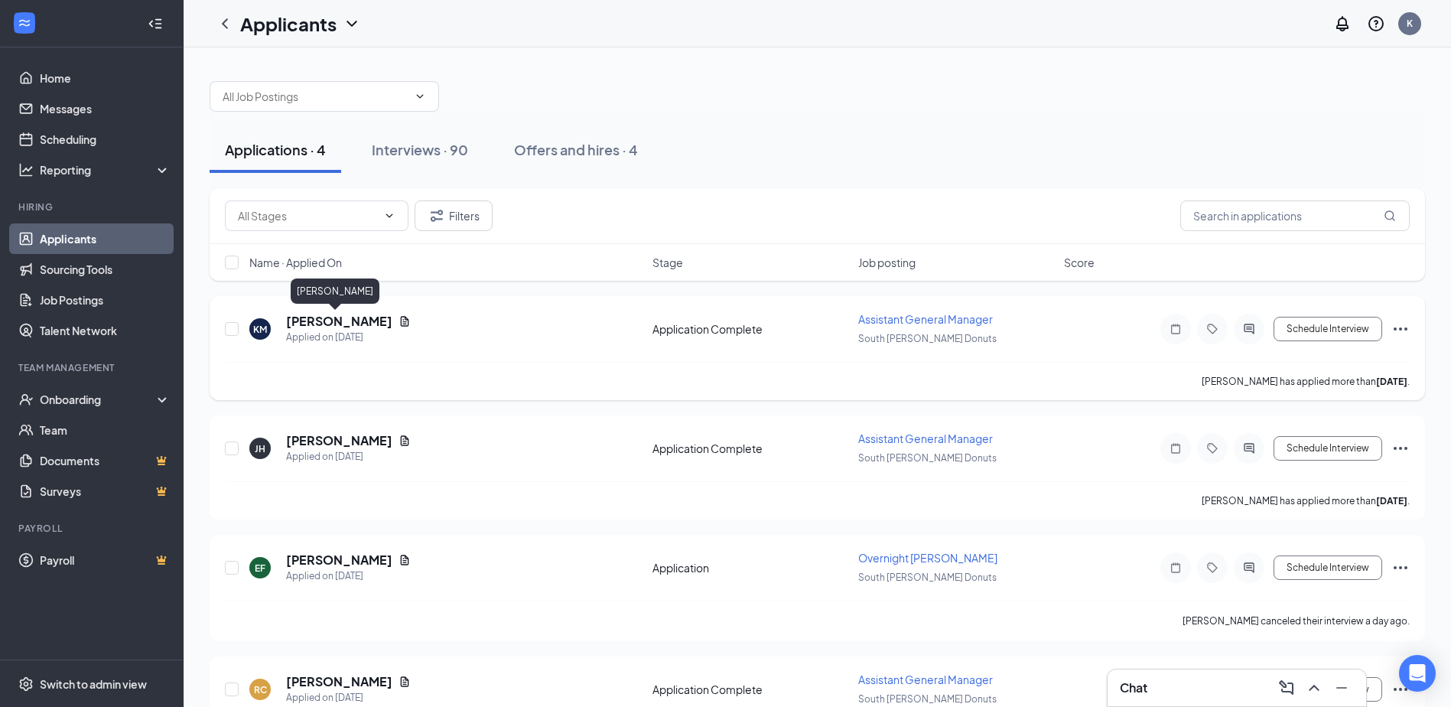
click at [323, 327] on h5 "[PERSON_NAME]" at bounding box center [339, 321] width 106 height 17
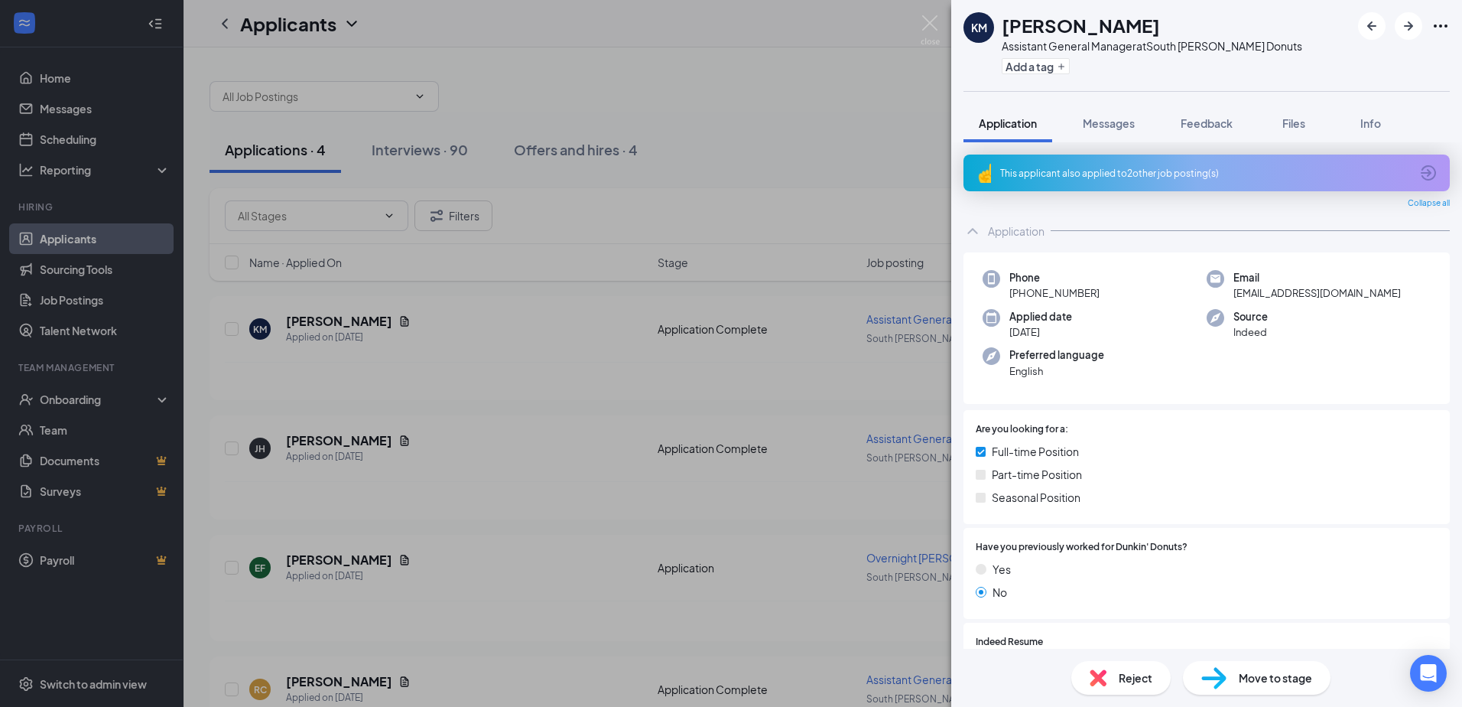
click at [295, 452] on div "KM [PERSON_NAME] Assistant General Manager at [GEOGRAPHIC_DATA][PERSON_NAME] Do…" at bounding box center [731, 353] width 1462 height 707
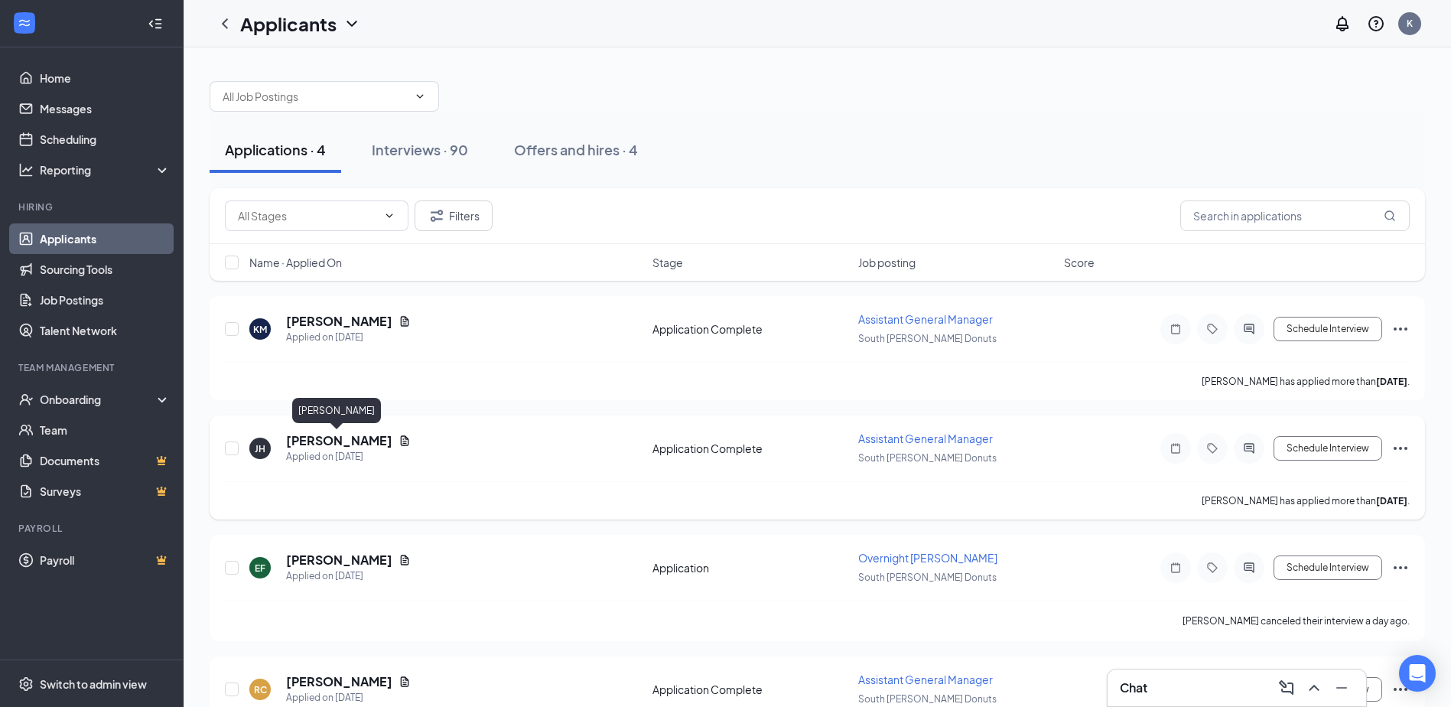
click at [317, 433] on h5 "[PERSON_NAME]" at bounding box center [339, 440] width 106 height 17
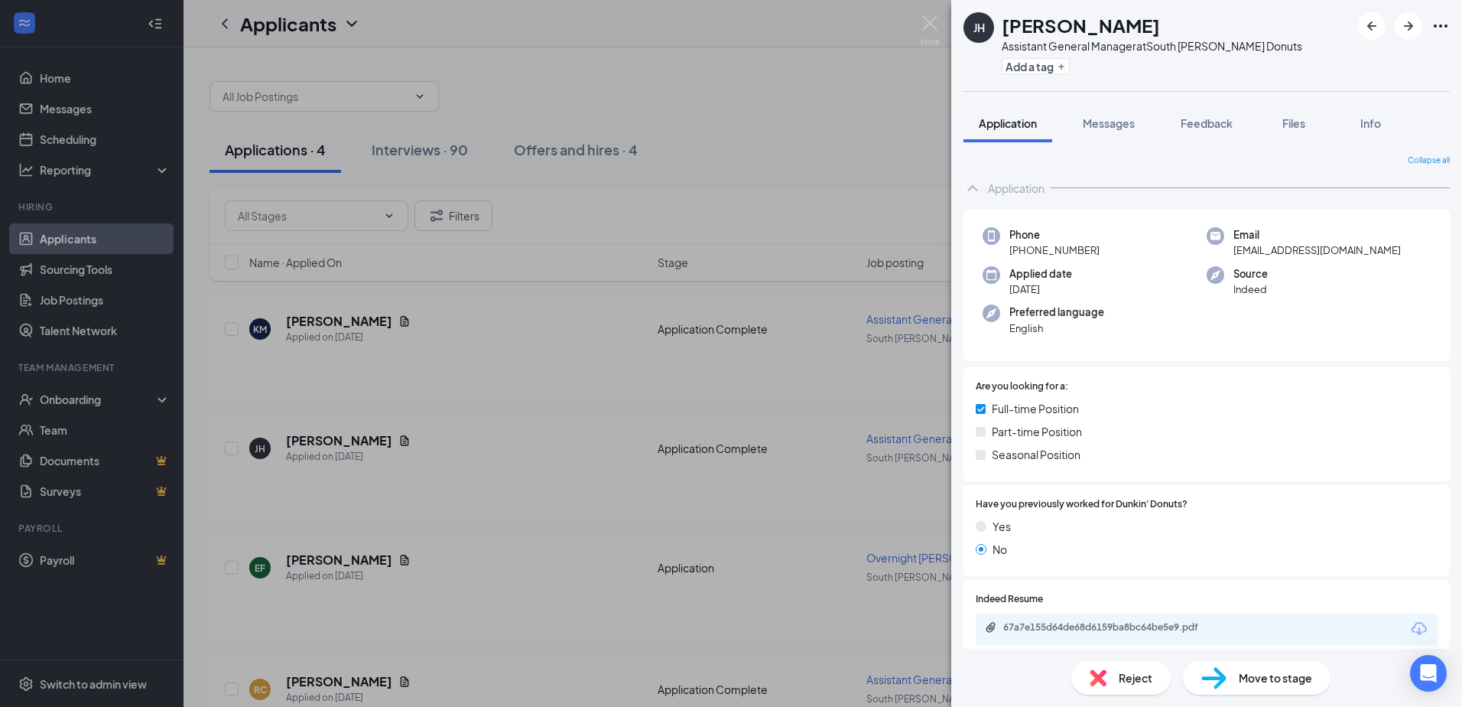
click at [394, 436] on div "[PERSON_NAME] Assistant General Manager at [GEOGRAPHIC_DATA][PERSON_NAME] Donut…" at bounding box center [731, 353] width 1462 height 707
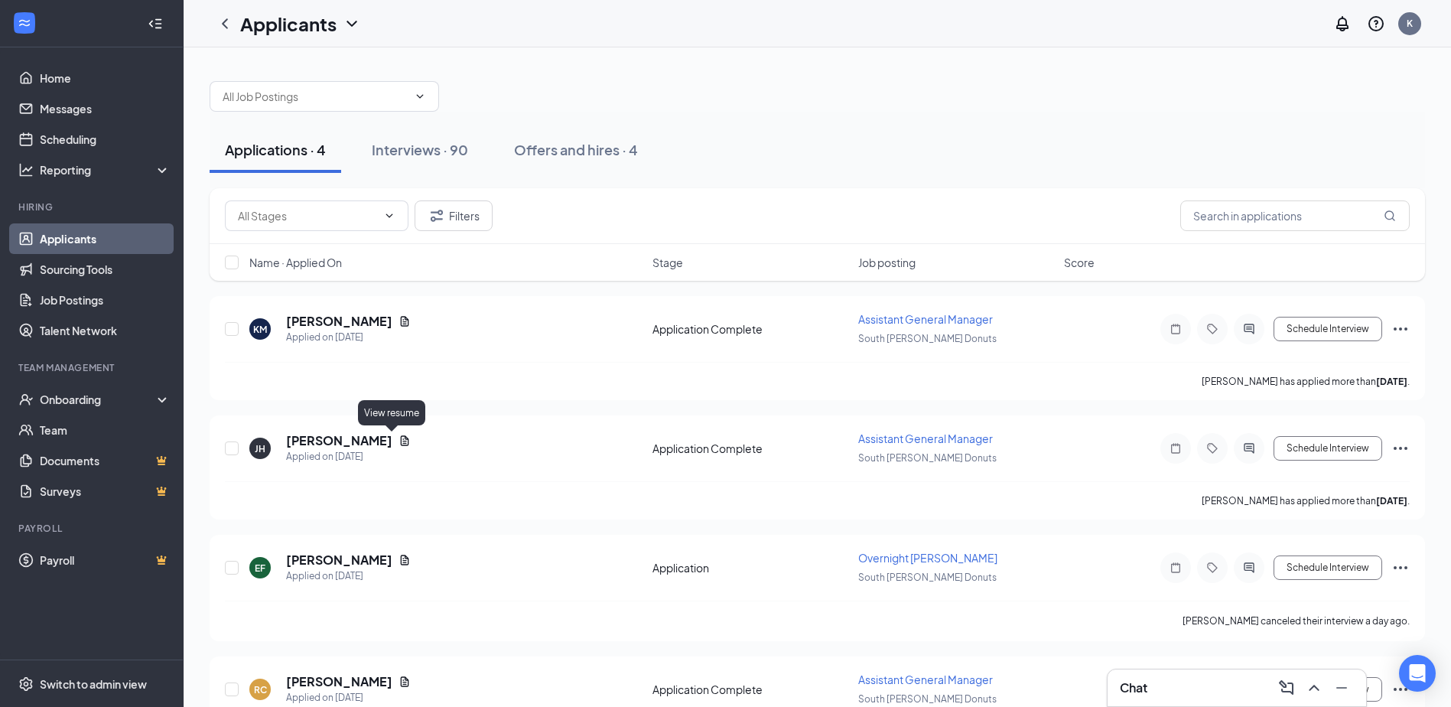
click at [398, 436] on icon "Document" at bounding box center [404, 440] width 12 height 12
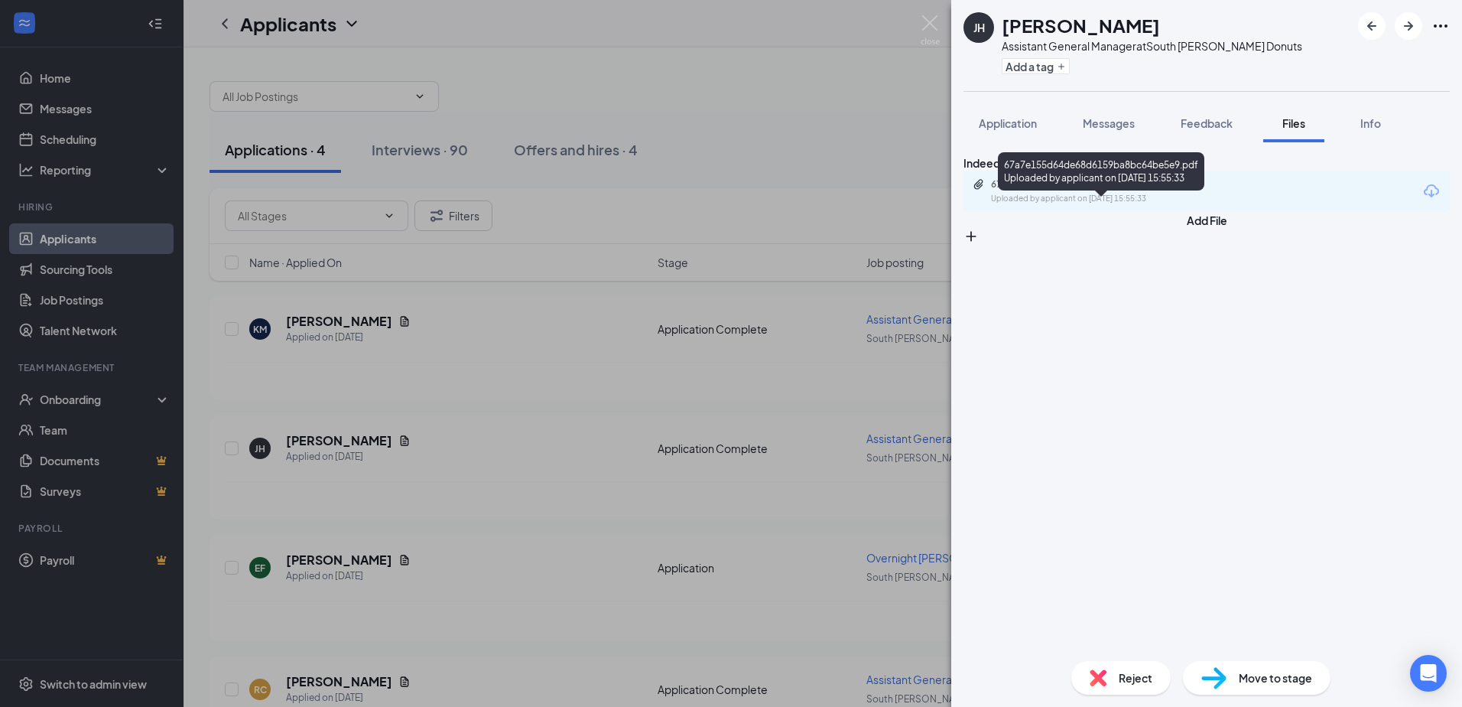
click at [1081, 205] on div "Uploaded by applicant on [DATE] 15:55:33" at bounding box center [1105, 199] width 229 height 12
click at [547, 389] on div "[PERSON_NAME] Assistant General Manager at [GEOGRAPHIC_DATA][PERSON_NAME] Donut…" at bounding box center [731, 353] width 1462 height 707
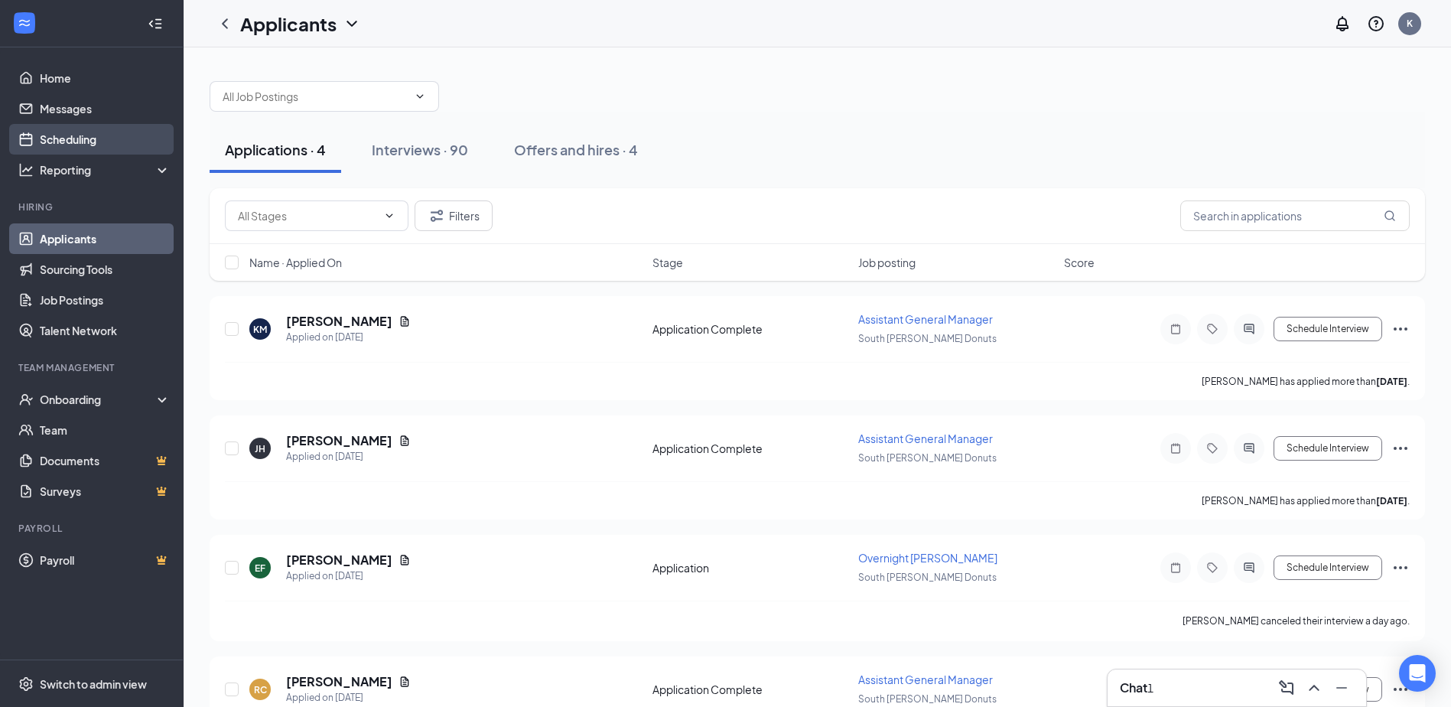
click at [77, 142] on link "Scheduling" at bounding box center [105, 139] width 131 height 31
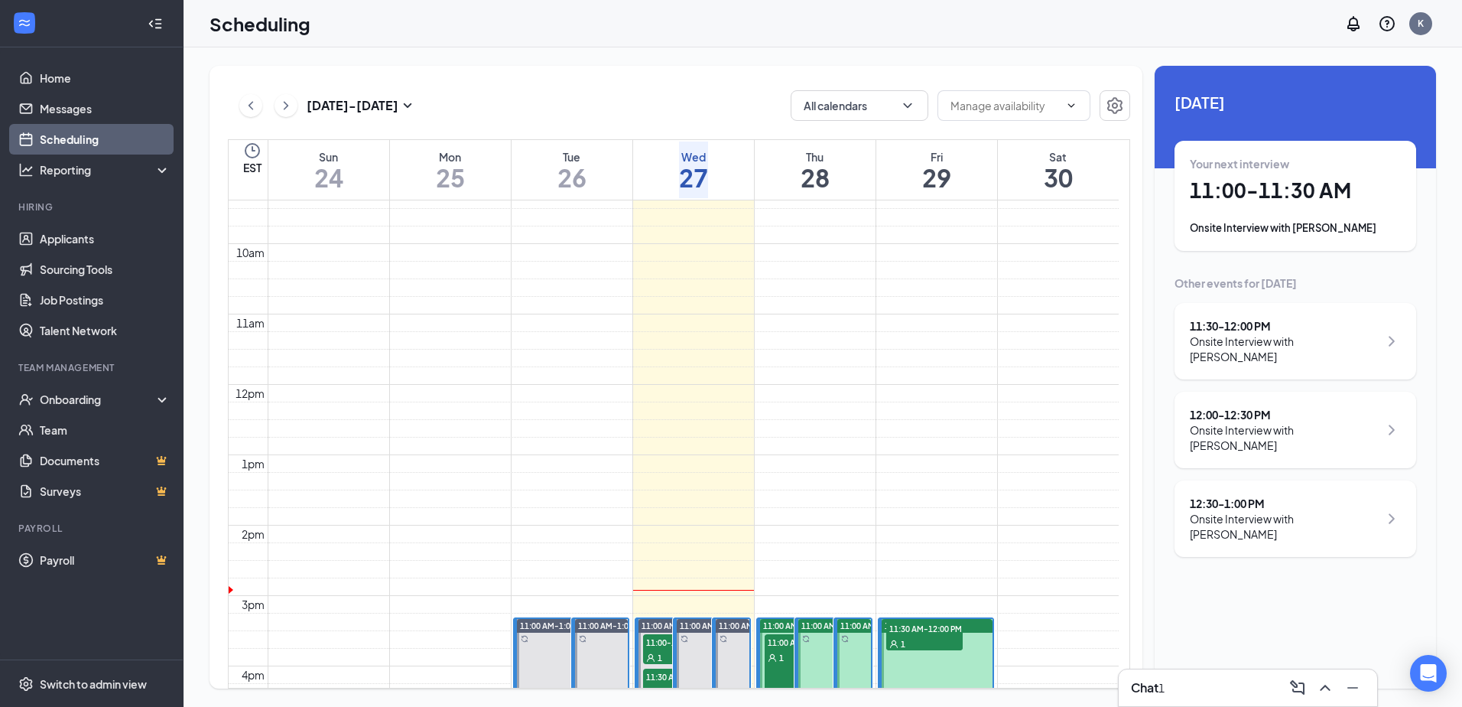
scroll to position [599, 0]
